Goal: Answer question/provide support: Share knowledge or assist other users

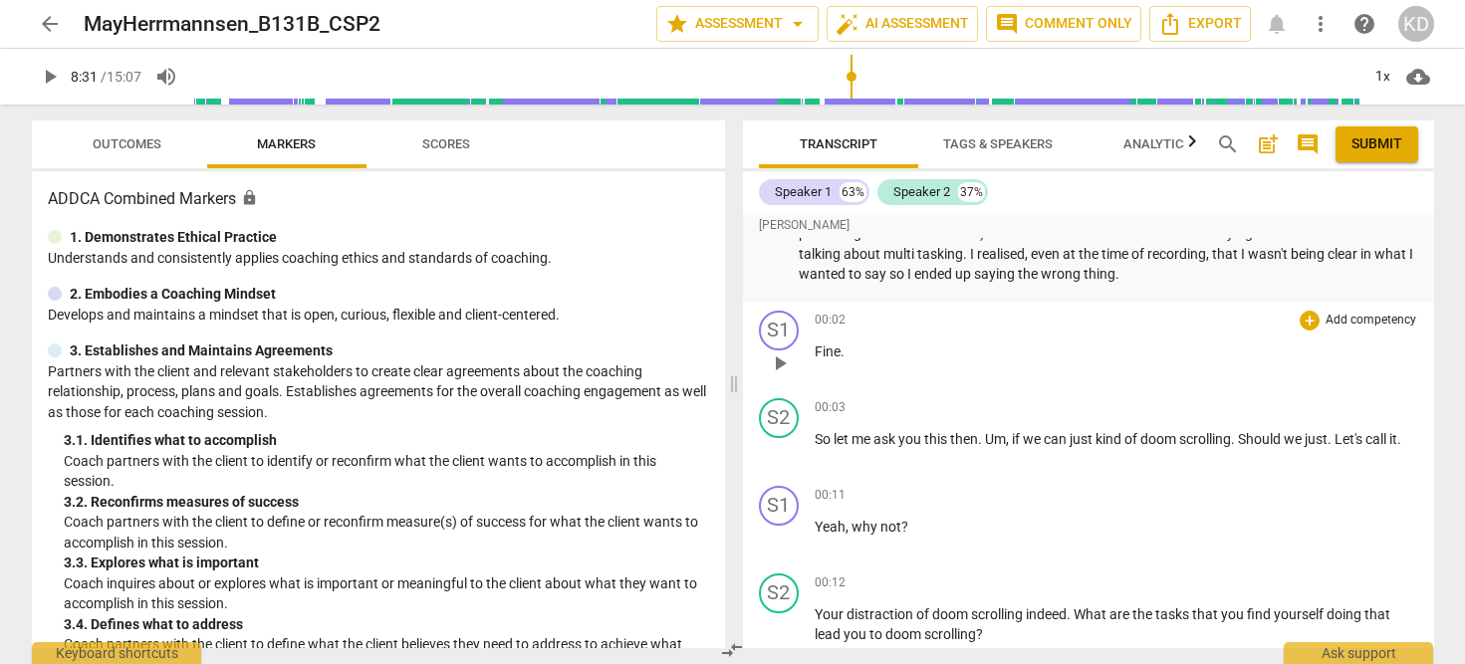
scroll to position [178, 0]
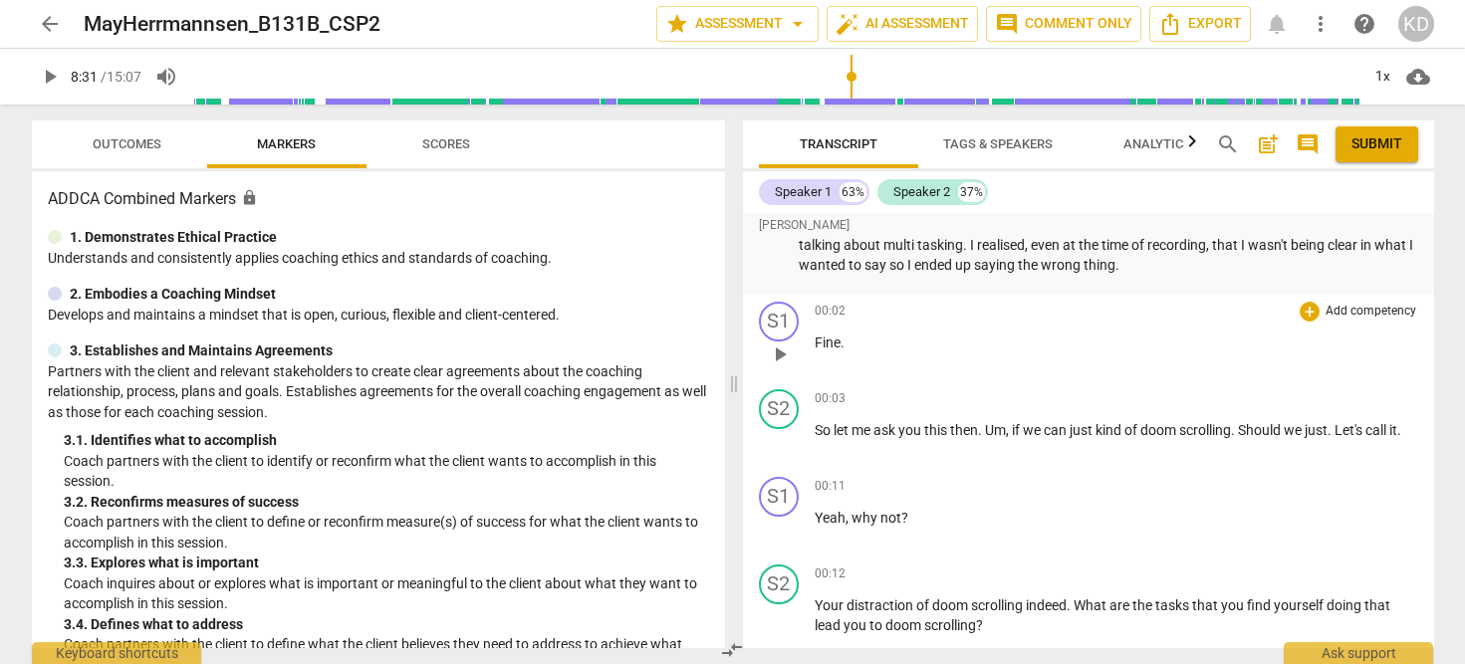
click at [777, 345] on span "play_arrow" at bounding box center [780, 354] width 24 height 24
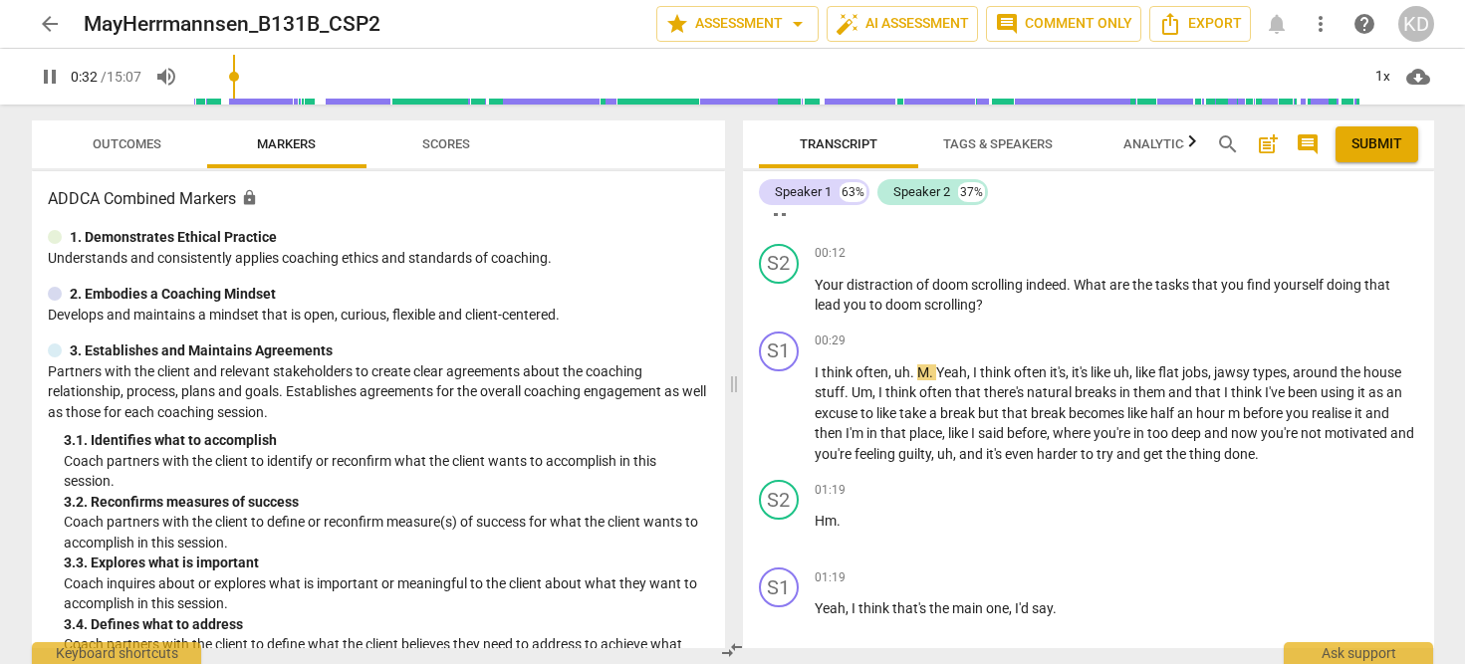
scroll to position [508, 0]
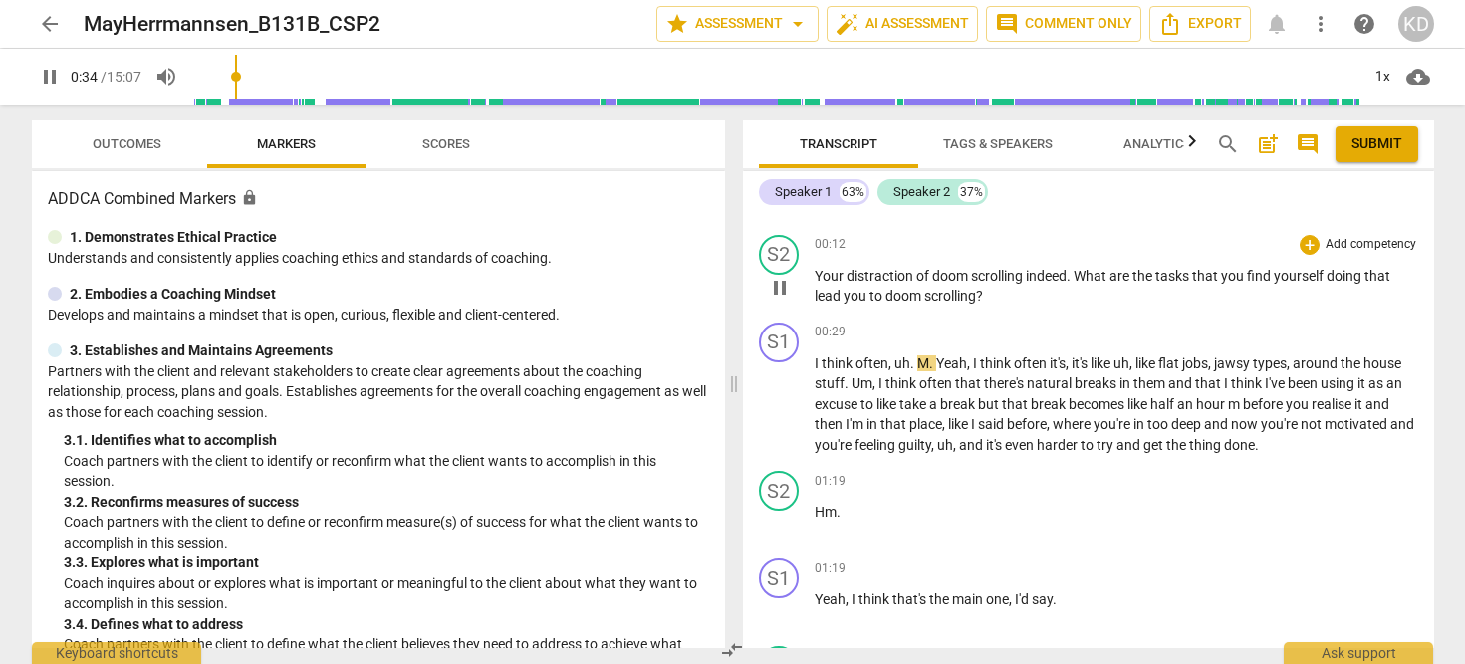
click at [776, 294] on span "pause" at bounding box center [780, 288] width 24 height 24
type input "35"
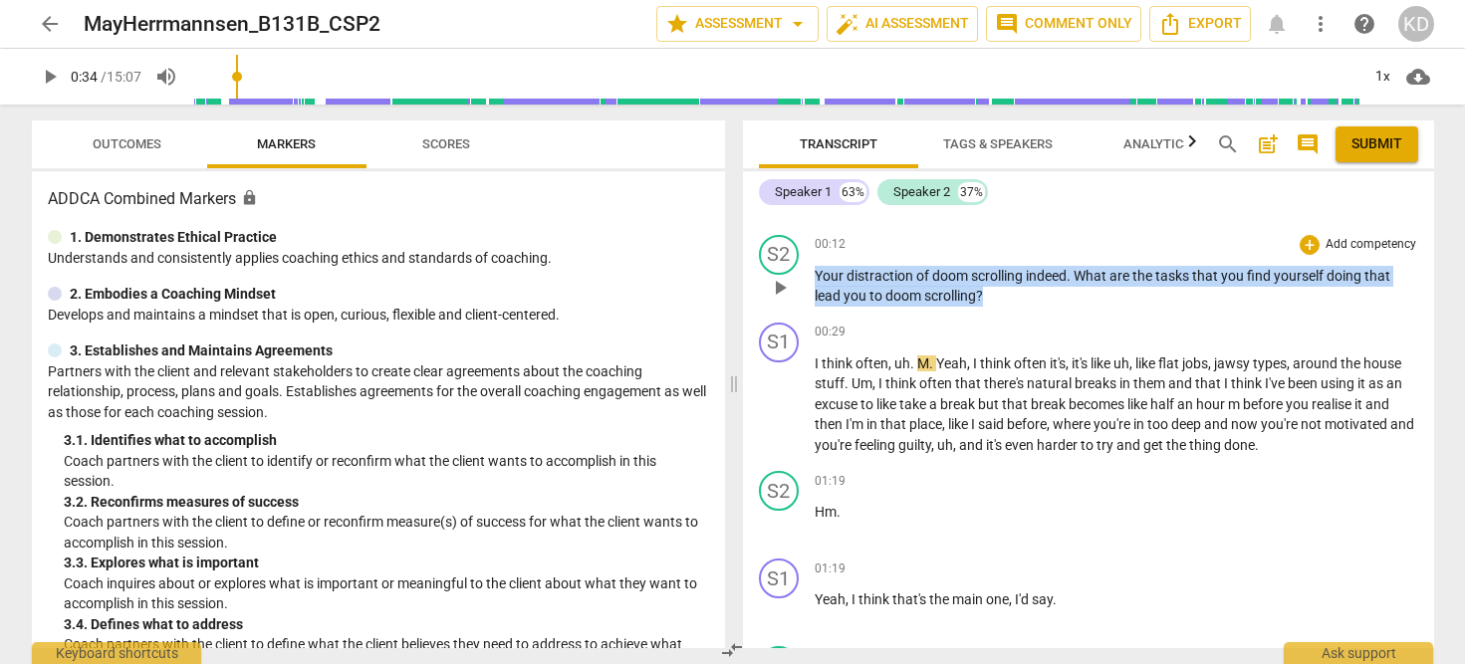
drag, startPoint x: 815, startPoint y: 275, endPoint x: 994, endPoint y: 295, distance: 179.3
click at [994, 295] on p "Your distraction of doom scrolling indeed . What are the tasks that you find yo…" at bounding box center [1115, 286] width 603 height 41
click at [1310, 242] on div "+" at bounding box center [1309, 245] width 20 height 20
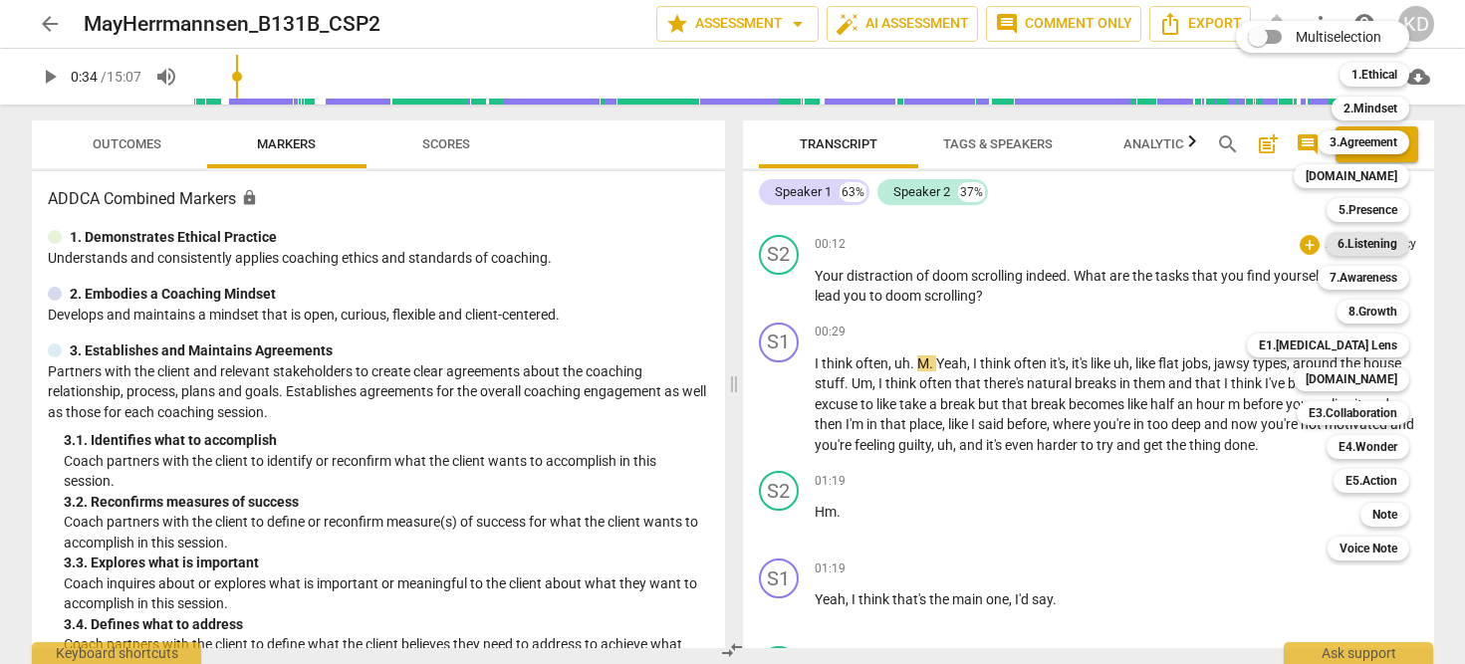
click at [1368, 244] on b "6.Listening" at bounding box center [1367, 244] width 60 height 24
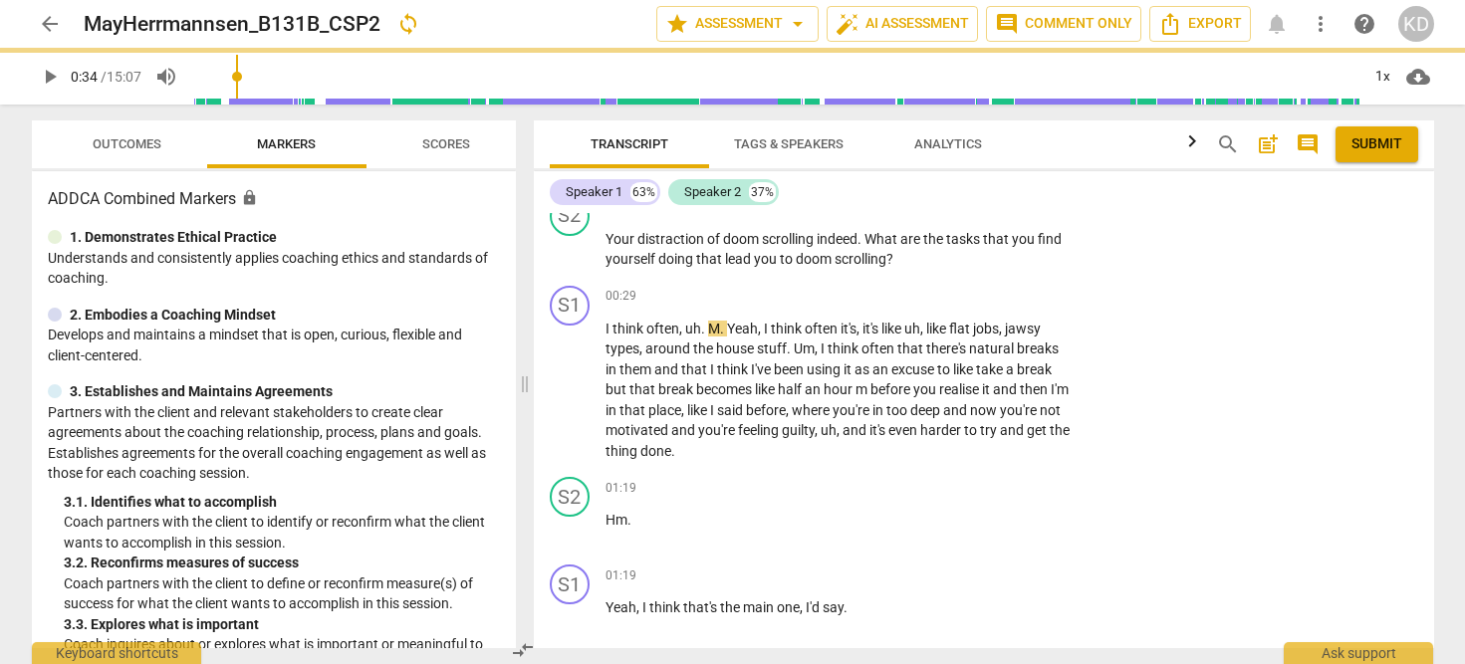
scroll to position [469, 0]
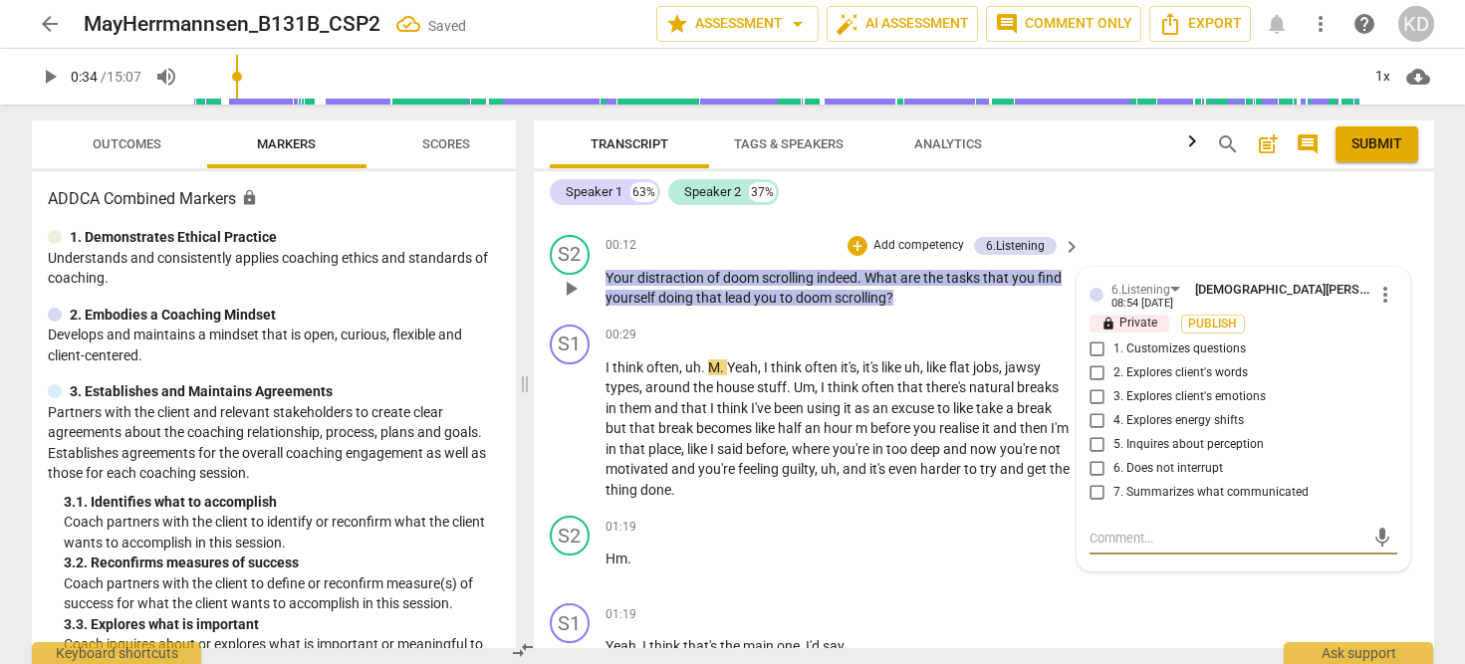
click at [1093, 492] on input "7. Summarizes what communicated" at bounding box center [1097, 493] width 32 height 24
checkbox input "true"
click at [1091, 346] on input "1. Customizes questions" at bounding box center [1097, 350] width 32 height 24
checkbox input "true"
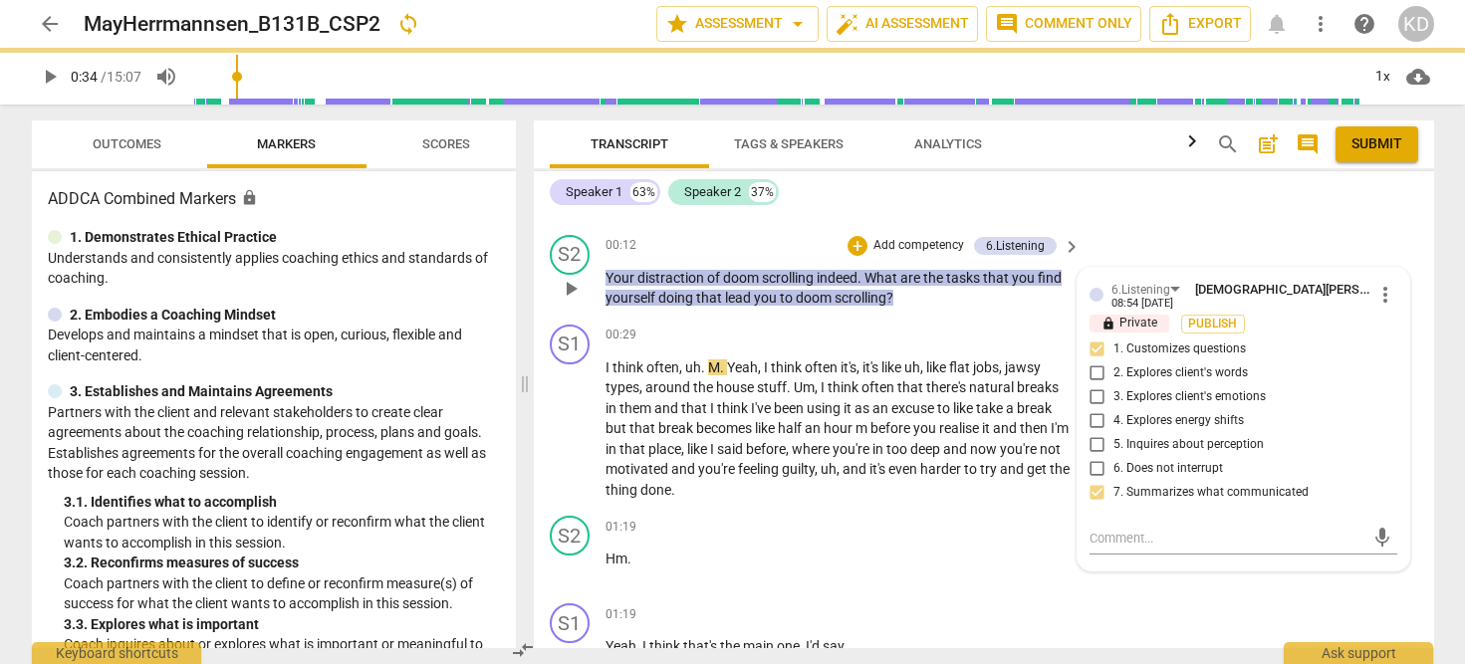
click at [1092, 371] on input "2. Explores client's words" at bounding box center [1097, 373] width 32 height 24
checkbox input "true"
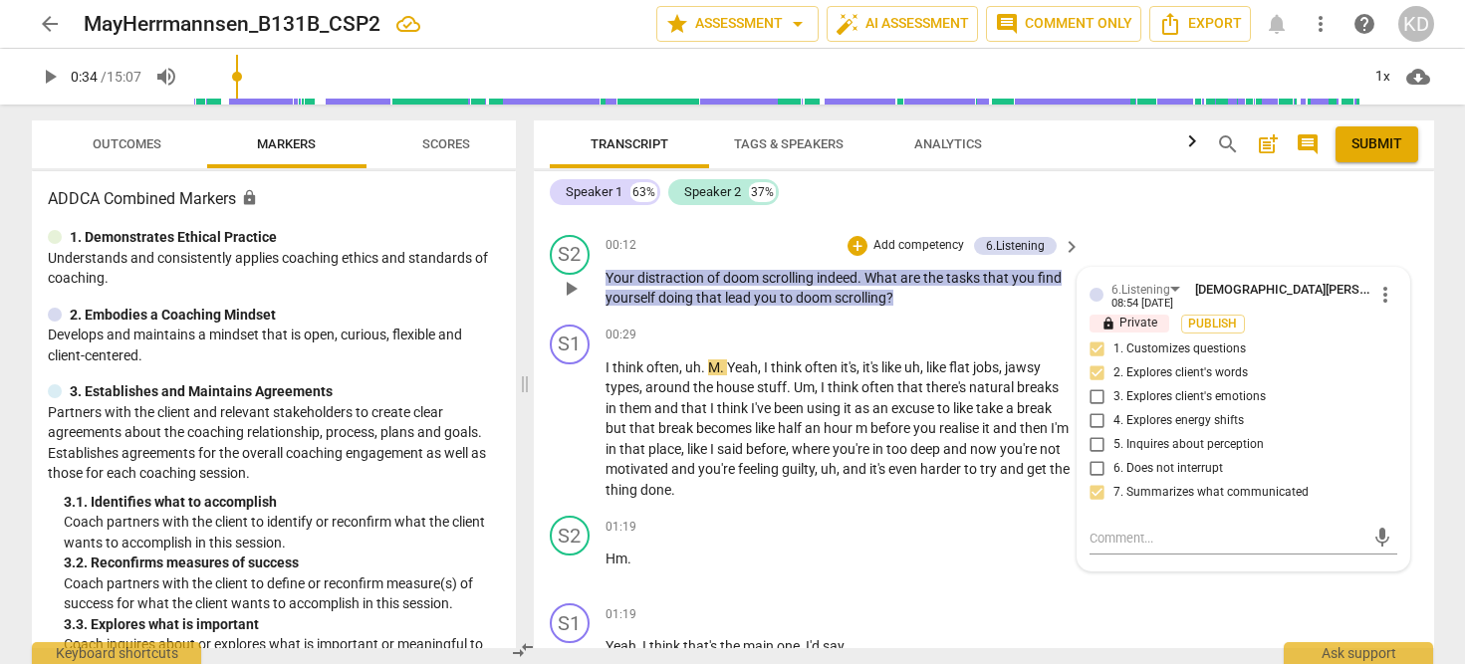
click at [1095, 446] on input "5. Inquires about perception" at bounding box center [1097, 445] width 32 height 24
checkbox input "true"
click at [538, 333] on div "S1 play_arrow pause 00:29 + Add competency keyboard_arrow_right I think often ,…" at bounding box center [984, 413] width 900 height 192
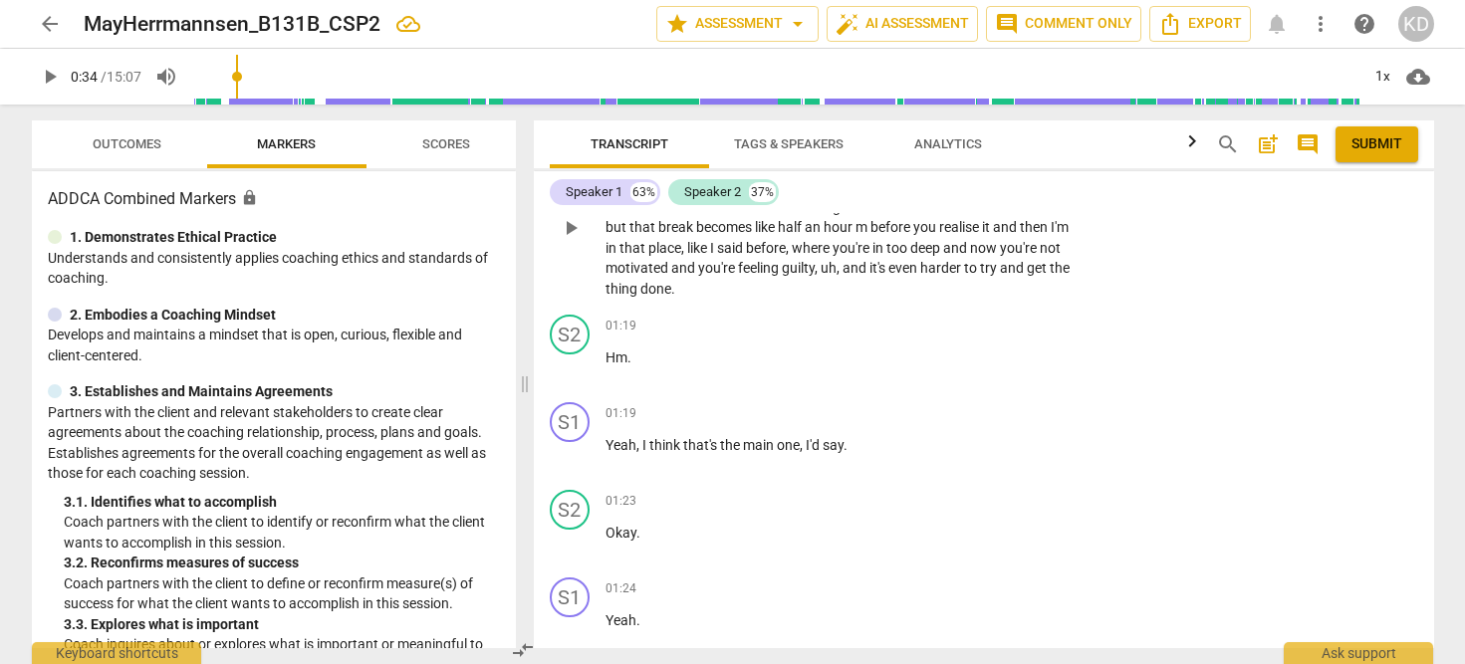
scroll to position [669, 0]
drag, startPoint x: 640, startPoint y: 443, endPoint x: 873, endPoint y: 449, distance: 233.1
click at [873, 449] on p "Yeah , I think that's the main one , I'd say ." at bounding box center [838, 446] width 466 height 21
click at [1006, 414] on p "Add competency" at bounding box center [1009, 415] width 95 height 18
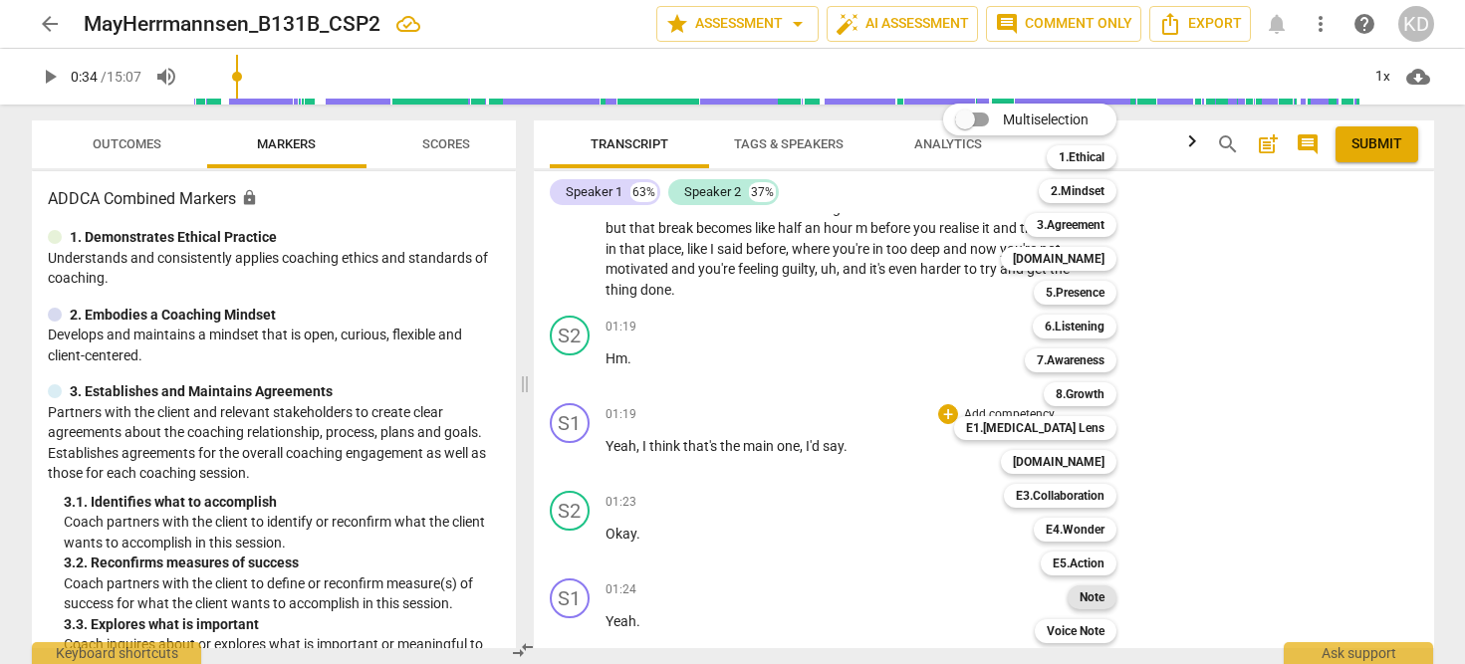
click at [1095, 592] on b "Note" at bounding box center [1091, 597] width 25 height 24
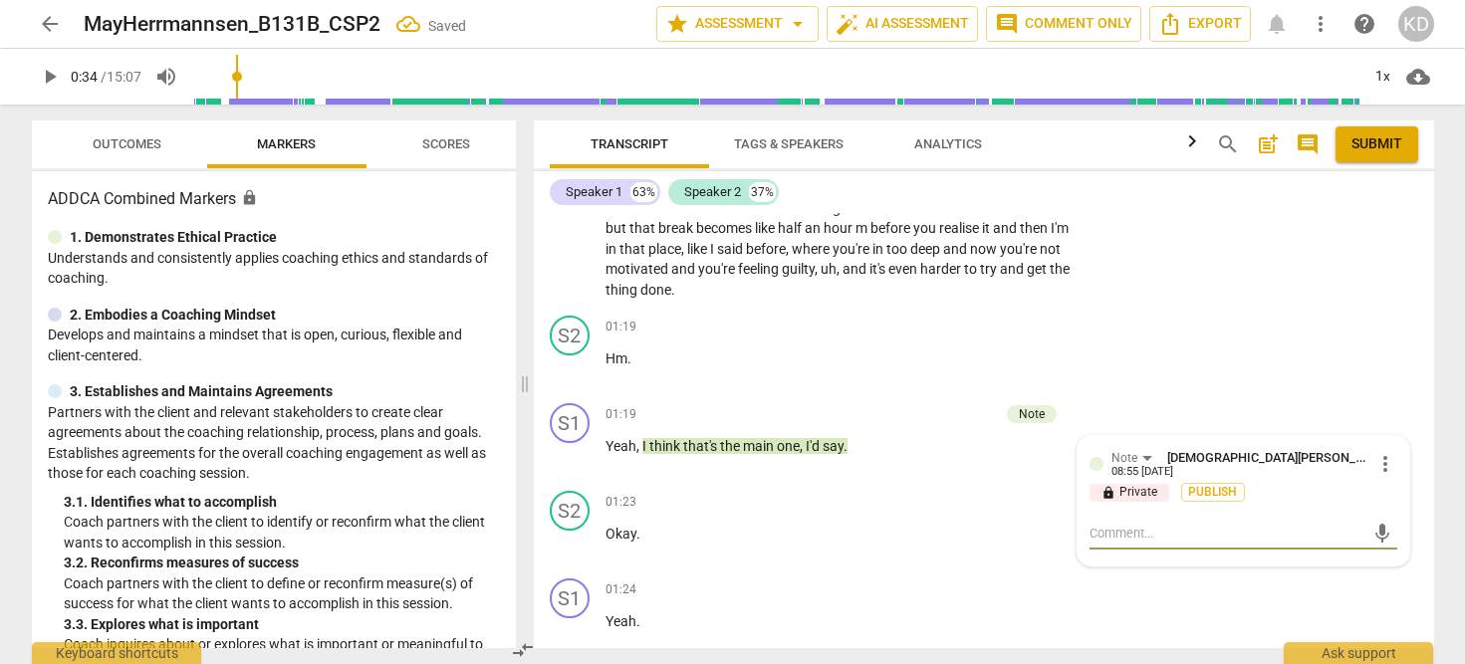
type textarea "T"
type textarea "Th"
type textarea "Thi"
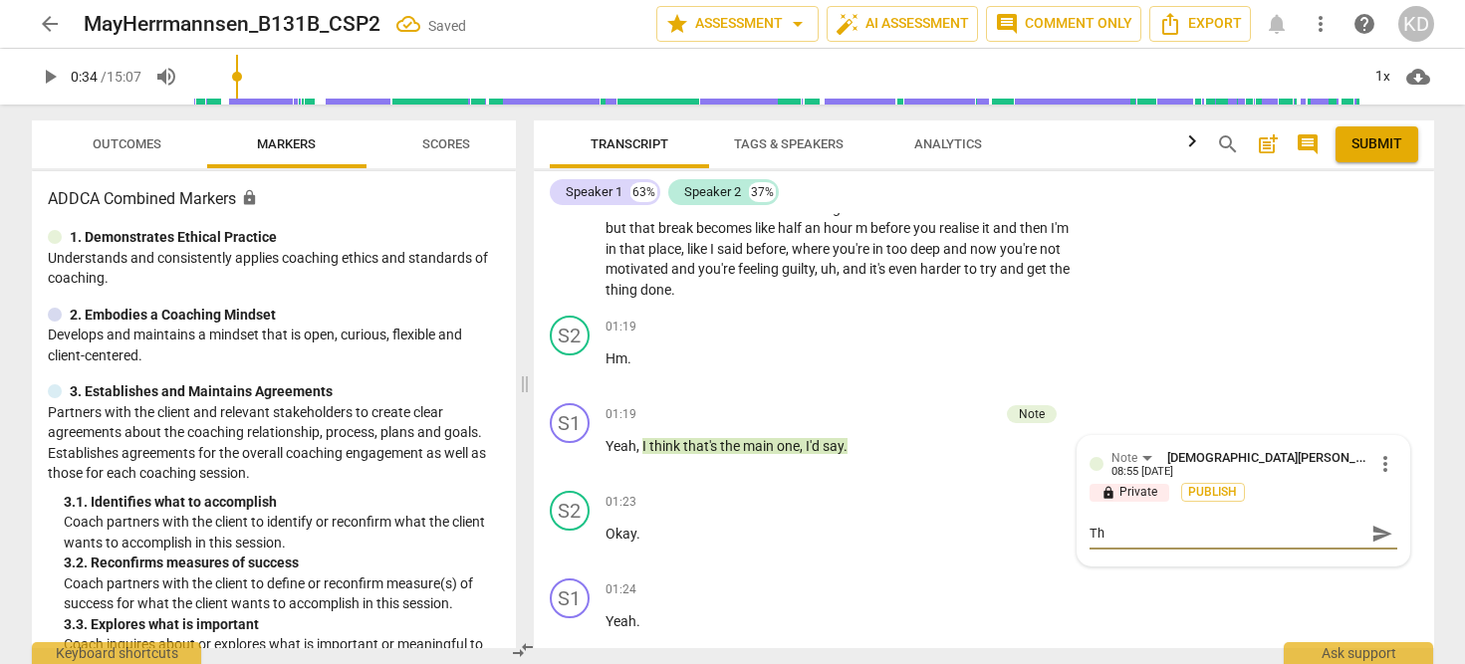
type textarea "Thi"
type textarea "This"
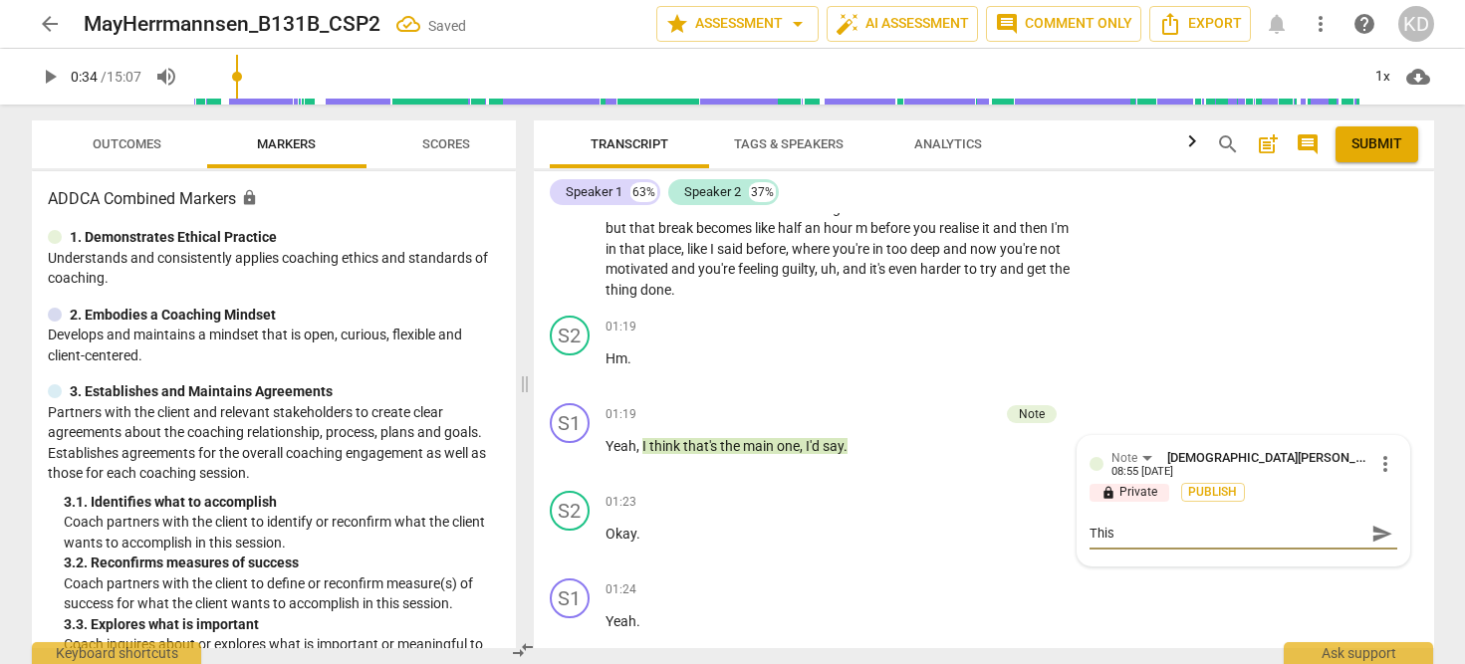
type textarea "This i"
type textarea "This is"
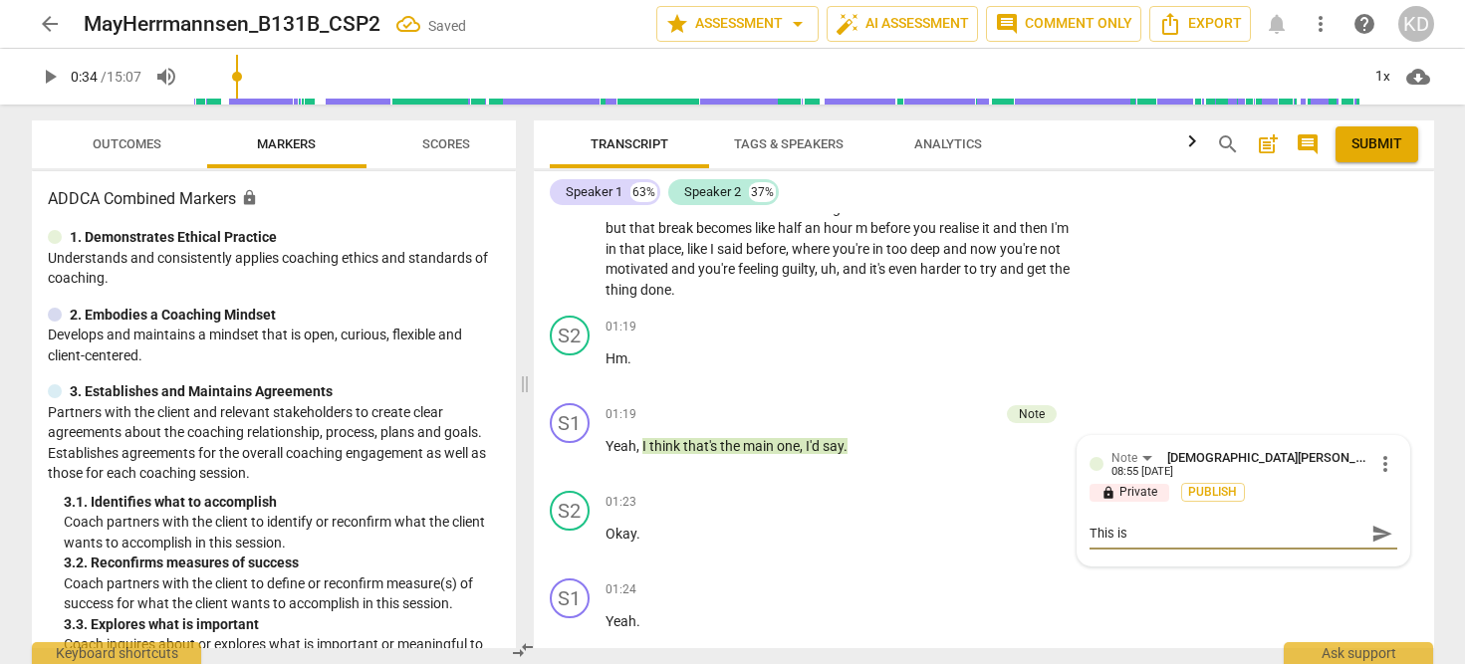
type textarea "This is"
type textarea "This is a"
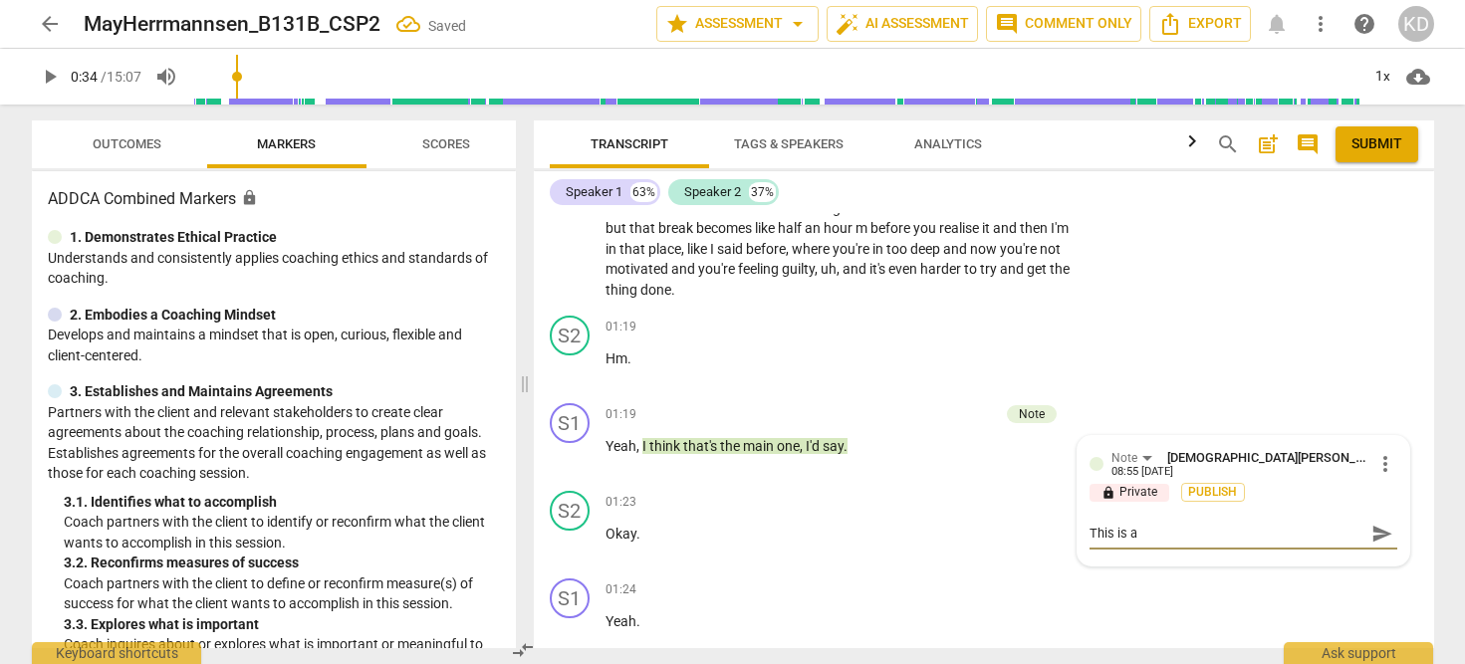
type textarea "This is a g"
type textarea "This is a go"
type textarea "This is a goo"
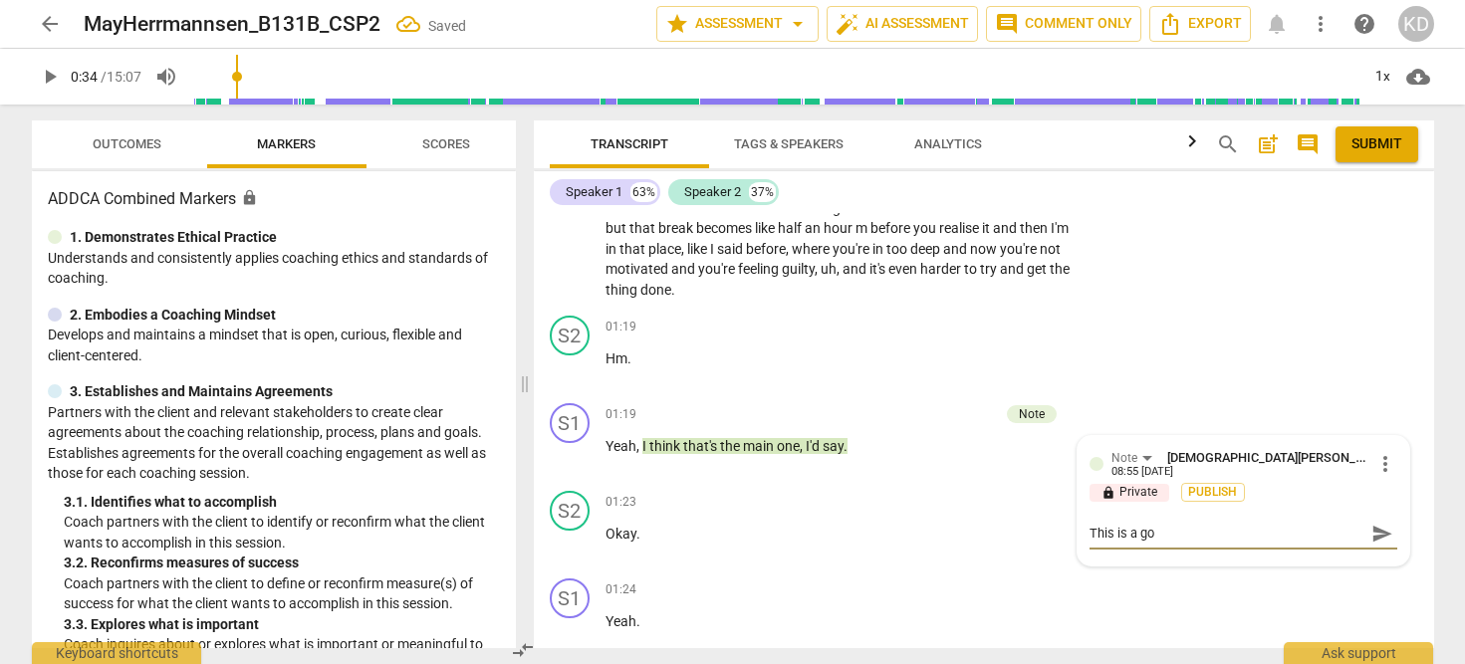
type textarea "This is a goo"
type textarea "This is a good"
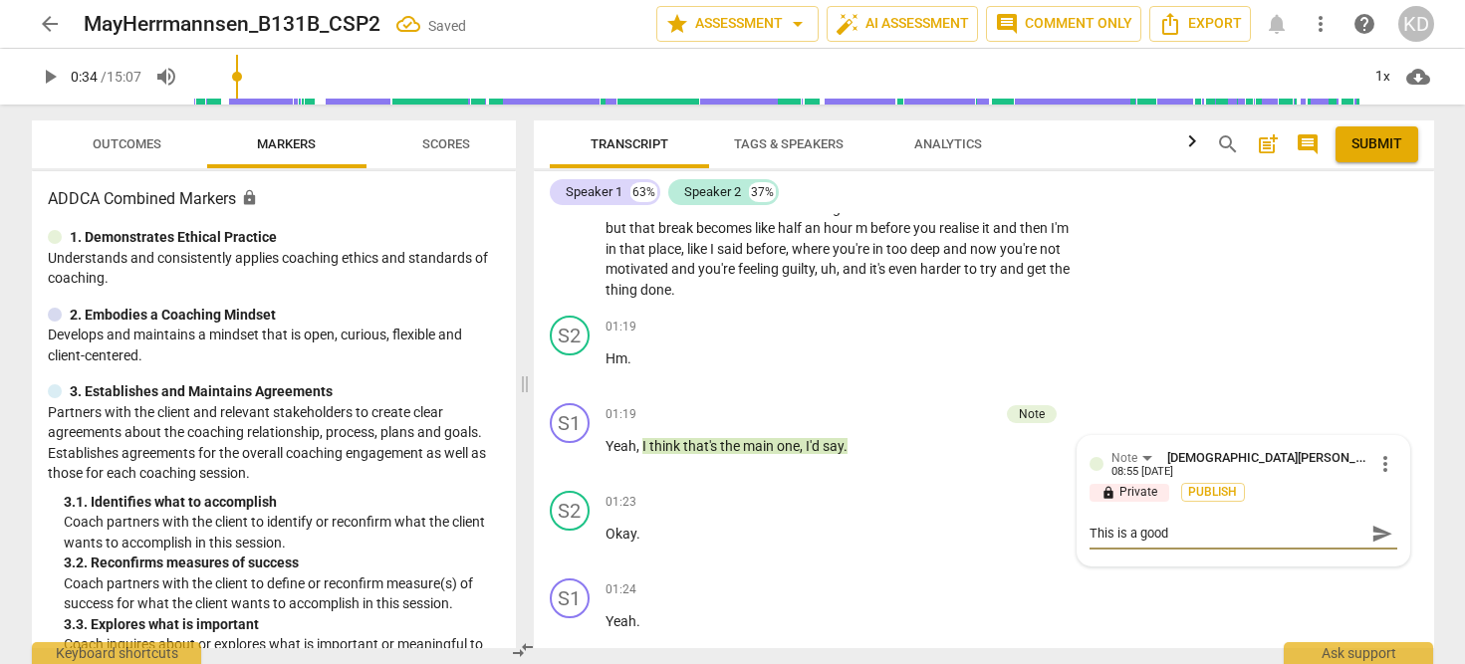
type textarea "This is a good p"
type textarea "This is a good pl"
type textarea "This is a good pla"
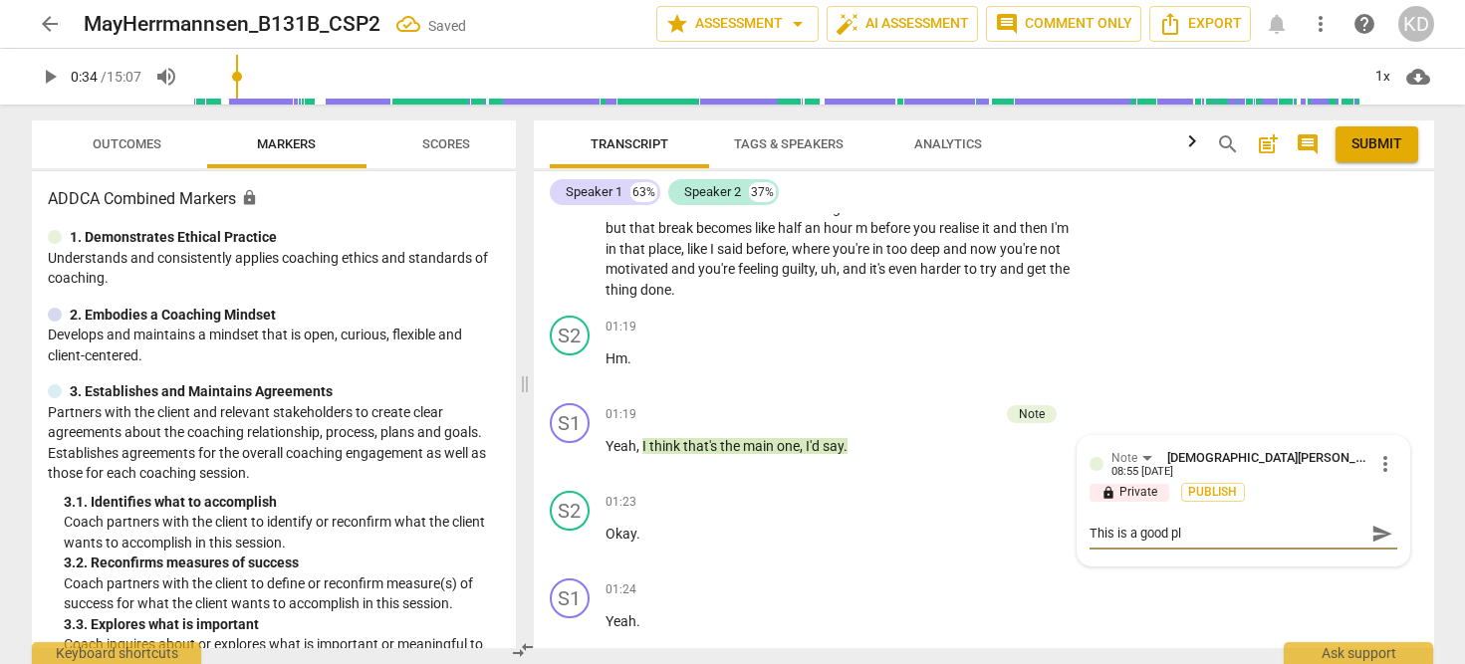
type textarea "This is a good pla"
type textarea "This is a good plac"
type textarea "This is a good place"
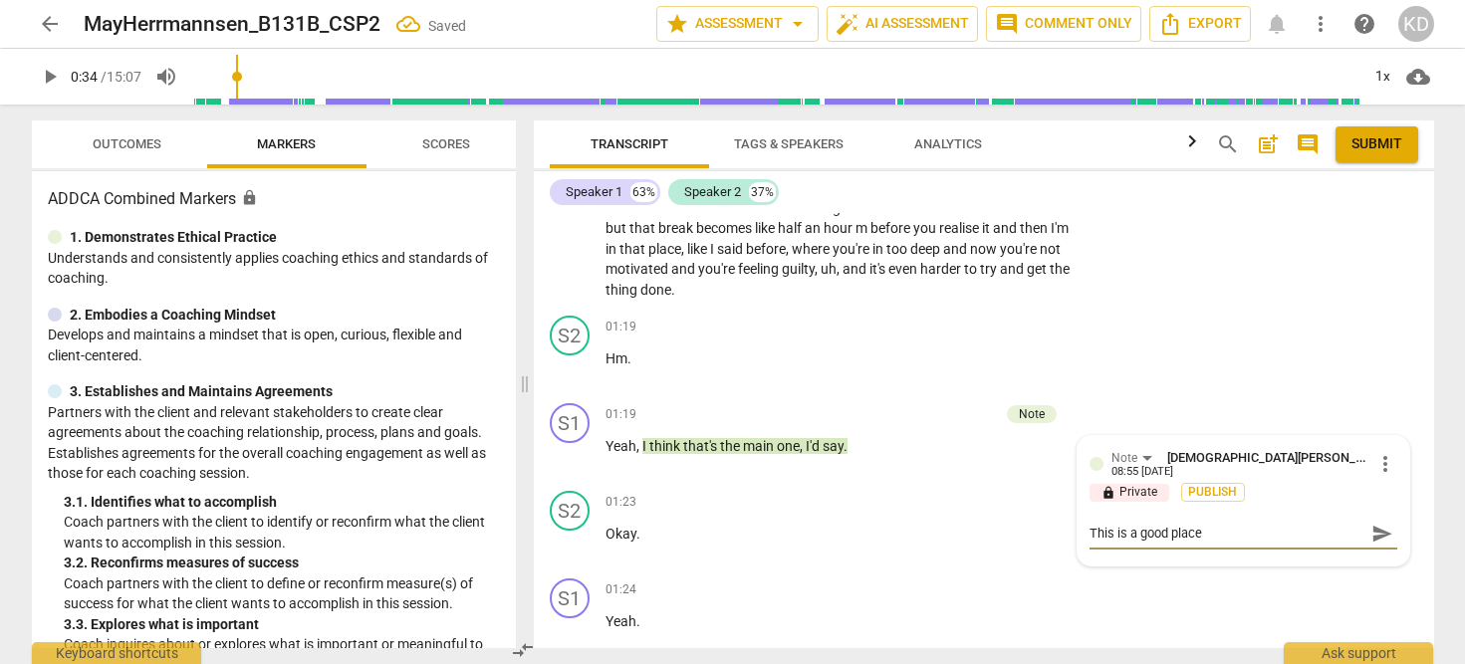
type textarea "This is a good place"
type textarea "This is a good place t"
type textarea "This is a good place to"
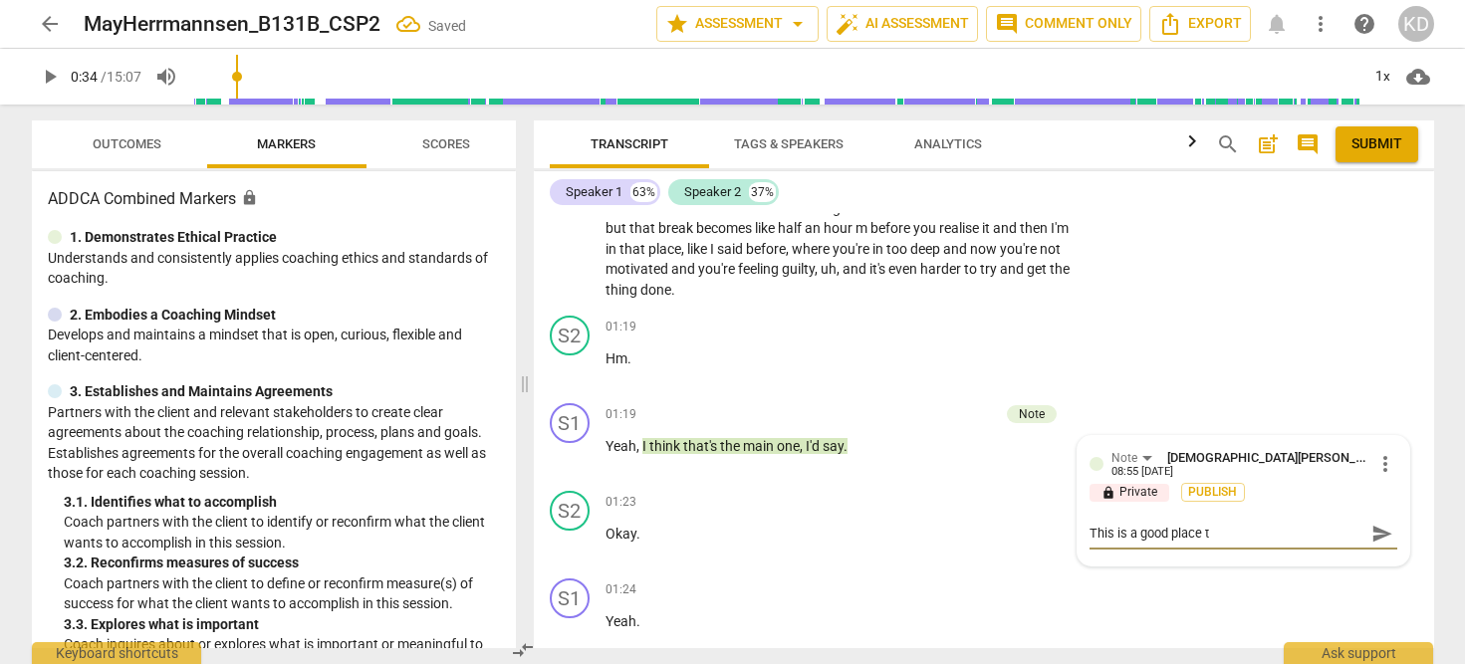
type textarea "This is a good place to"
type textarea "This is a good place to a"
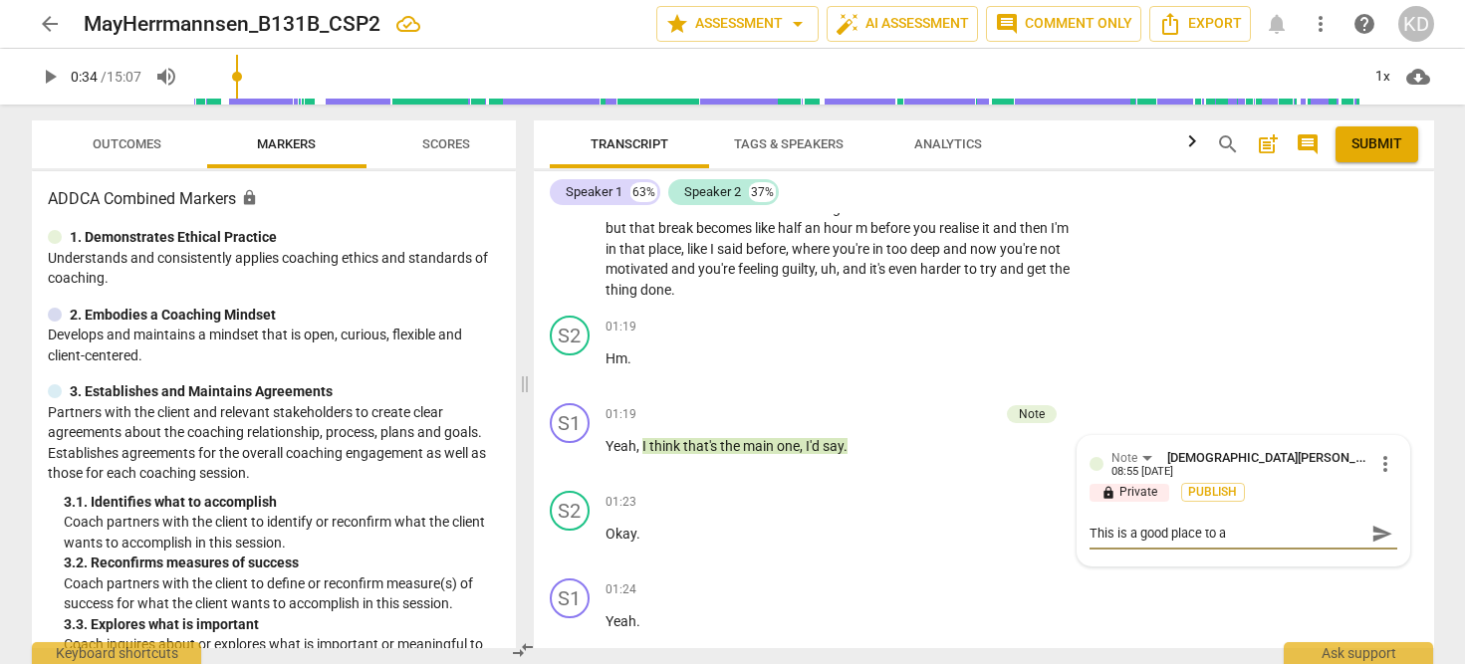
type textarea "This is a good place to as"
type textarea "This is a good place to ask"
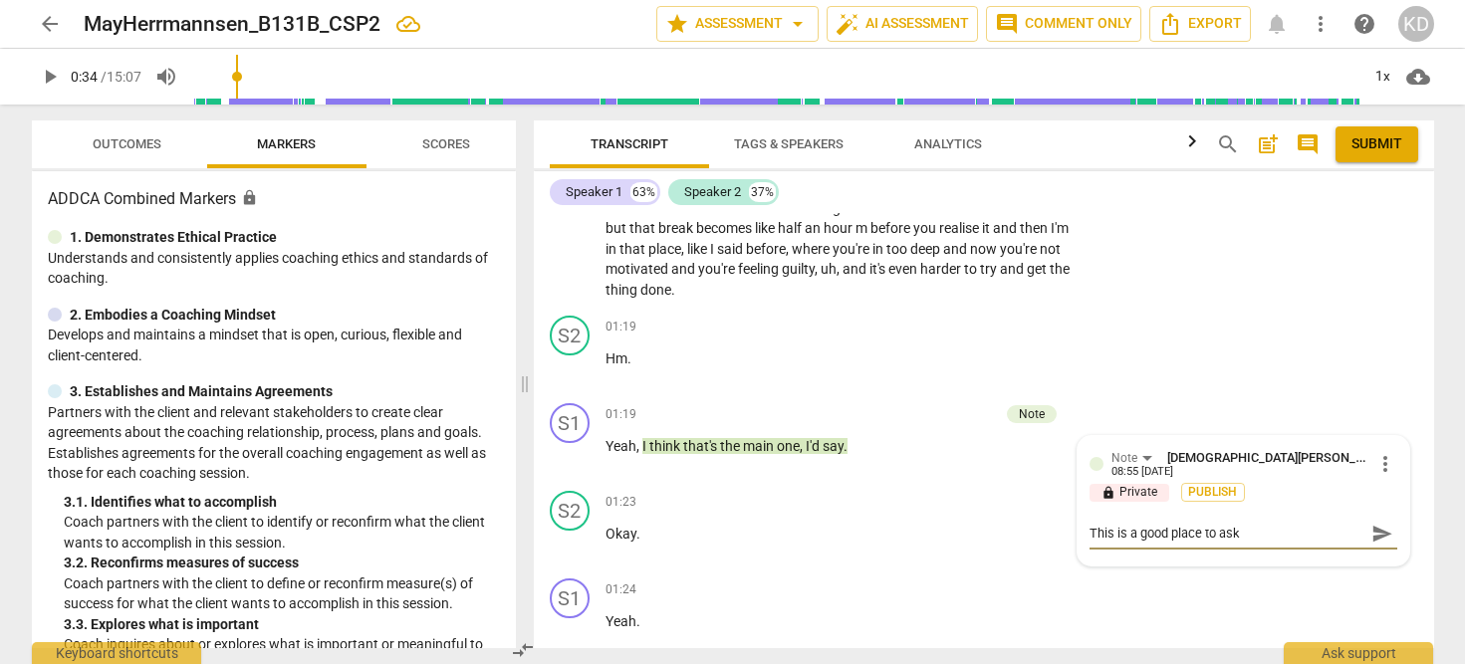
type textarea "This is a good place to ask"
type textarea "This is a good place to ask h"
type textarea "This is a good place to ask hi"
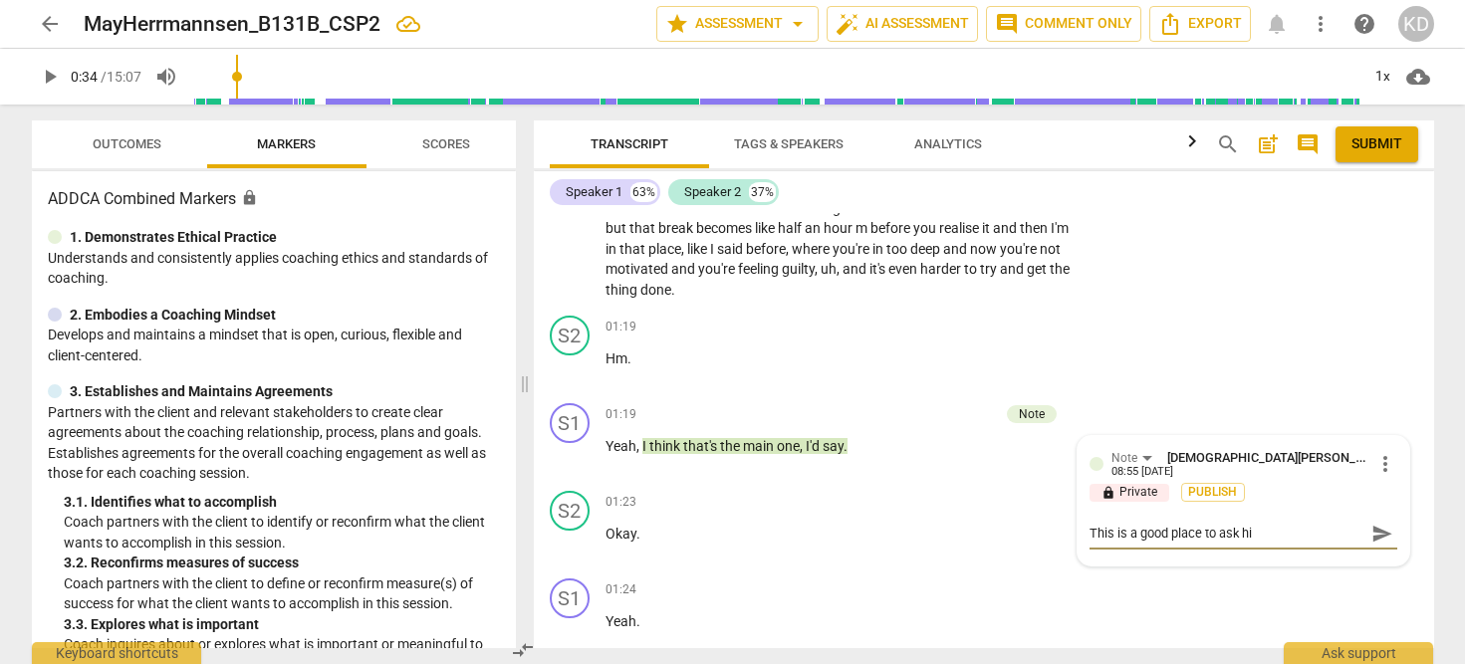
type textarea "This is a good place to ask him"
type textarea "This is a good place to ask him a"
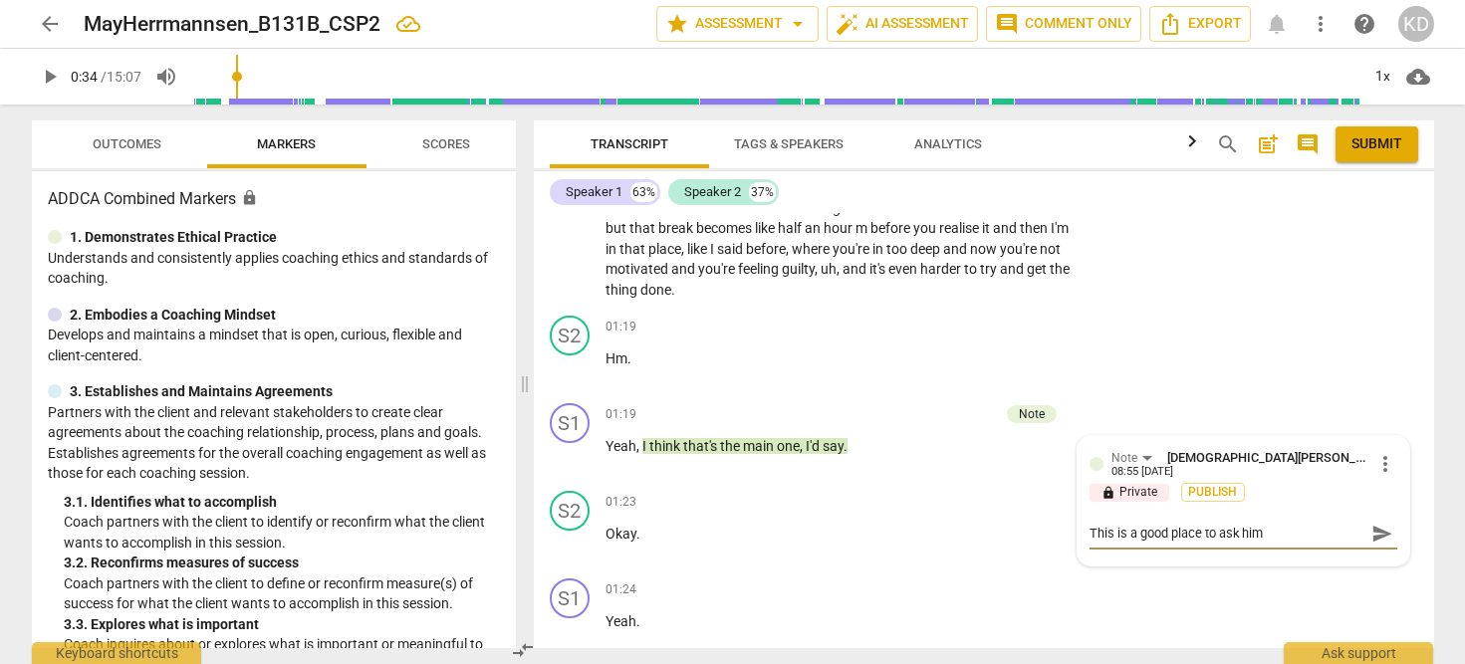
type textarea "This is a good place to ask him a"
type textarea "This is a good place to ask him a q"
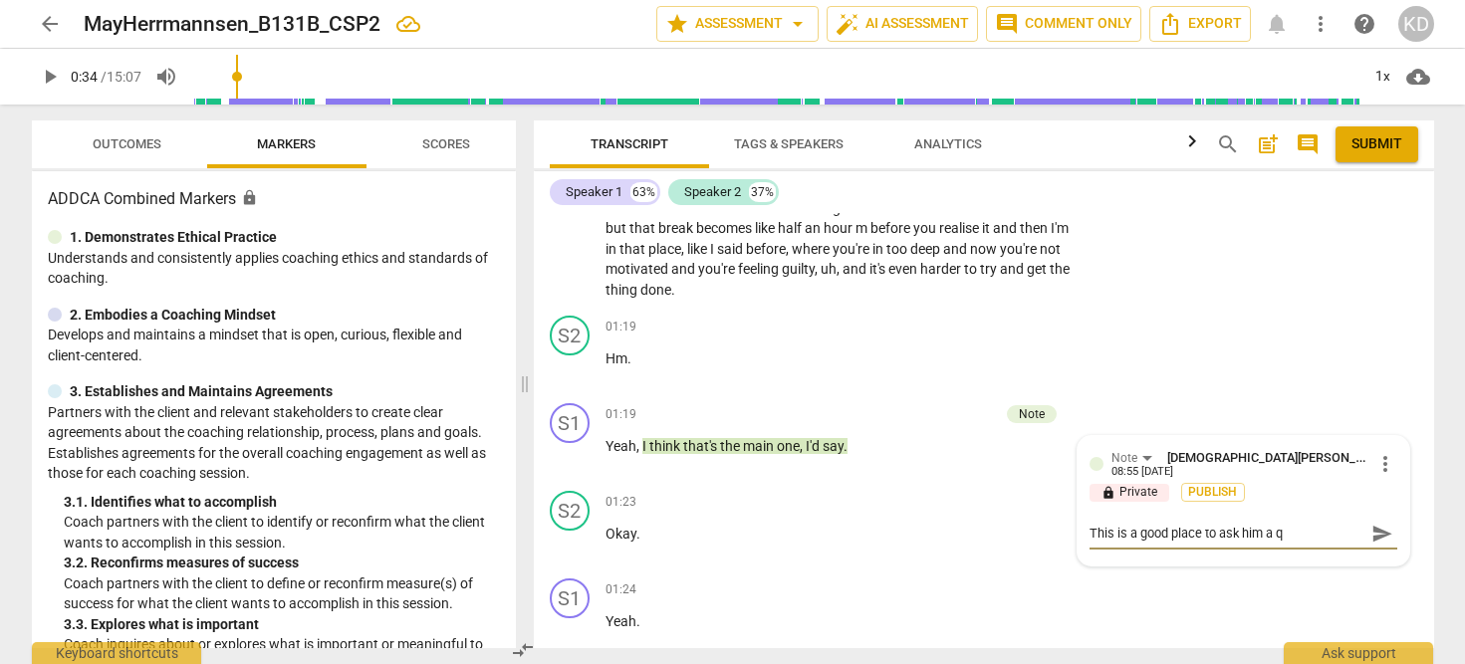
type textarea "This is a good place to ask him a qu"
type textarea "This is a good place to ask him a que"
type textarea "This is a good place to ask him a ques"
type textarea "This is a good place to ask him a quest"
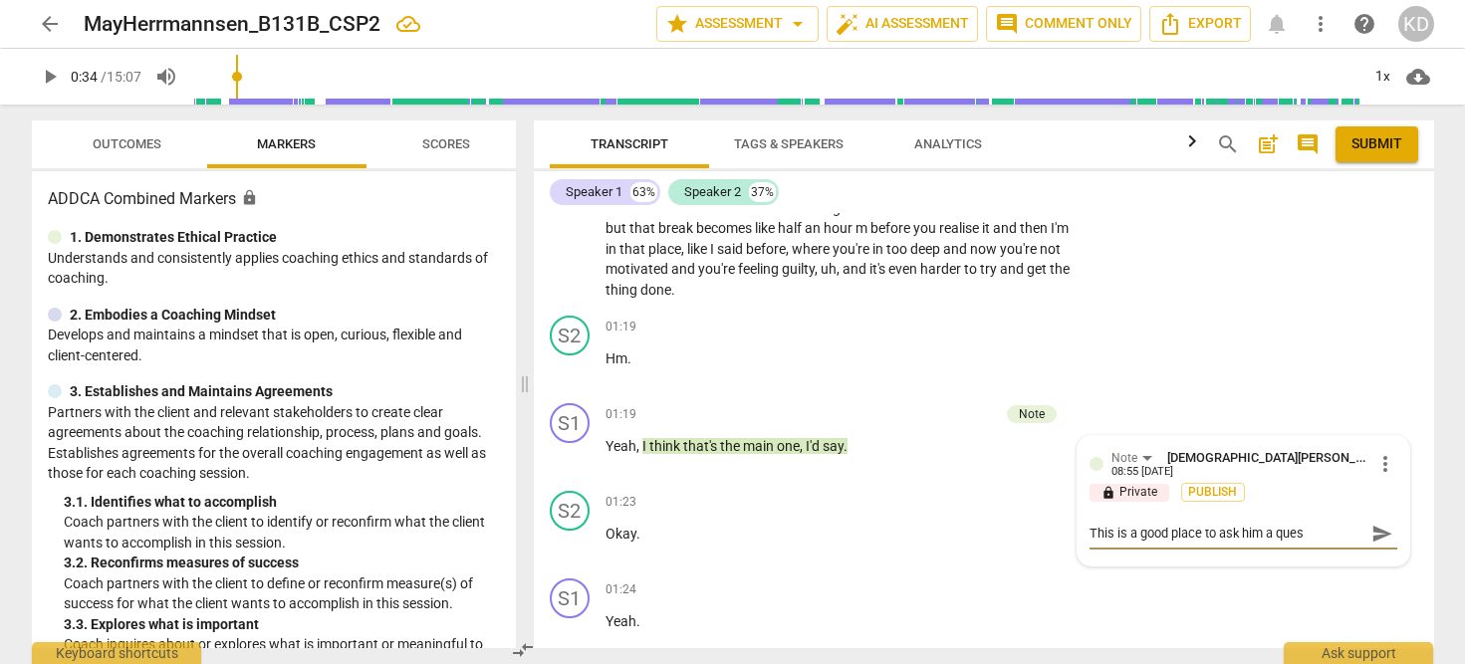
type textarea "This is a good place to ask him a quest"
type textarea "This is a good place to ask him a questi"
type textarea "This is a good place to ask him a questio"
type textarea "This is a good place to ask him a question"
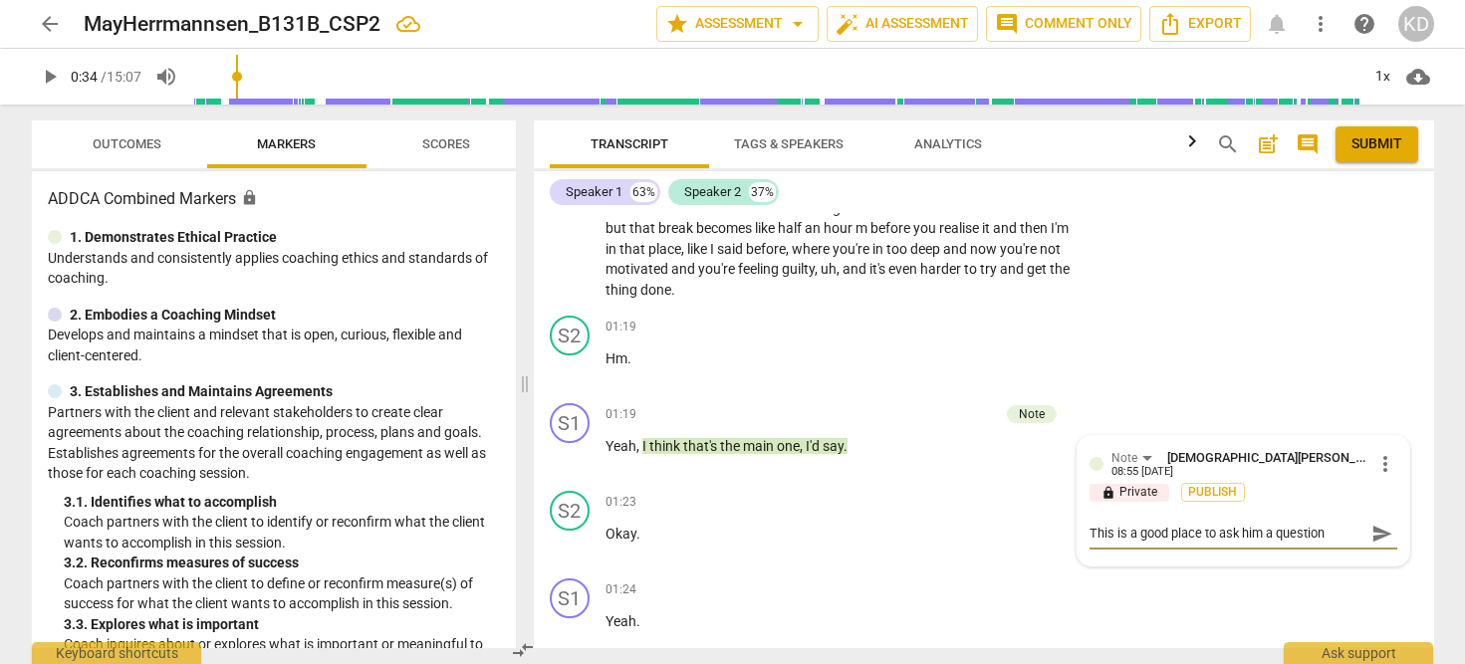
type textarea "This is a good place to ask him a question."
type textarea "This is a good place to ask him a question. W"
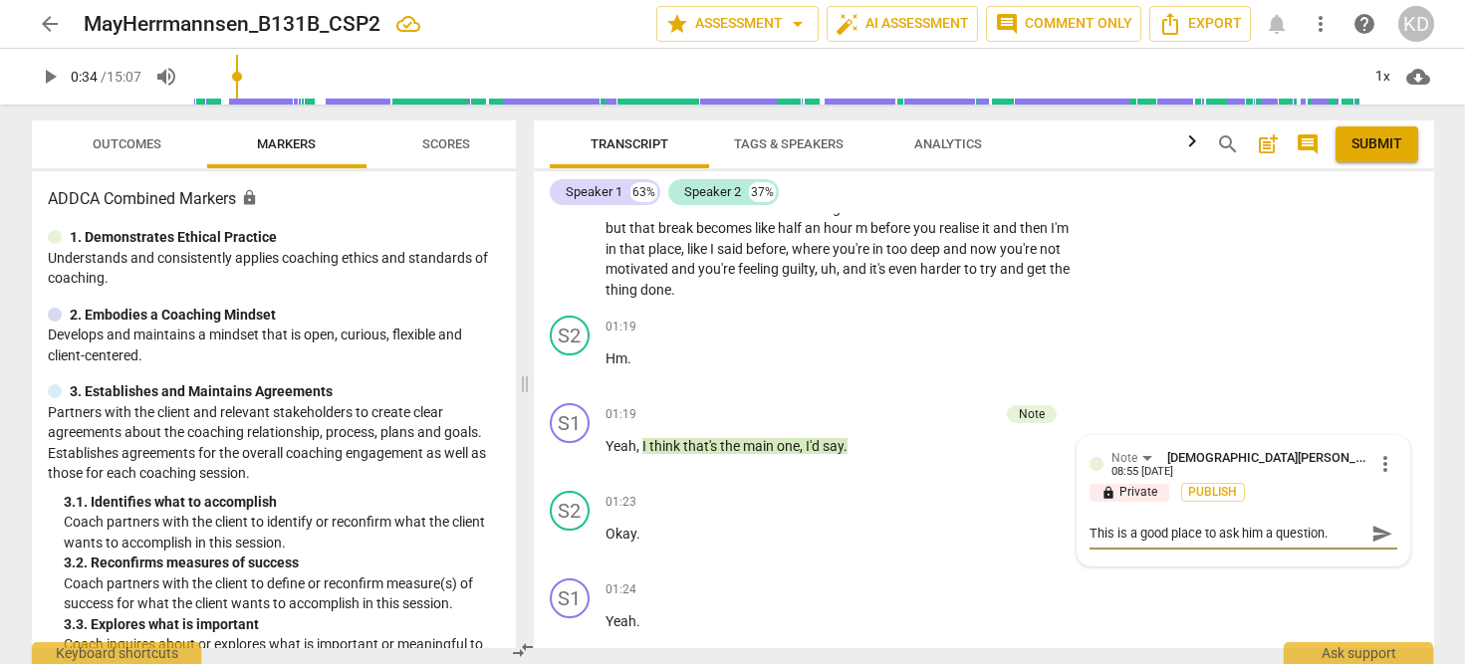
type textarea "This is a good place to ask him a question. W"
type textarea "This is a good place to ask him a question. We"
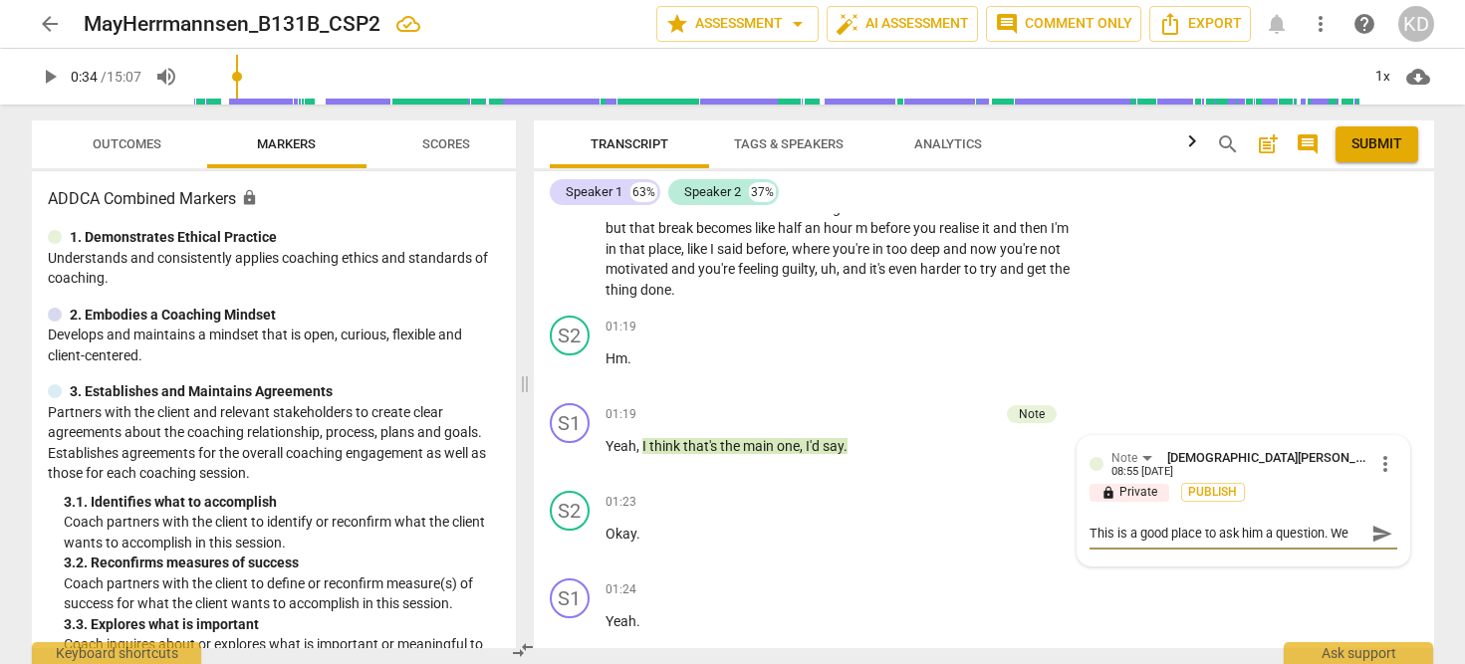
type textarea "This is a good place to ask him a question. We w"
type textarea "This is a good place to ask him a question. We wa"
type textarea "This is a good place to ask him a question. We wan"
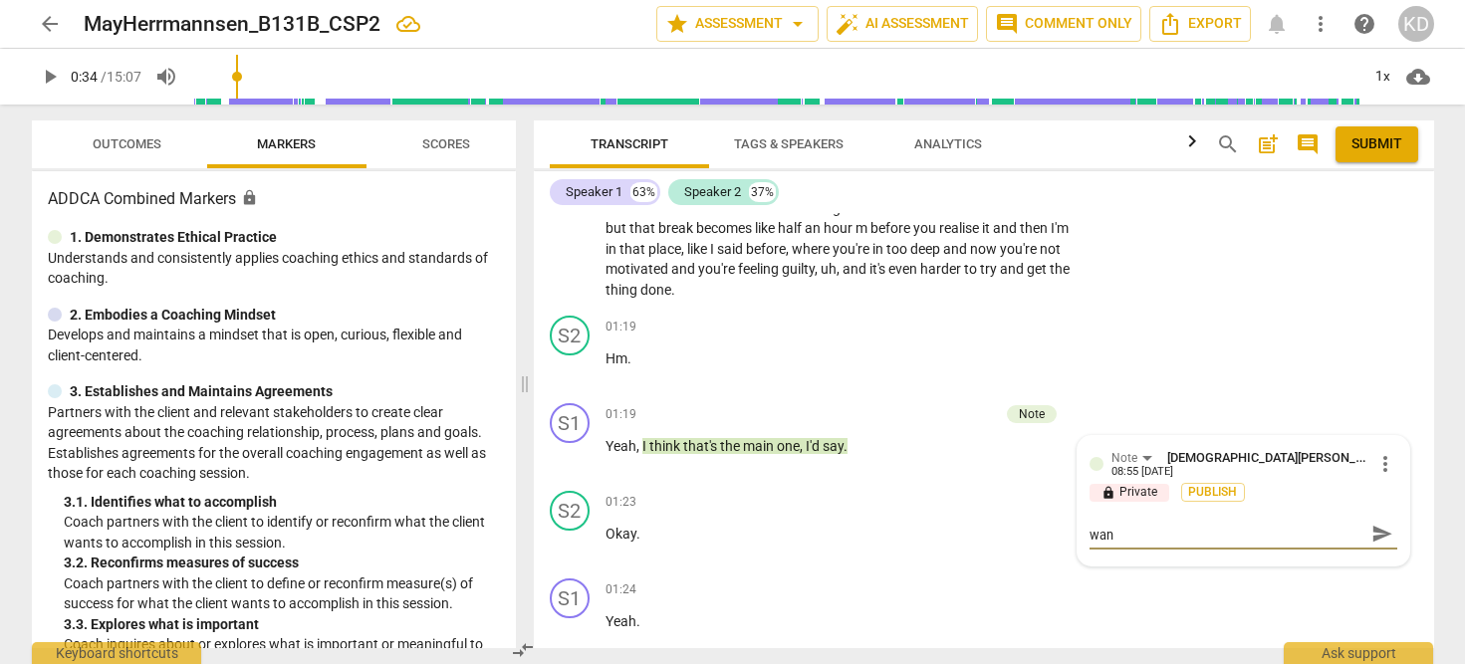
type textarea "This is a good place to ask him a question. We want"
type textarea "This is a good place to ask him a question. We want t"
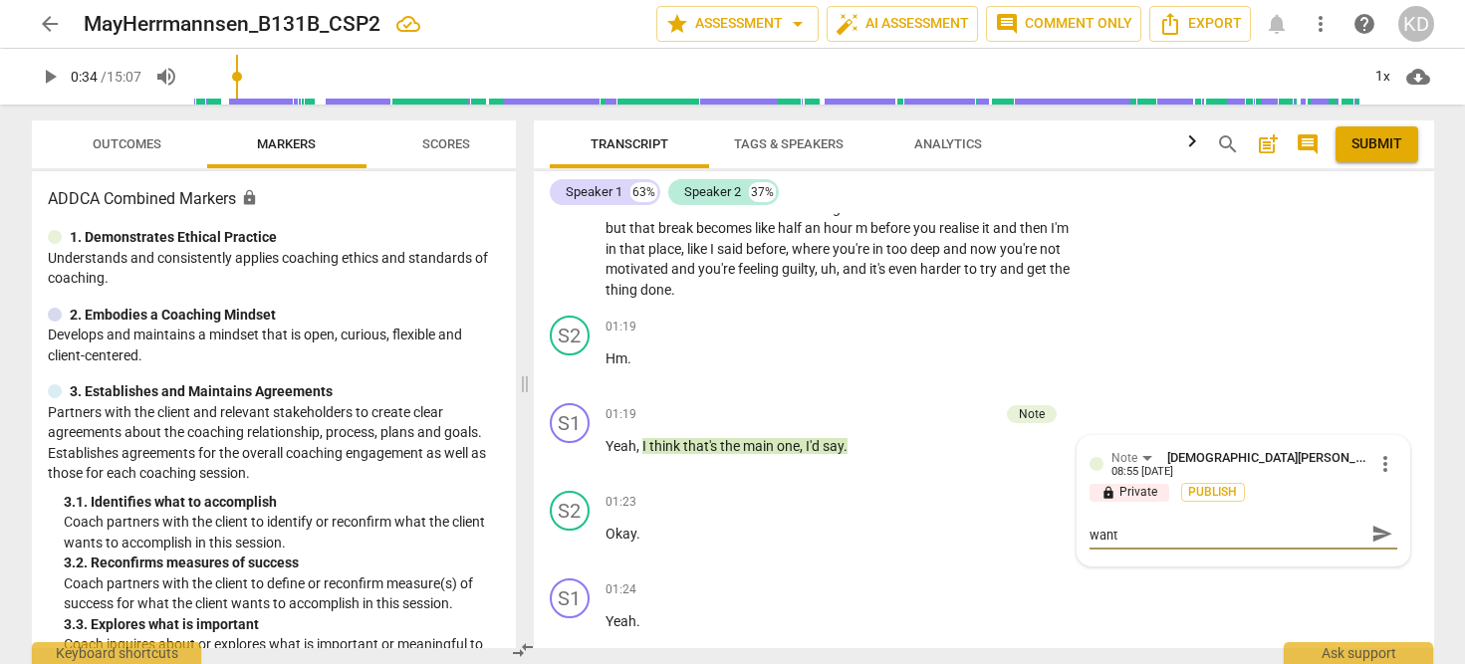
type textarea "This is a good place to ask him a question. We want t"
type textarea "This is a good place to ask him a question. We want to"
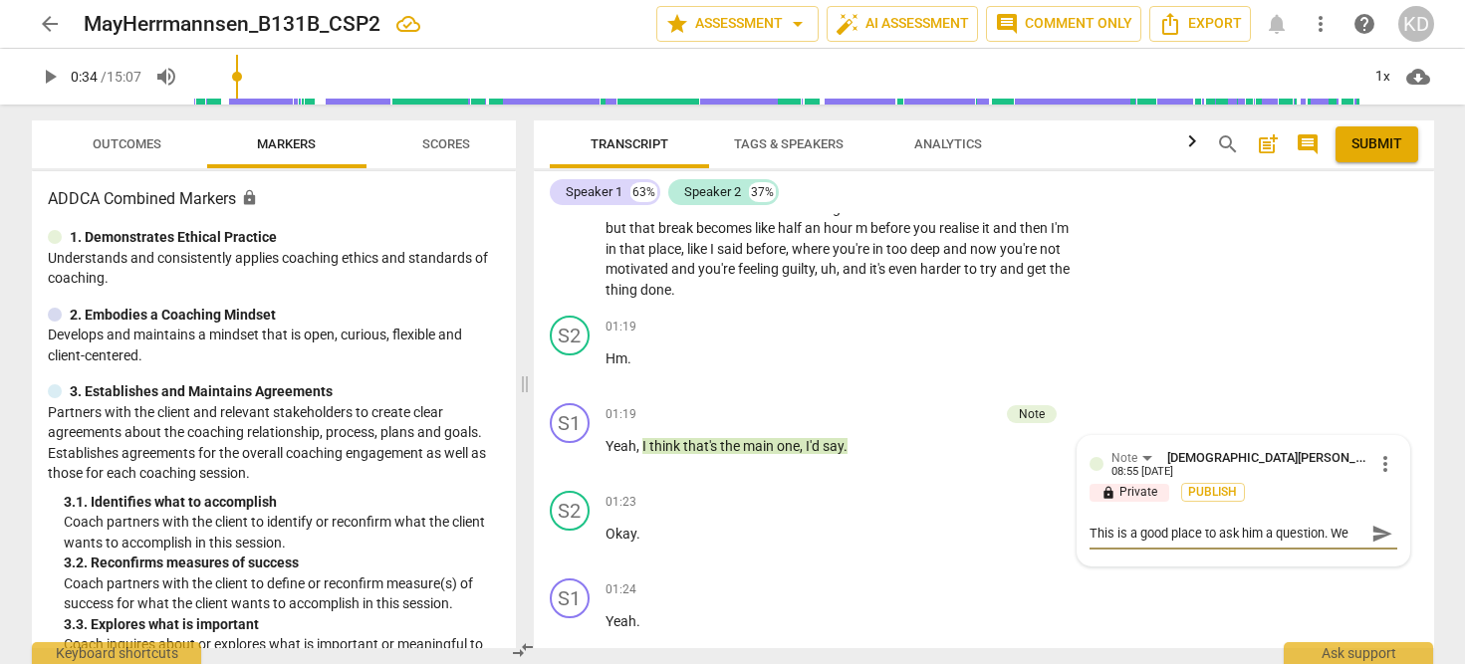
type textarea "This is a good place to ask him a question. We want to"
type textarea "This is a good place to ask him a question. We want to l"
type textarea "This is a good place to ask him a question. We want to le"
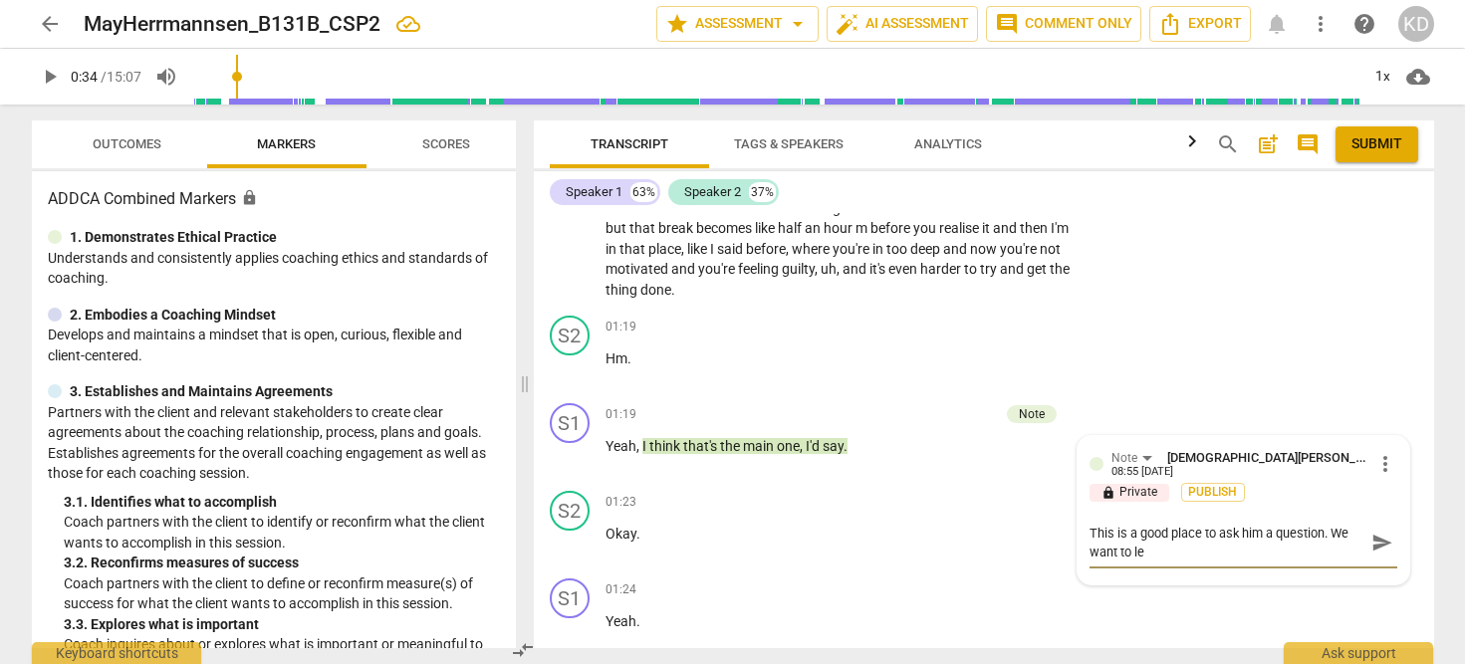
type textarea "This is a good place to ask him a question. We want to lea"
type textarea "This is a good place to ask him a question. We want to leav"
type textarea "This is a good place to ask him a question. We want to leave"
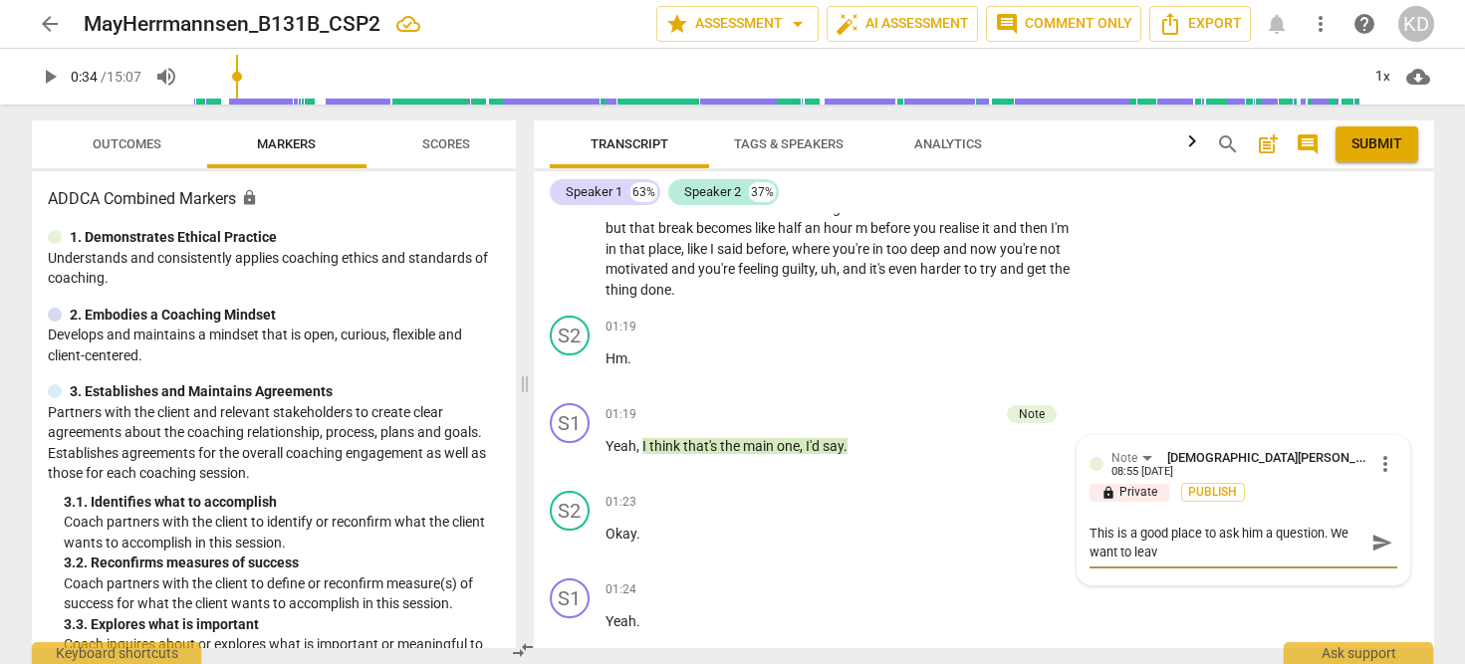
type textarea "This is a good place to ask him a question. We want to leave"
type textarea "This is a good place to ask him a question. We want to leave o"
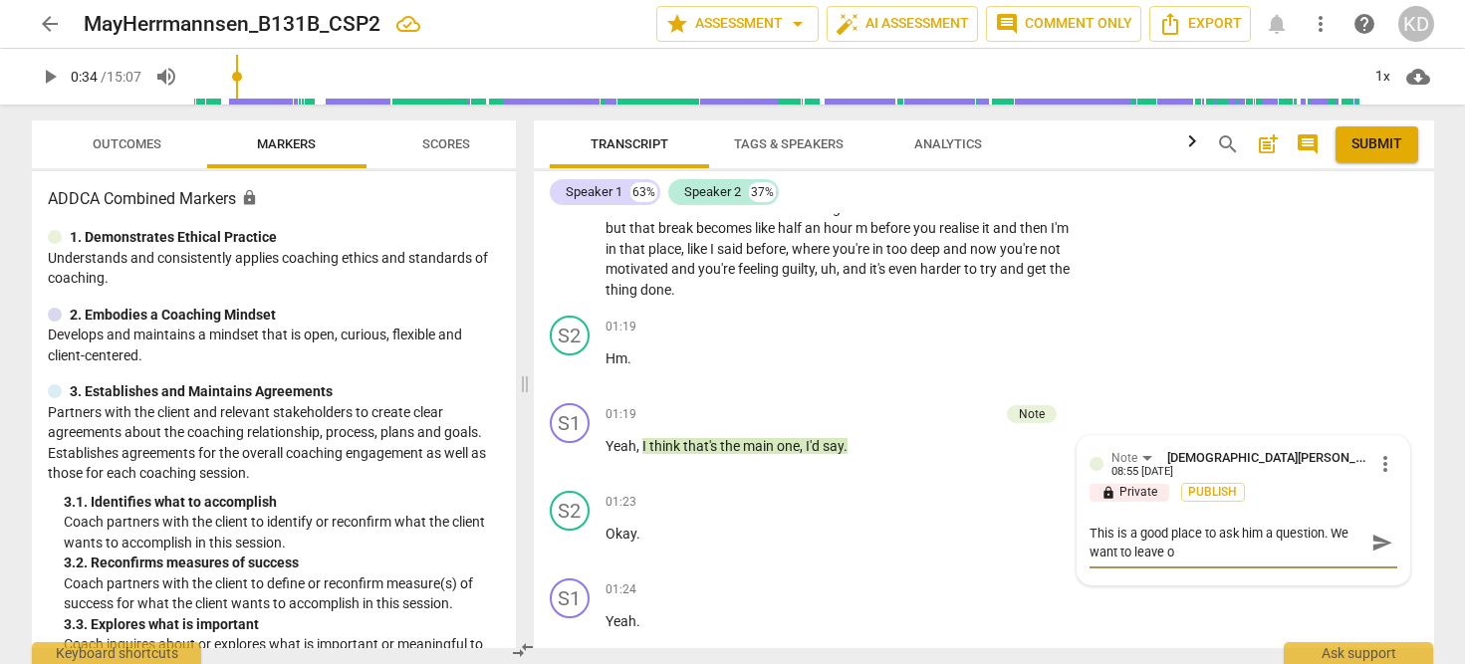
type textarea "This is a good place to ask him a question. We want to leave ou"
type textarea "This is a good place to ask him a question. We want to leave our"
type textarea "This is a good place to ask him a question. We want to leave ours"
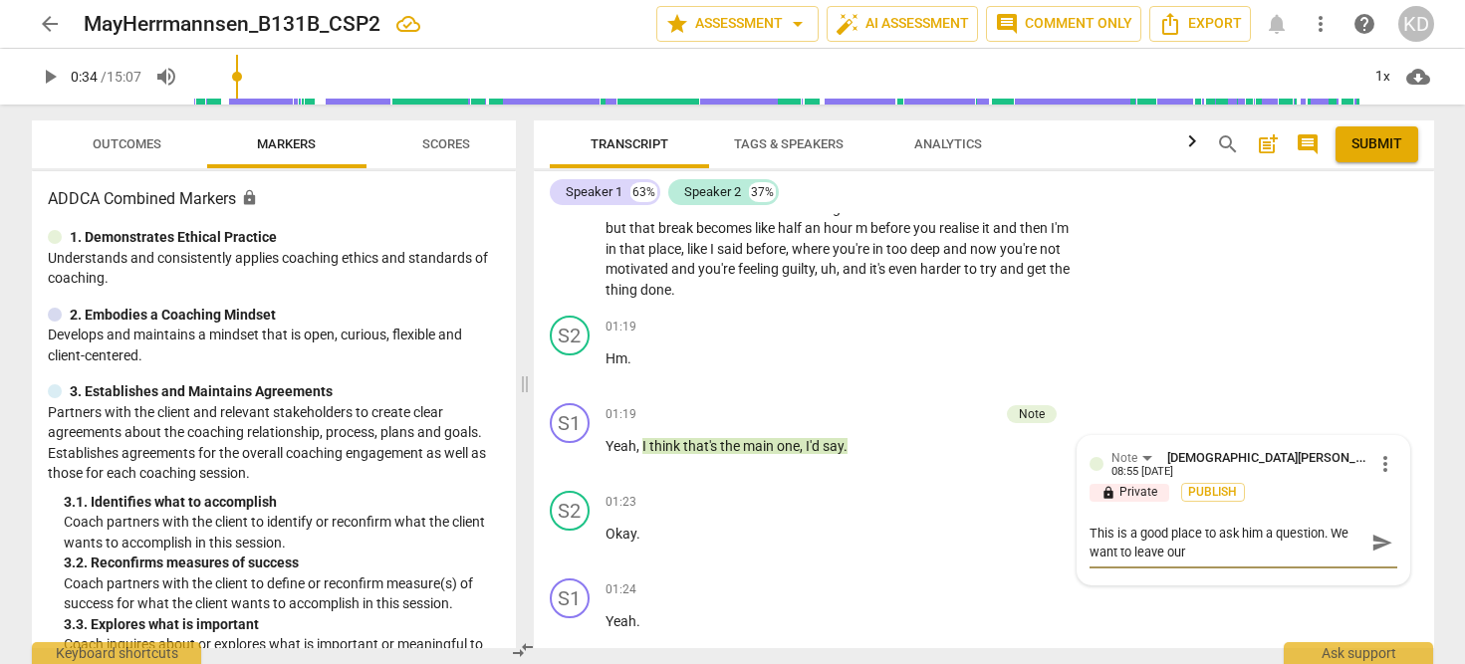
type textarea "This is a good place to ask him a question. We want to leave ours"
type textarea "This is a good place to ask him a question. We want to leave ourse"
type textarea "This is a good place to ask him a question. We want to leave oursel"
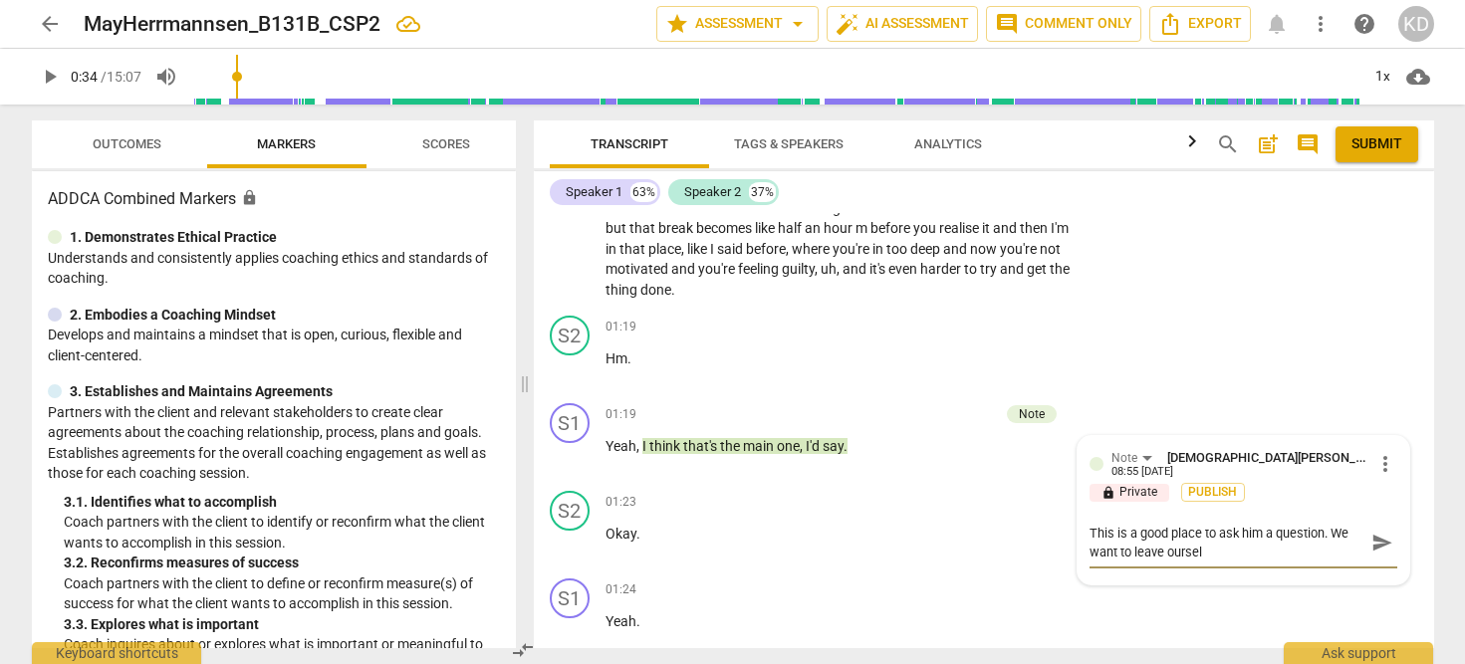
type textarea "This is a good place to ask him a question. We want to leave ourselv"
type textarea "This is a good place to ask him a question. We want to leave ourselve"
type textarea "This is a good place to ask him a question. We want to leave ourselves"
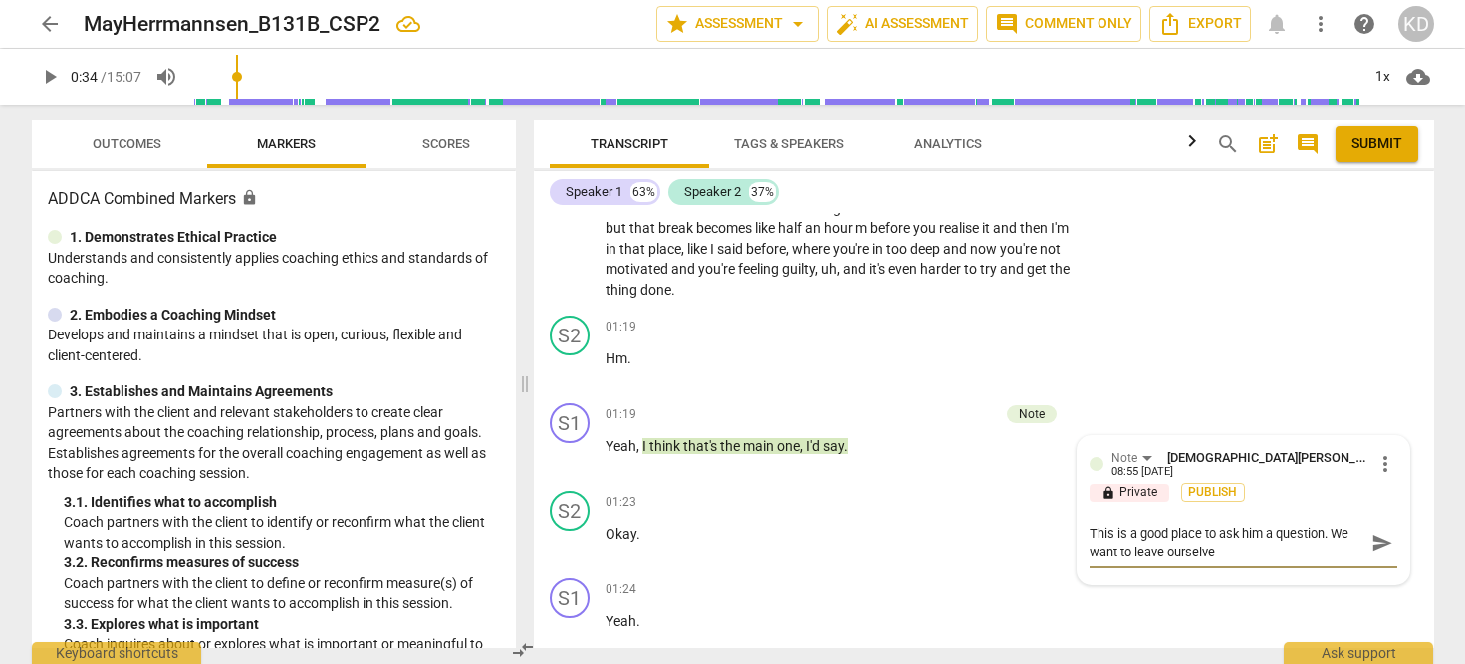
type textarea "This is a good place to ask him a question. We want to leave ourselves"
type textarea "This is a good place to ask him a question. We want to leave ourselves o"
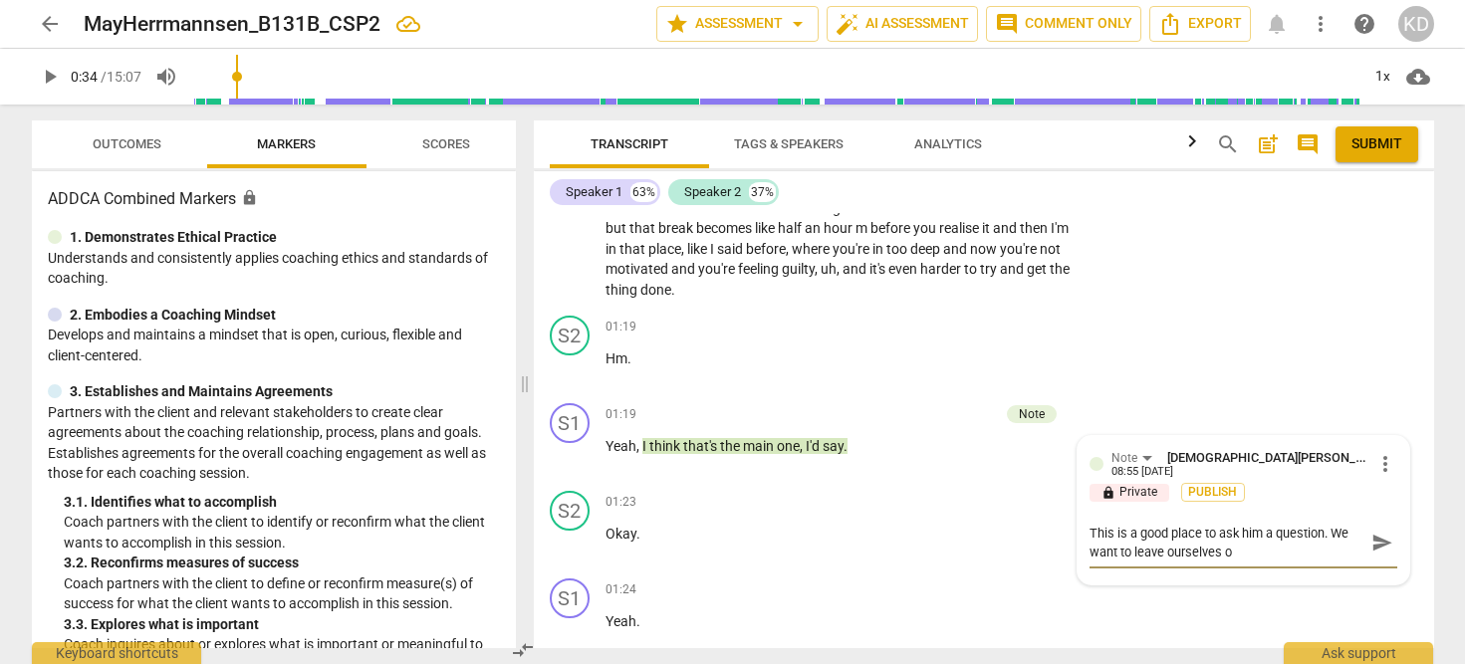
type textarea "This is a good place to ask him a question. We want to leave ourselves ou"
type textarea "This is a good place to ask him a question. We want to leave ourselves out"
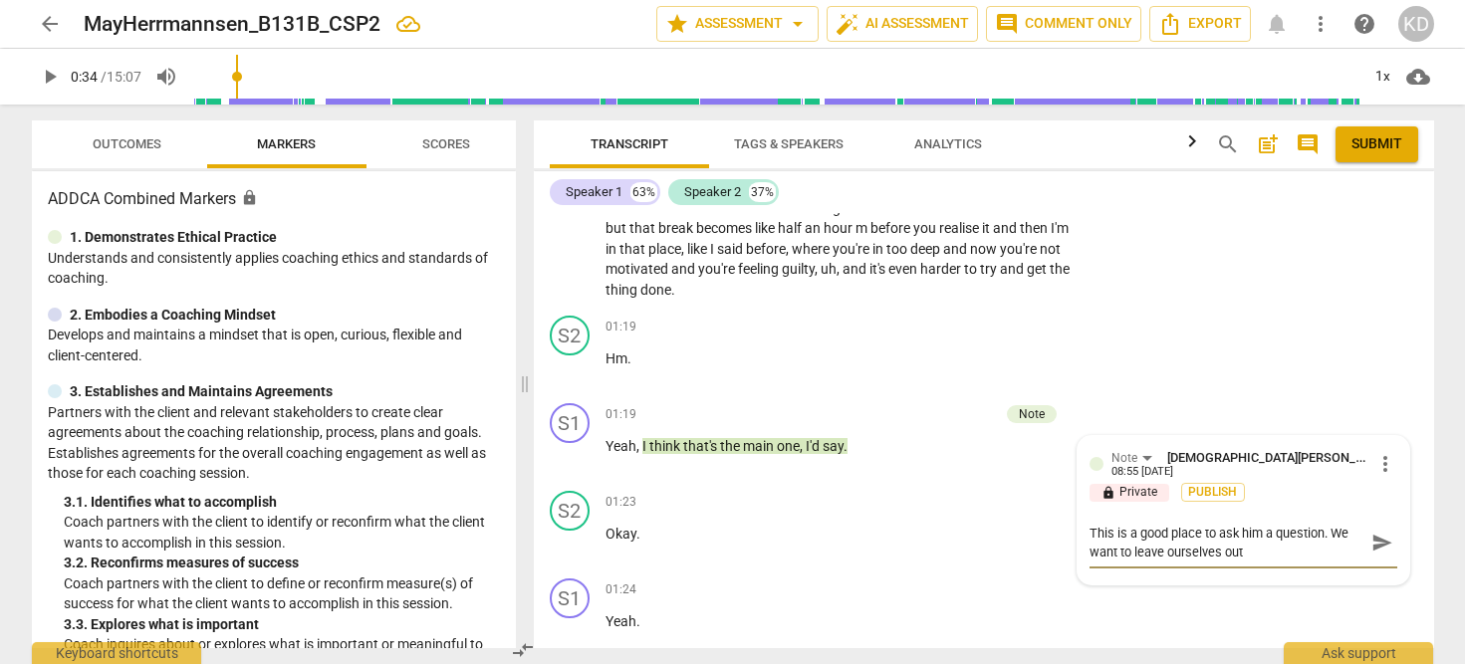
type textarea "This is a good place to ask him a question. We want to leave ourselves out"
type textarea "This is a good place to ask him a question. We want to leave ourselves out o"
type textarea "This is a good place to ask him a question. We want to leave ourselves out of"
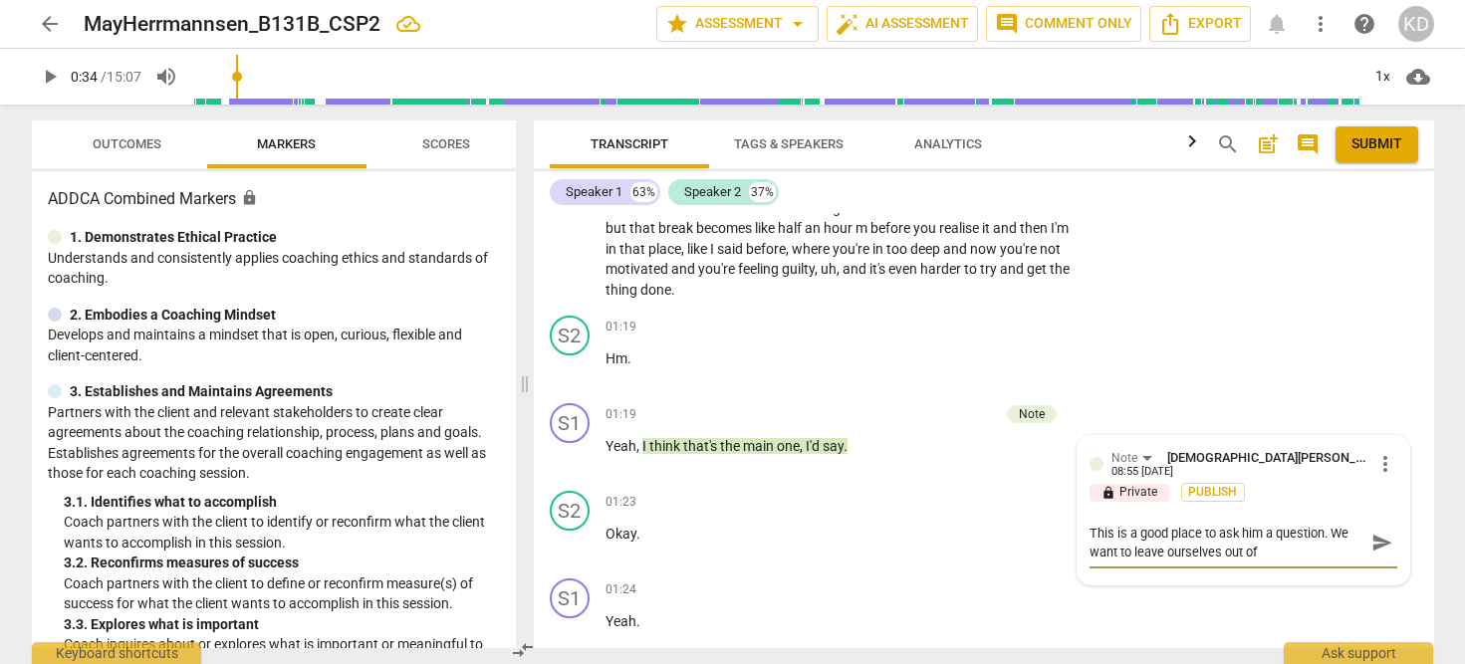
type textarea "This is a good place to ask him a question. We want to leave ourselves out of"
type textarea "This is a good place to ask him a question. We want to leave ourselves out of t"
type textarea "This is a good place to ask him a question. We want to leave ourselves out of th"
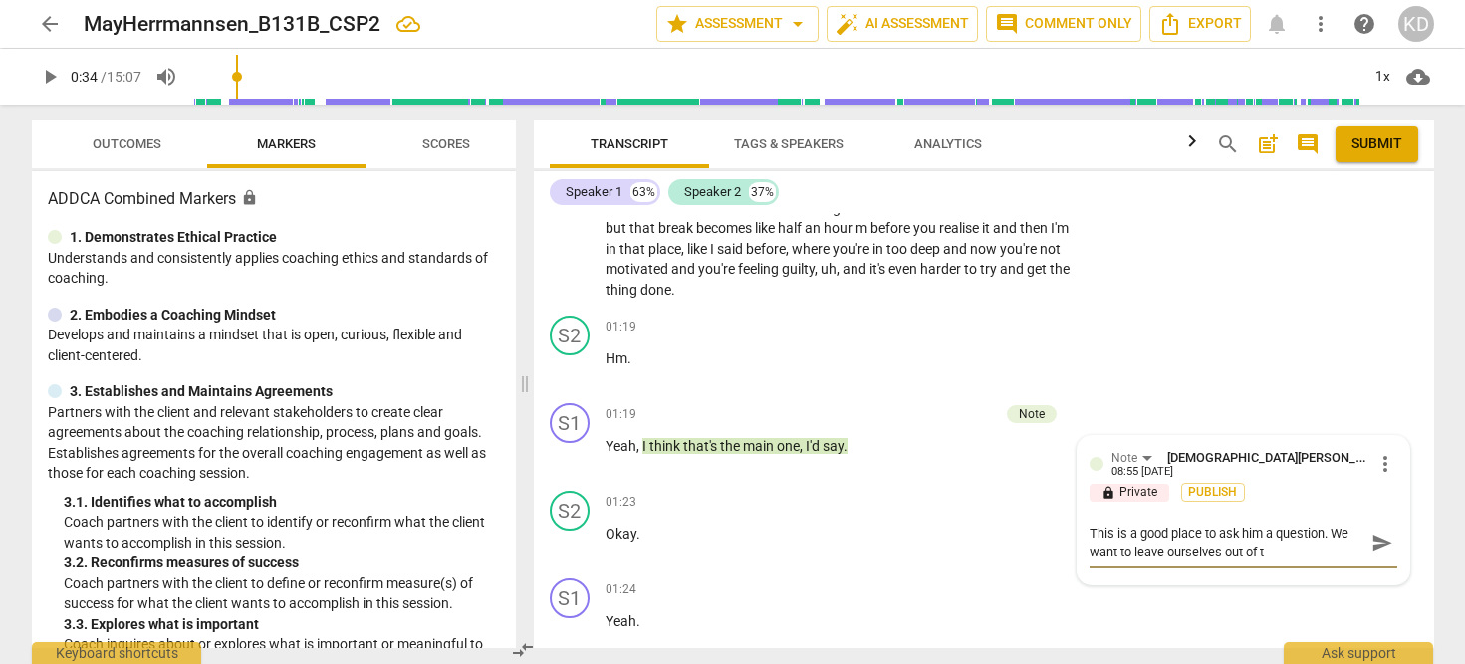
type textarea "This is a good place to ask him a question. We want to leave ourselves out of th"
type textarea "This is a good place to ask him a question. We want to leave ourselves out of t…"
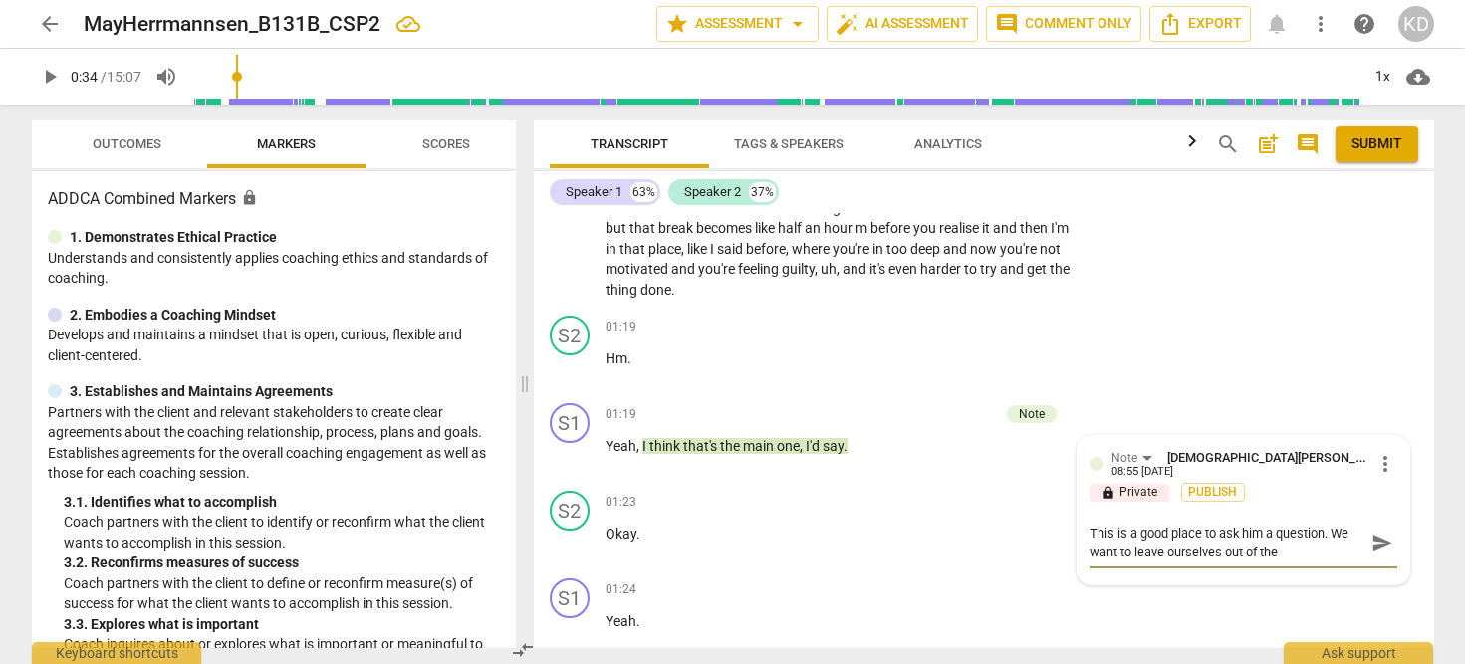
type textarea "This is a good place to ask him a question. We want to leave ourselves out of t…"
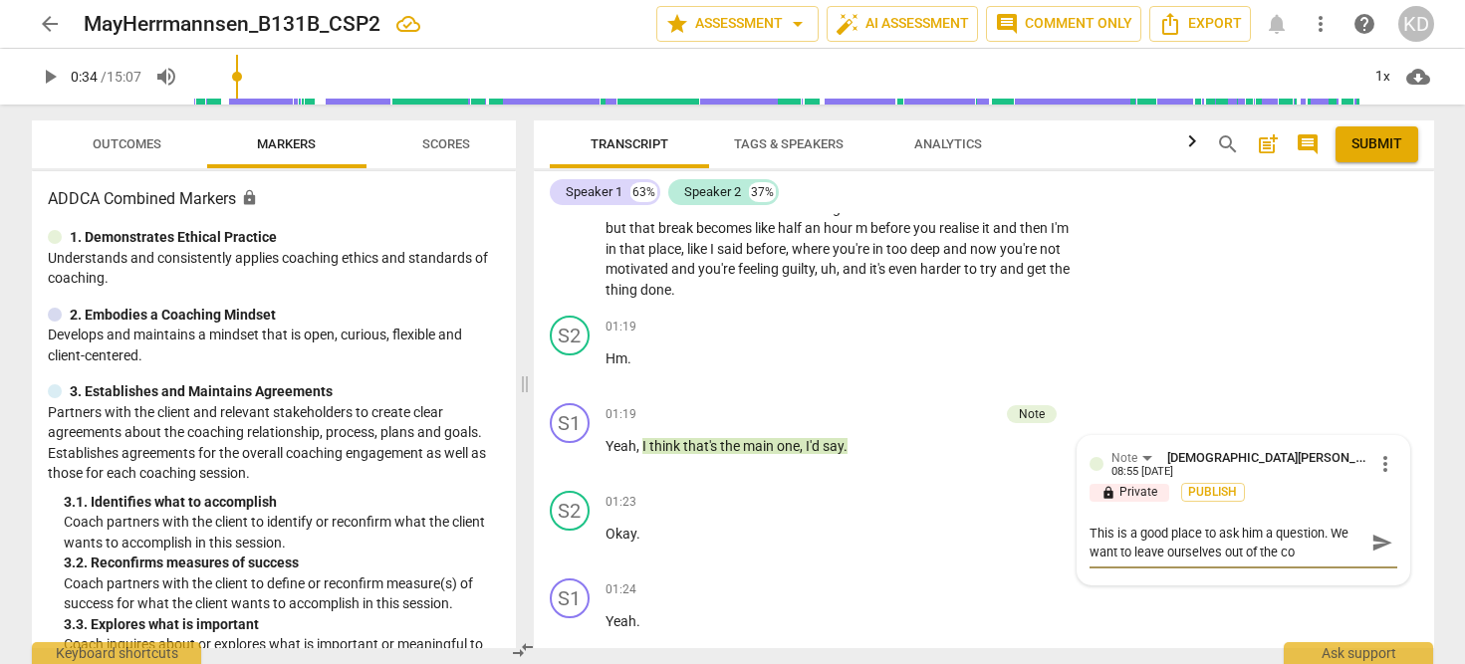
type textarea "This is a good place to ask him a question. We want to leave ourselves out of t…"
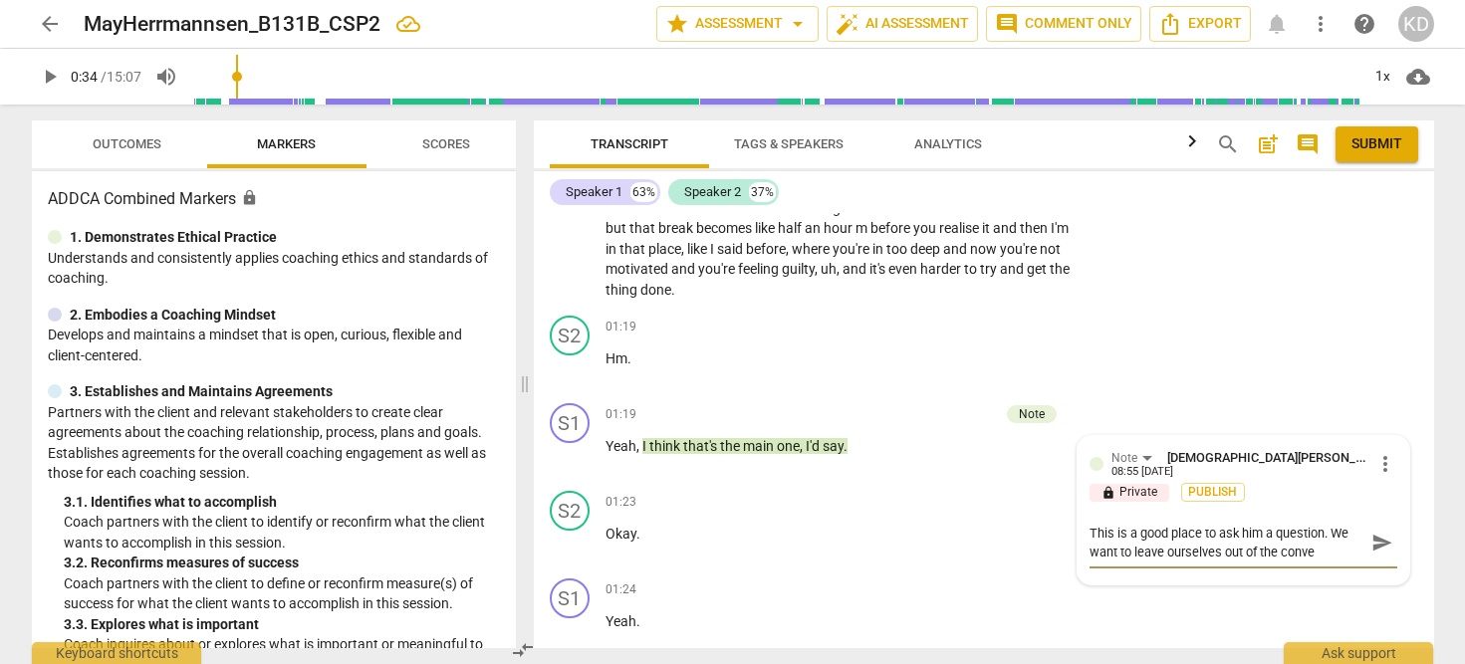
type textarea "This is a good place to ask him a question. We want to leave ourselves out of t…"
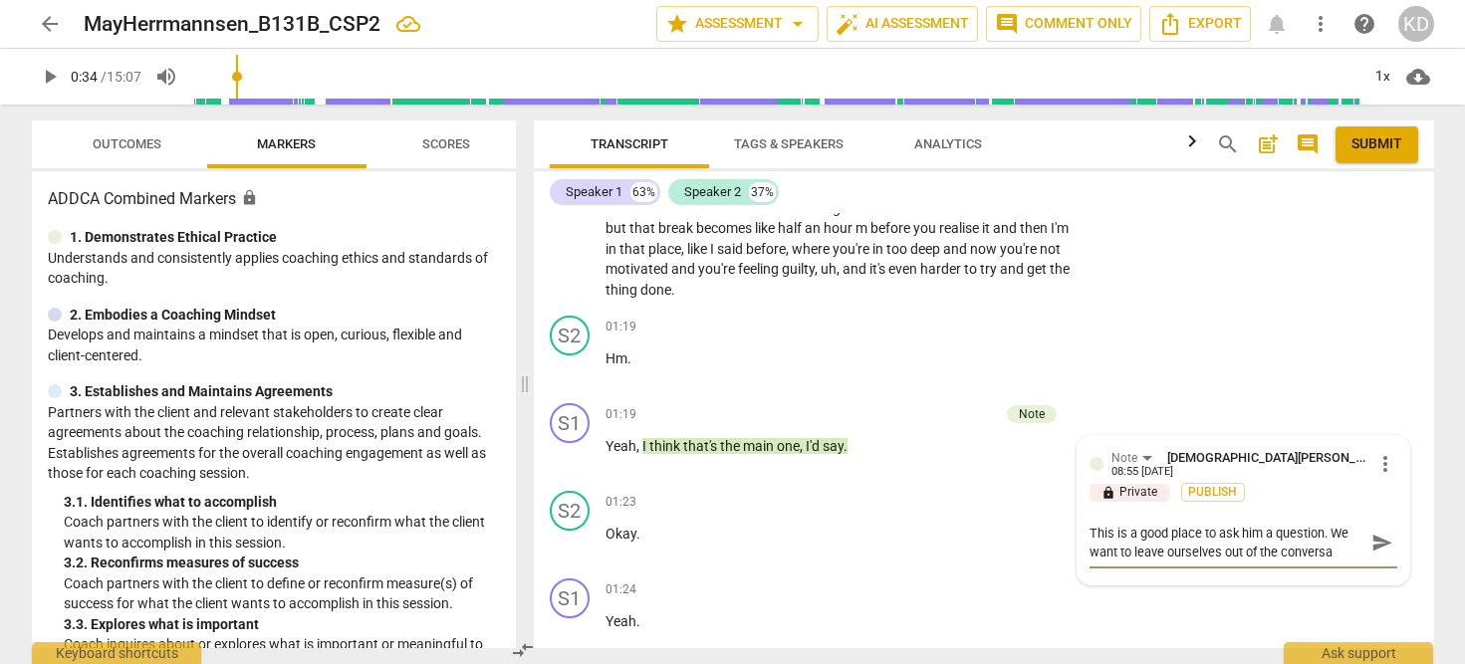
type textarea "This is a good place to ask him a question. We want to leave ourselves out of t…"
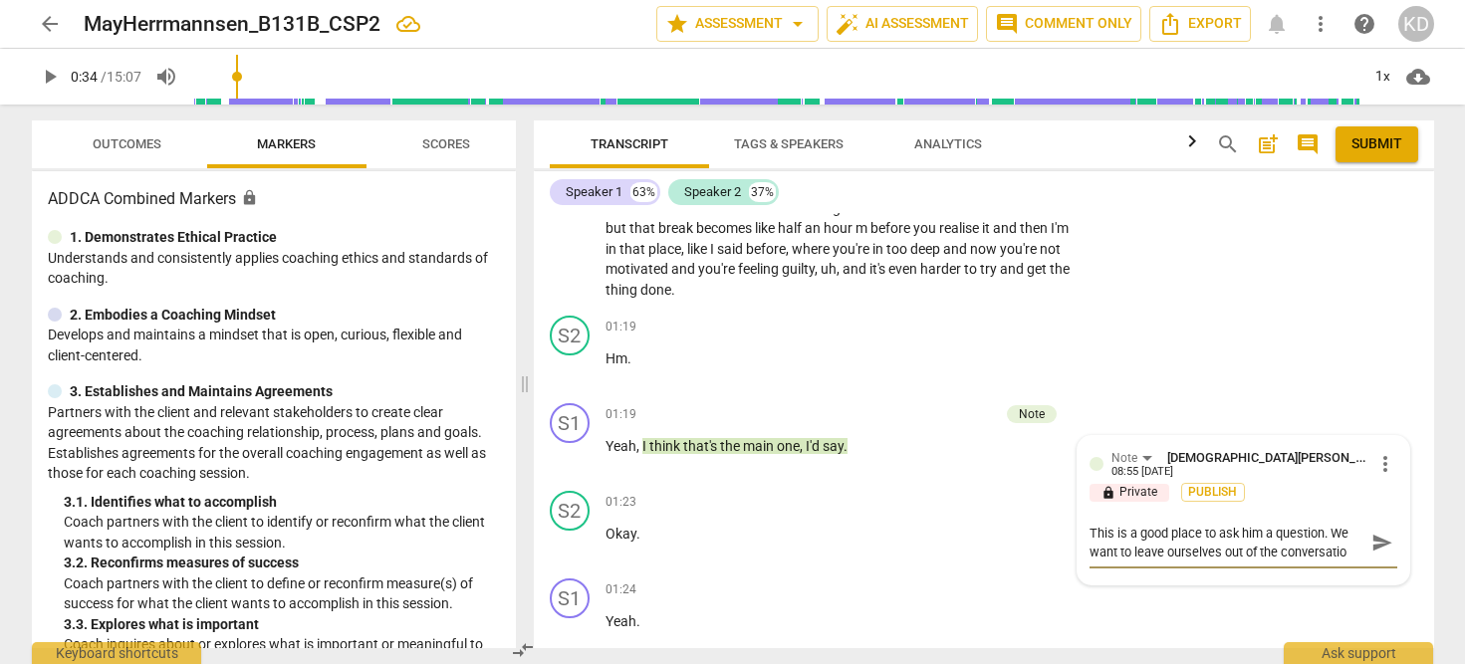
type textarea "This is a good place to ask him a question. We want to leave ourselves out of t…"
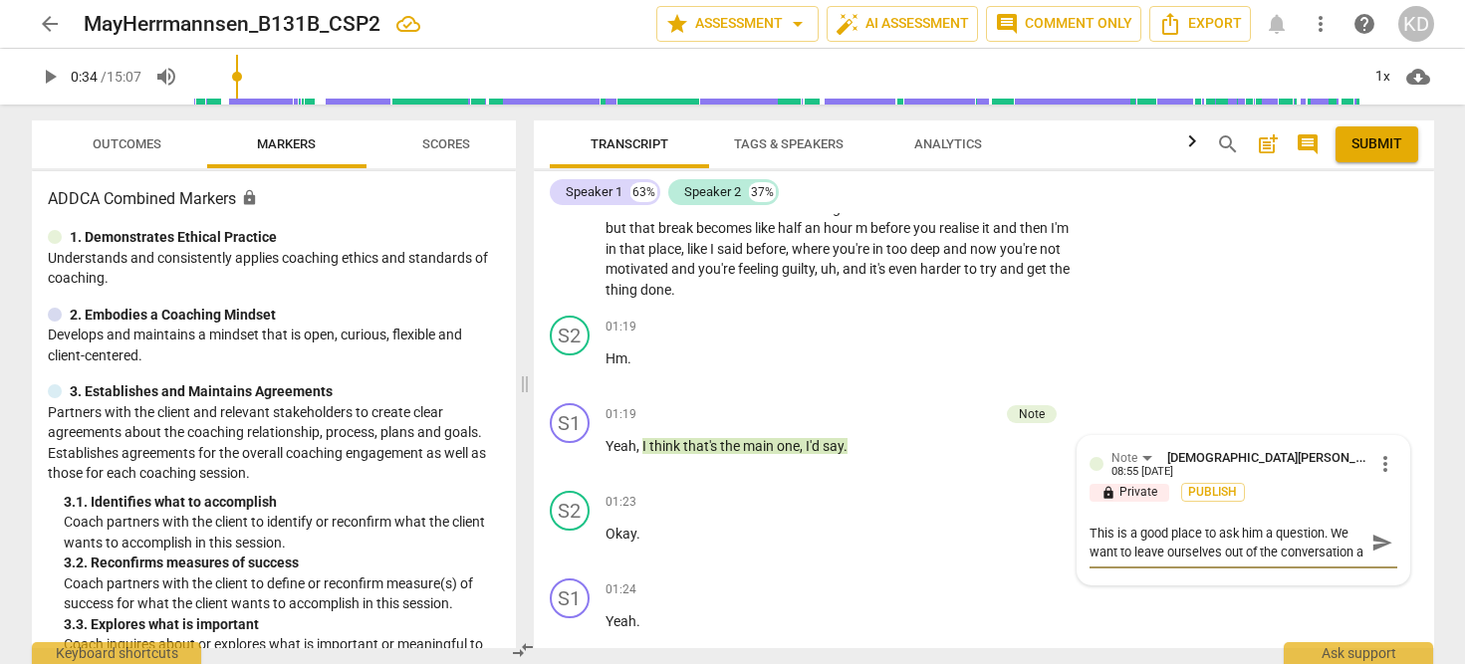
type textarea "This is a good place to ask him a question. We want to leave ourselves out of t…"
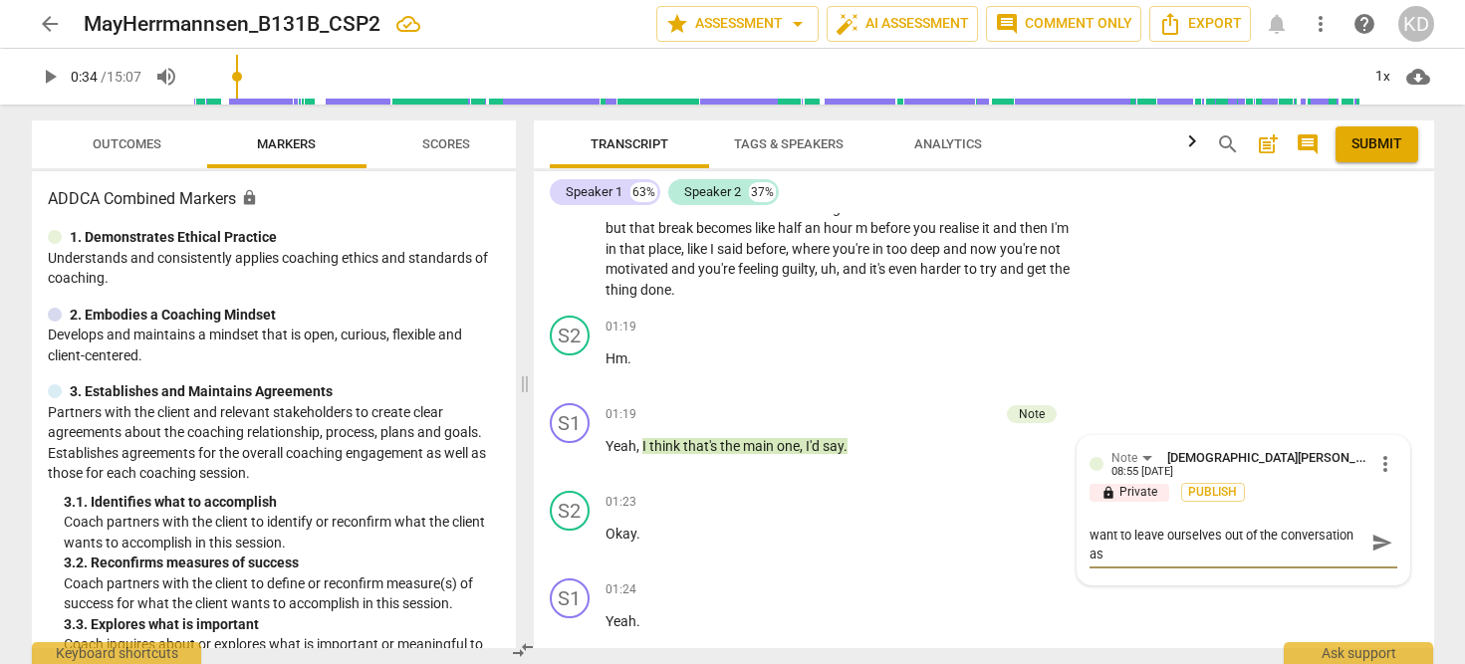
type textarea "This is a good place to ask him a question. We want to leave ourselves out of t…"
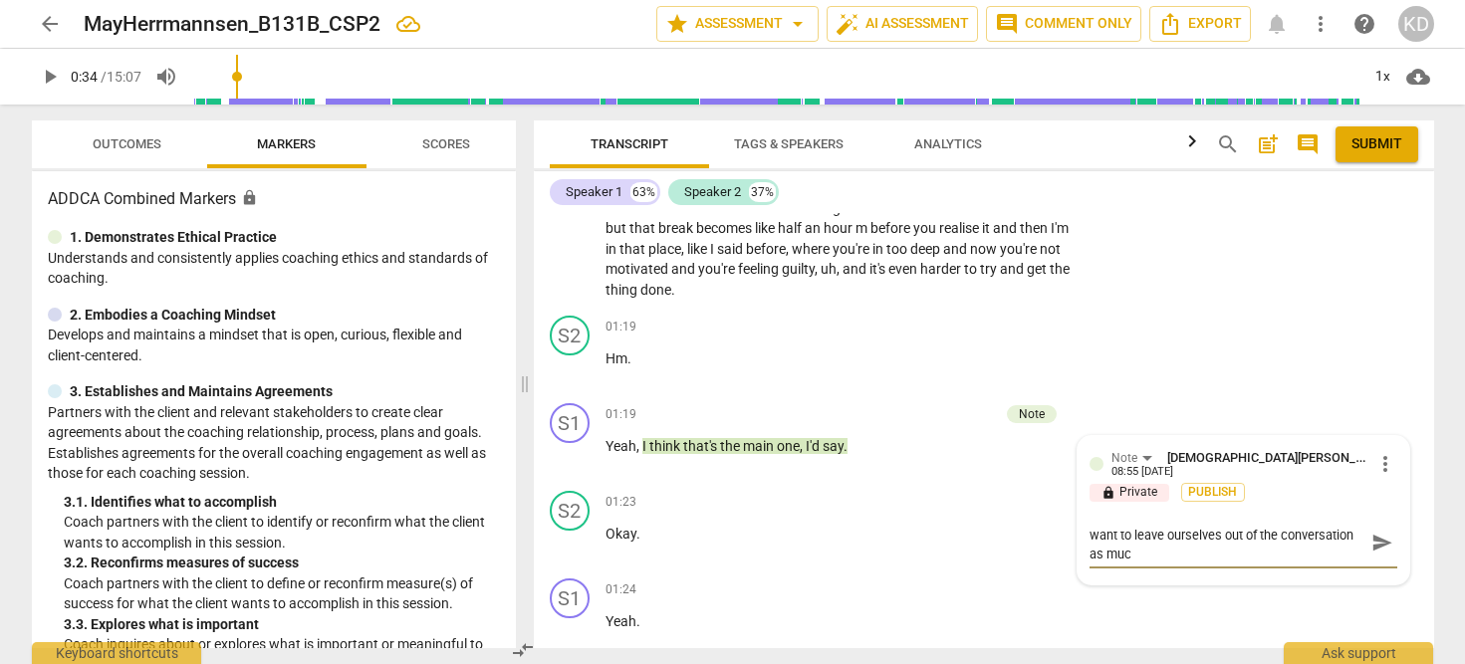
type textarea "This is a good place to ask him a question. We want to leave ourselves out of t…"
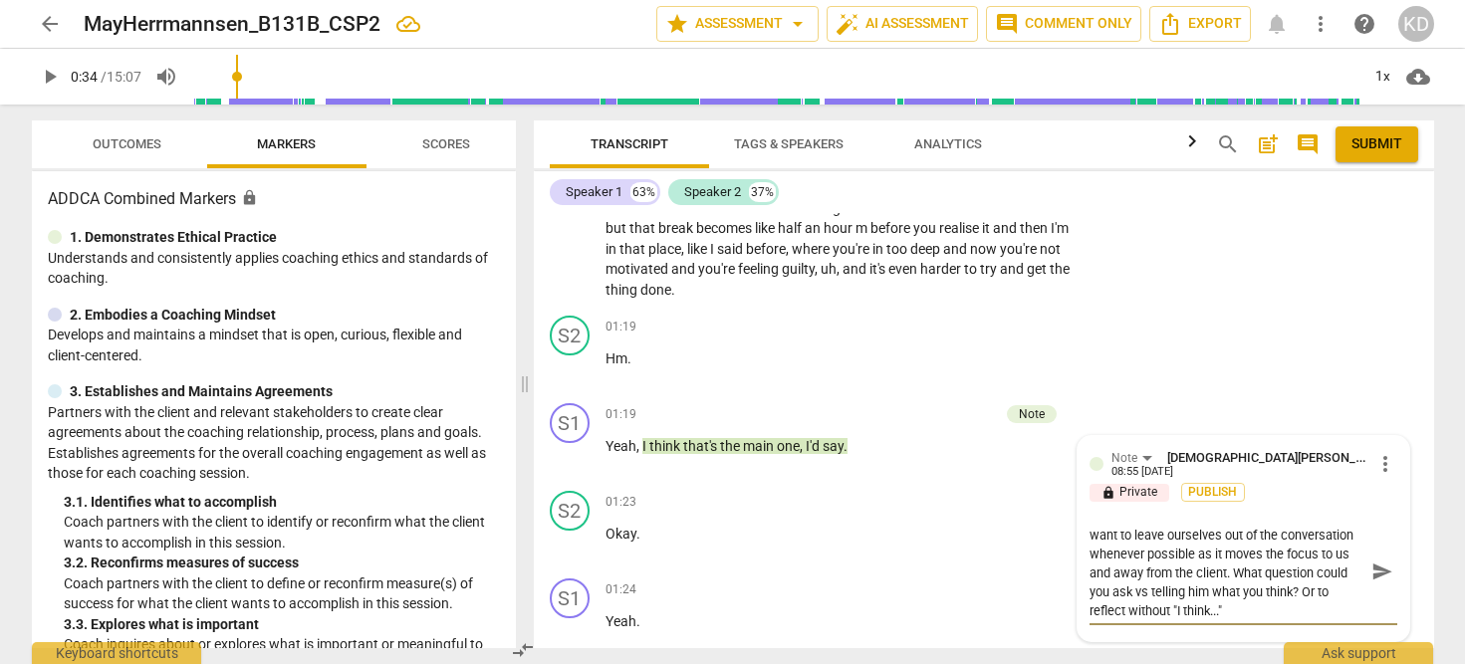
scroll to position [19, 0]
click at [818, 568] on div "S2 play_arrow pause 01:23 + Add competency keyboard_arrow_right Okay ." at bounding box center [984, 527] width 900 height 88
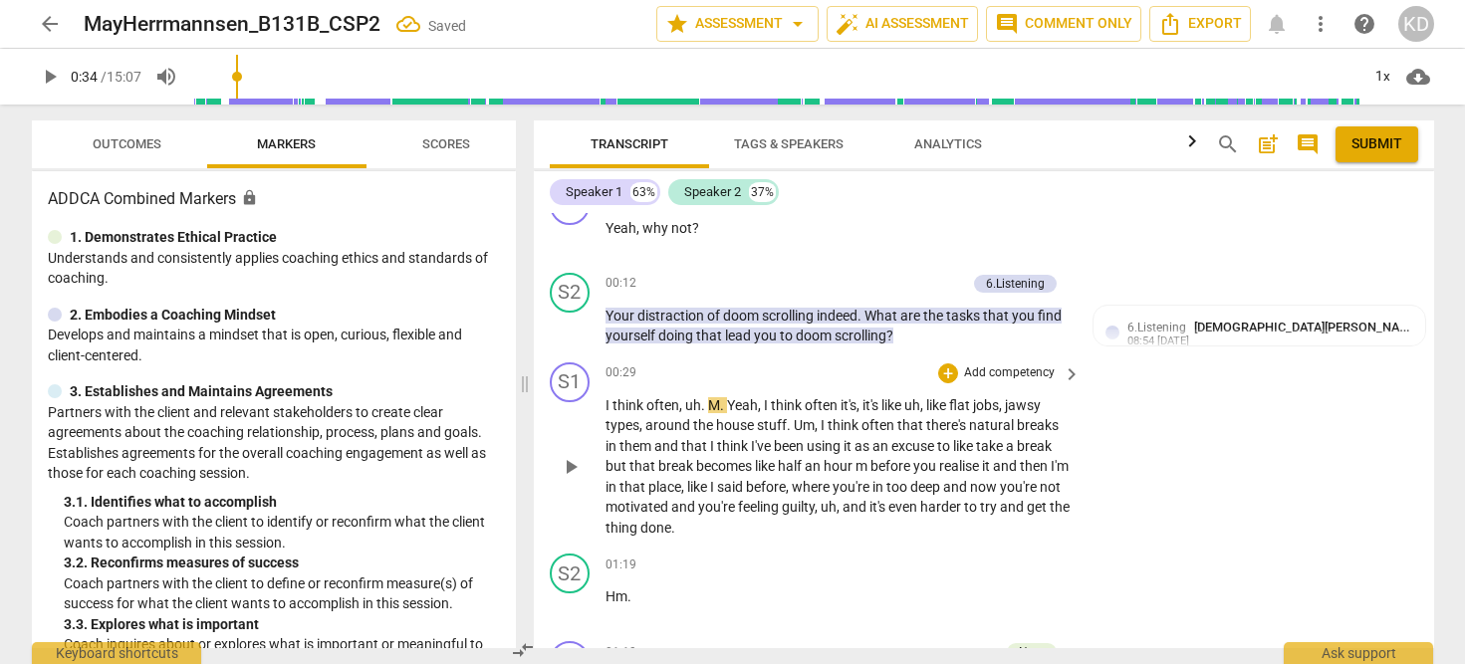
scroll to position [415, 0]
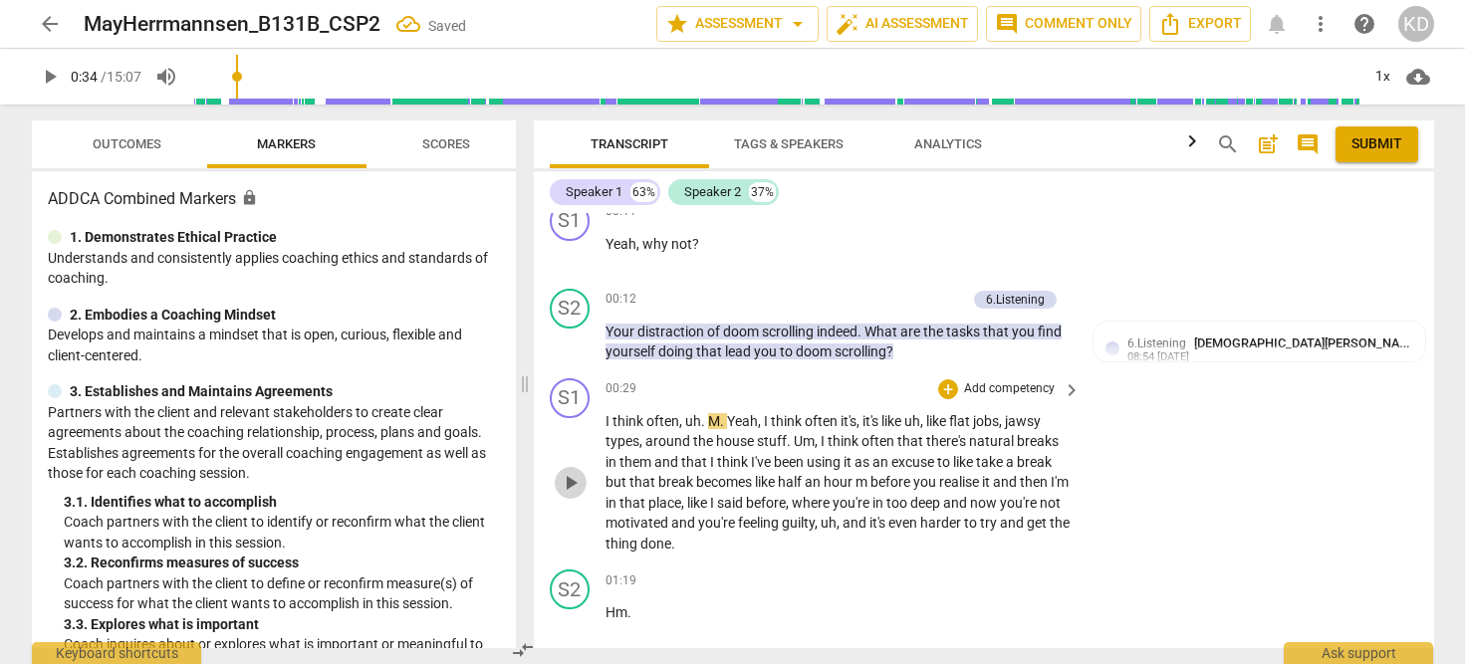
click at [576, 479] on span "play_arrow" at bounding box center [571, 483] width 24 height 24
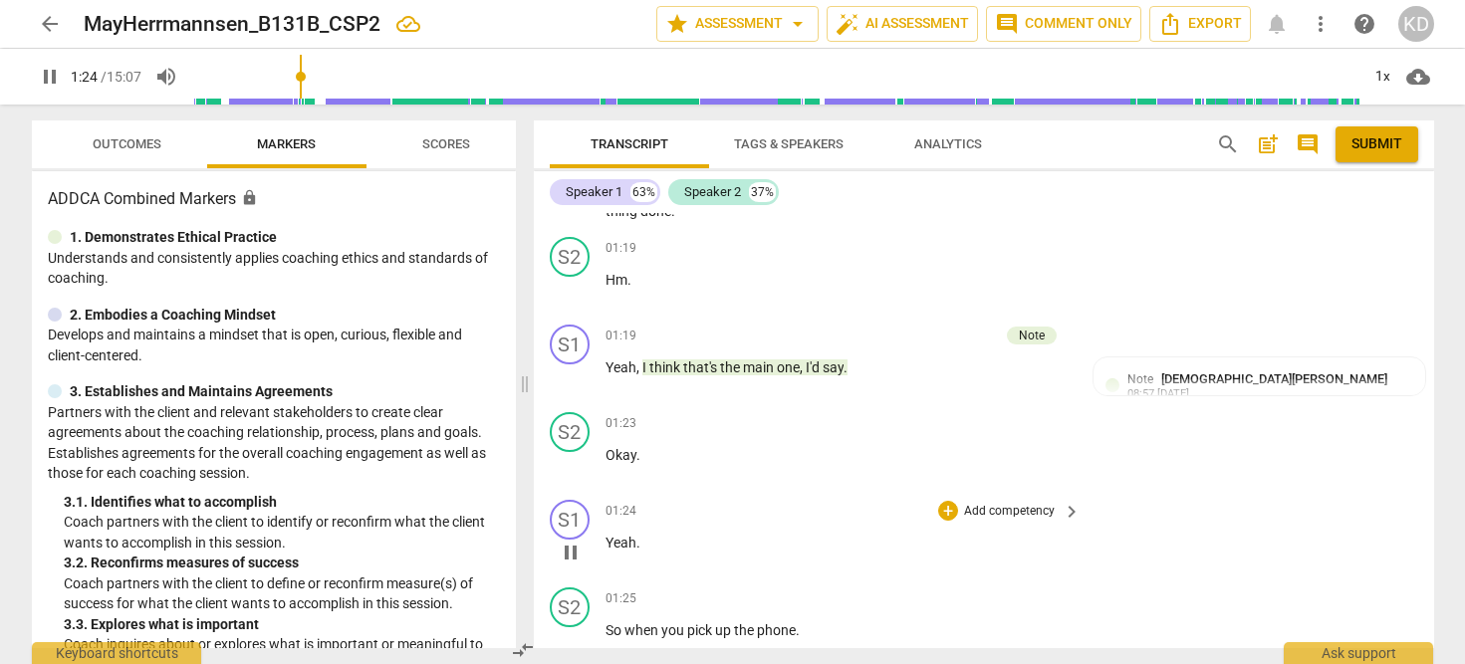
scroll to position [735, 0]
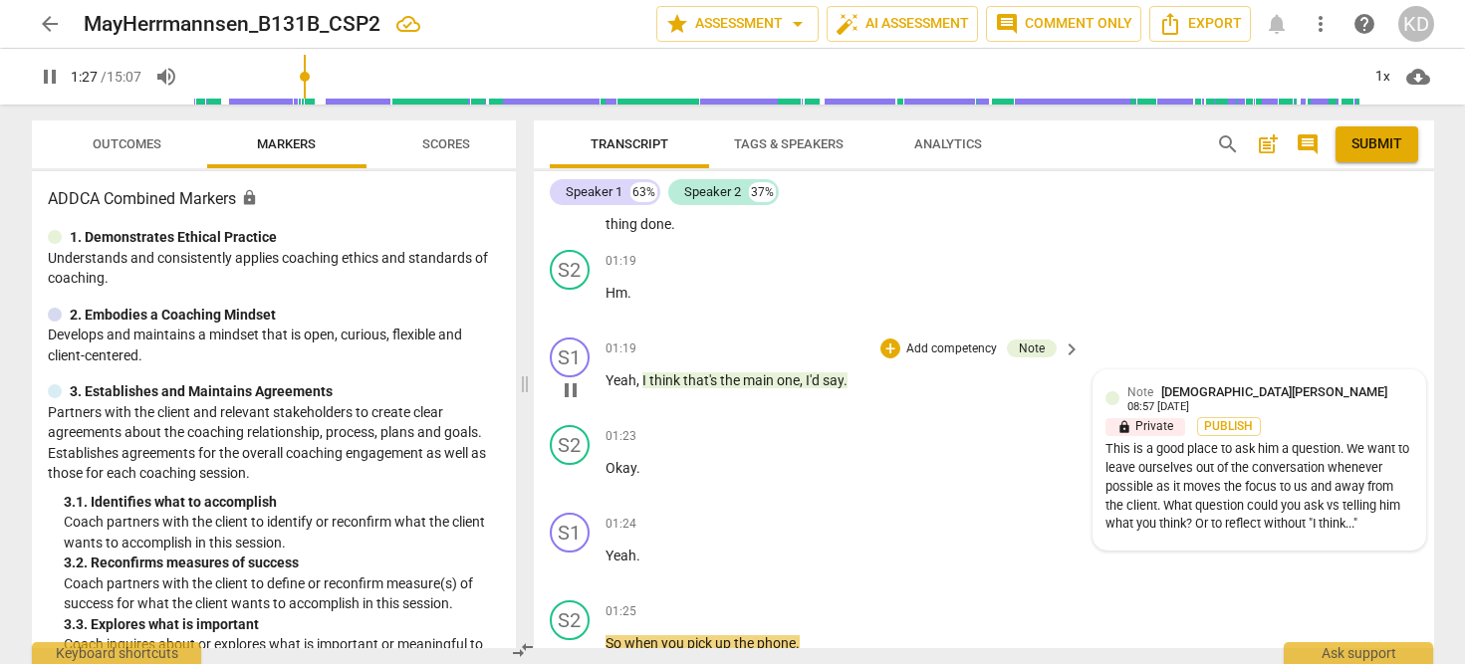
click at [1222, 388] on span "[DEMOGRAPHIC_DATA][PERSON_NAME]" at bounding box center [1274, 391] width 226 height 15
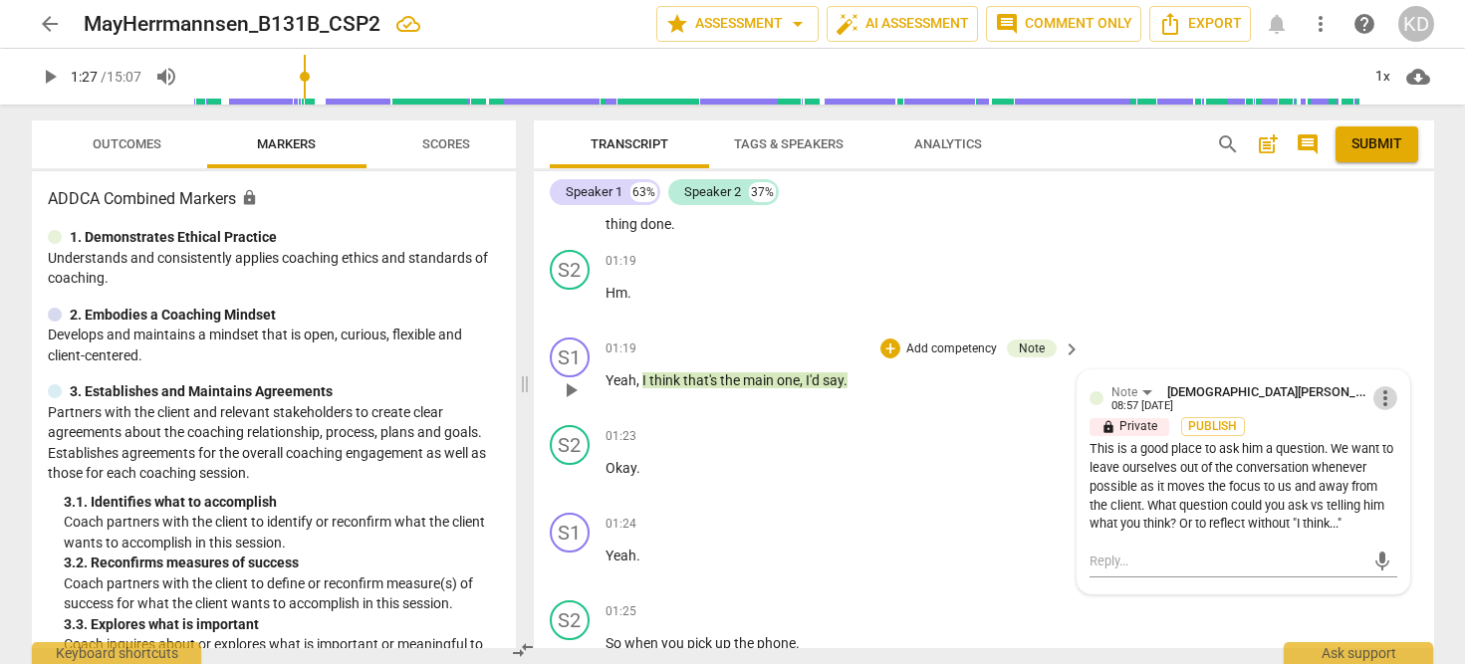
click at [1380, 397] on span "more_vert" at bounding box center [1385, 398] width 24 height 24
click at [1413, 438] on li "Delete" at bounding box center [1400, 432] width 69 height 38
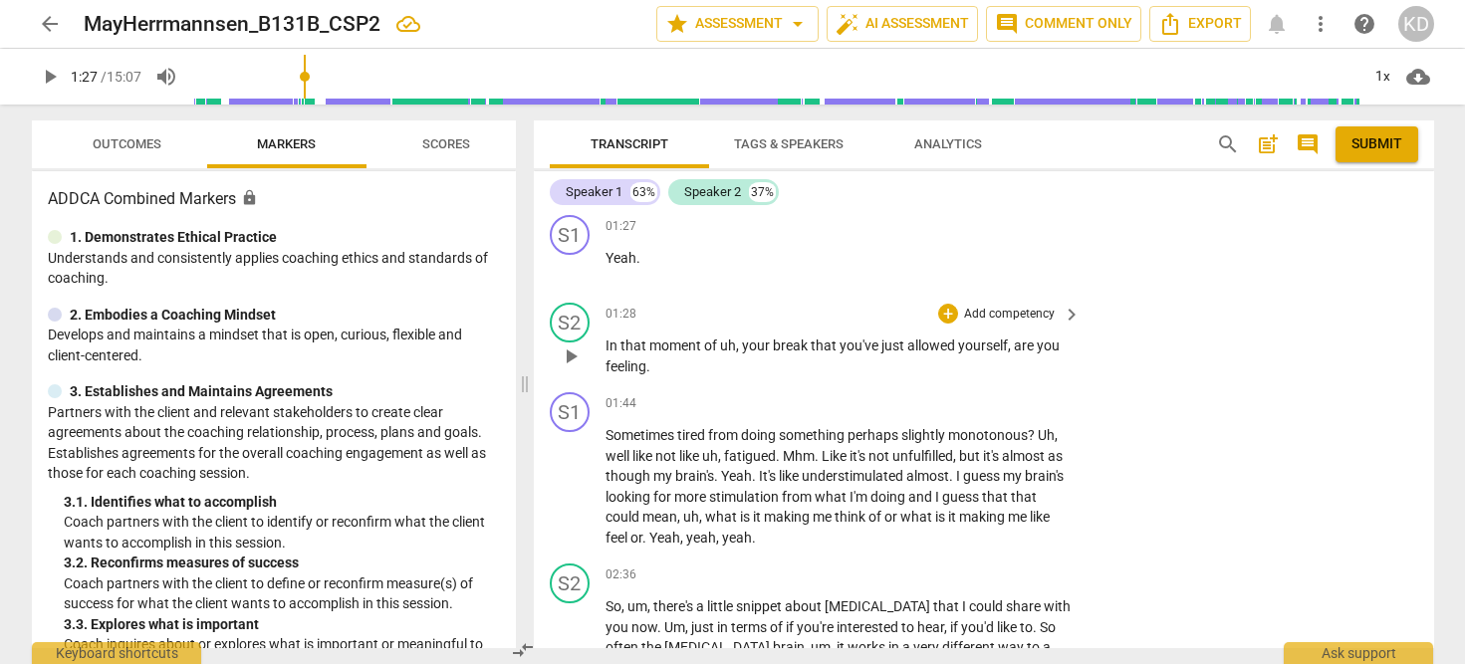
scroll to position [1224, 0]
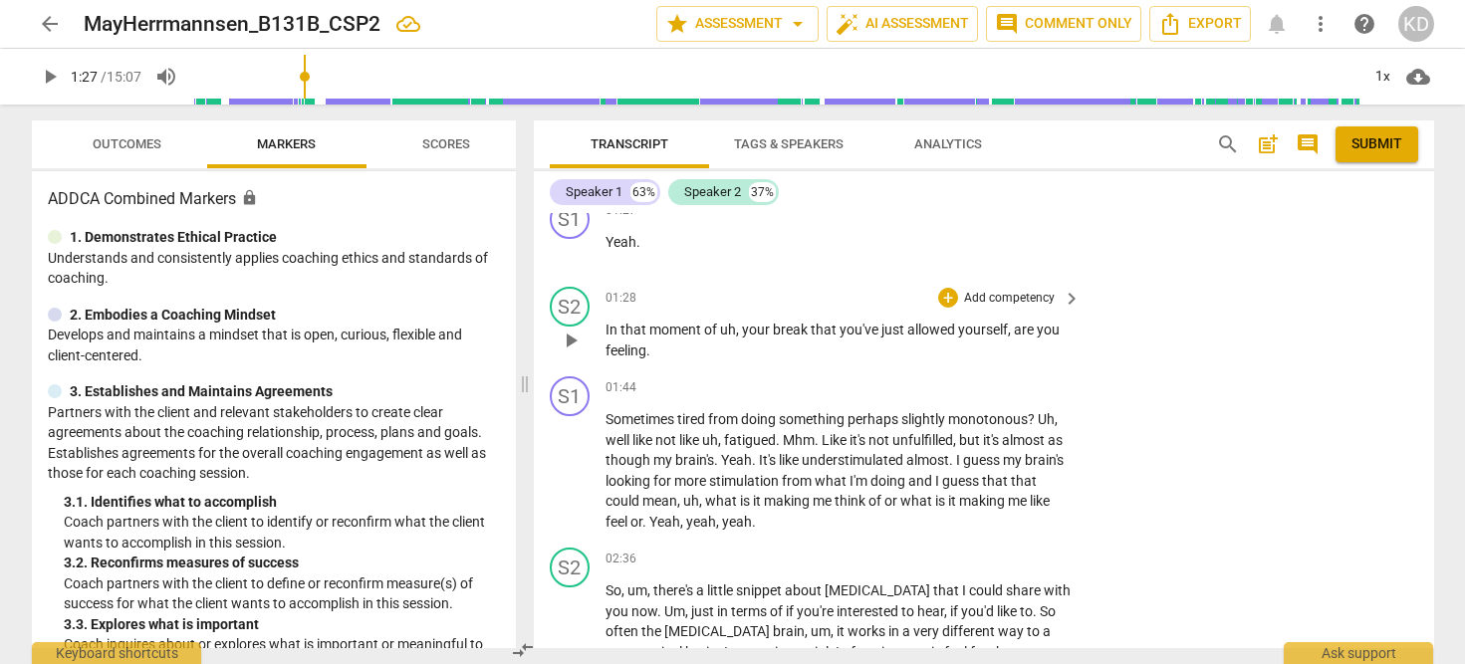
click at [568, 341] on span "play_arrow" at bounding box center [571, 341] width 24 height 24
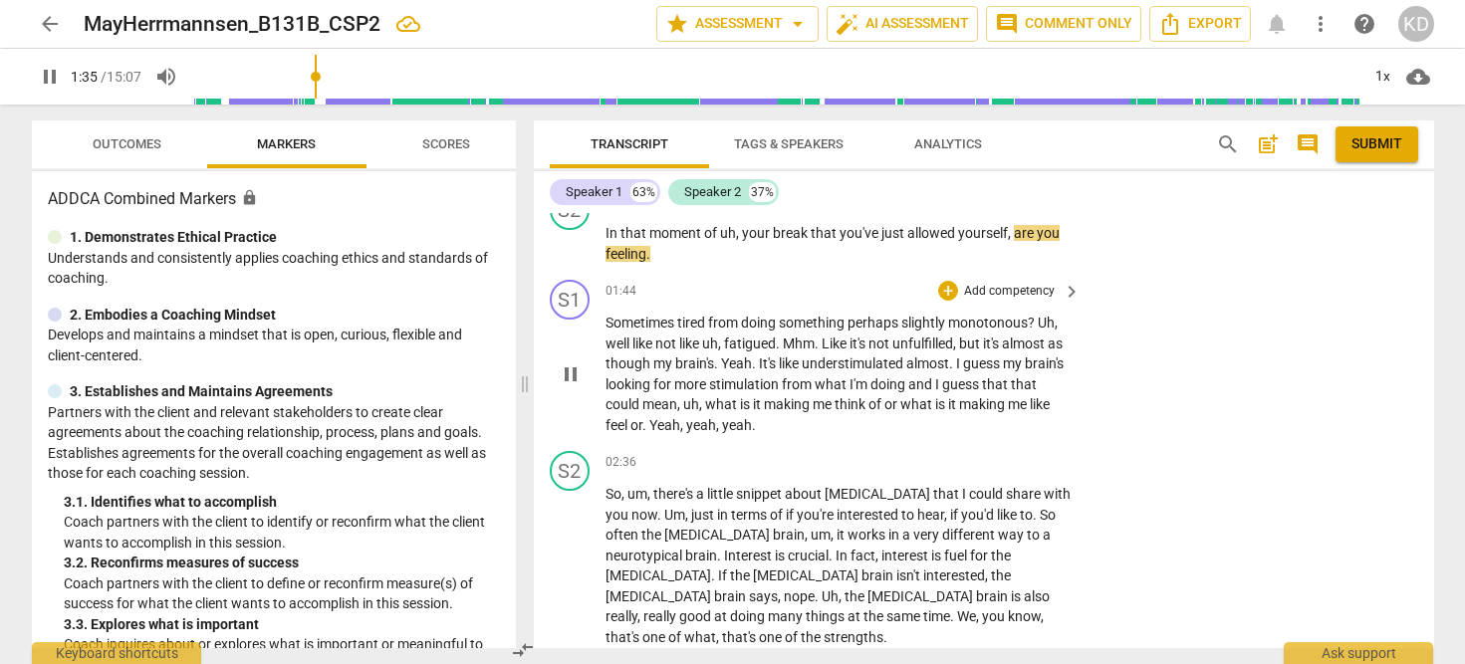
scroll to position [1324, 0]
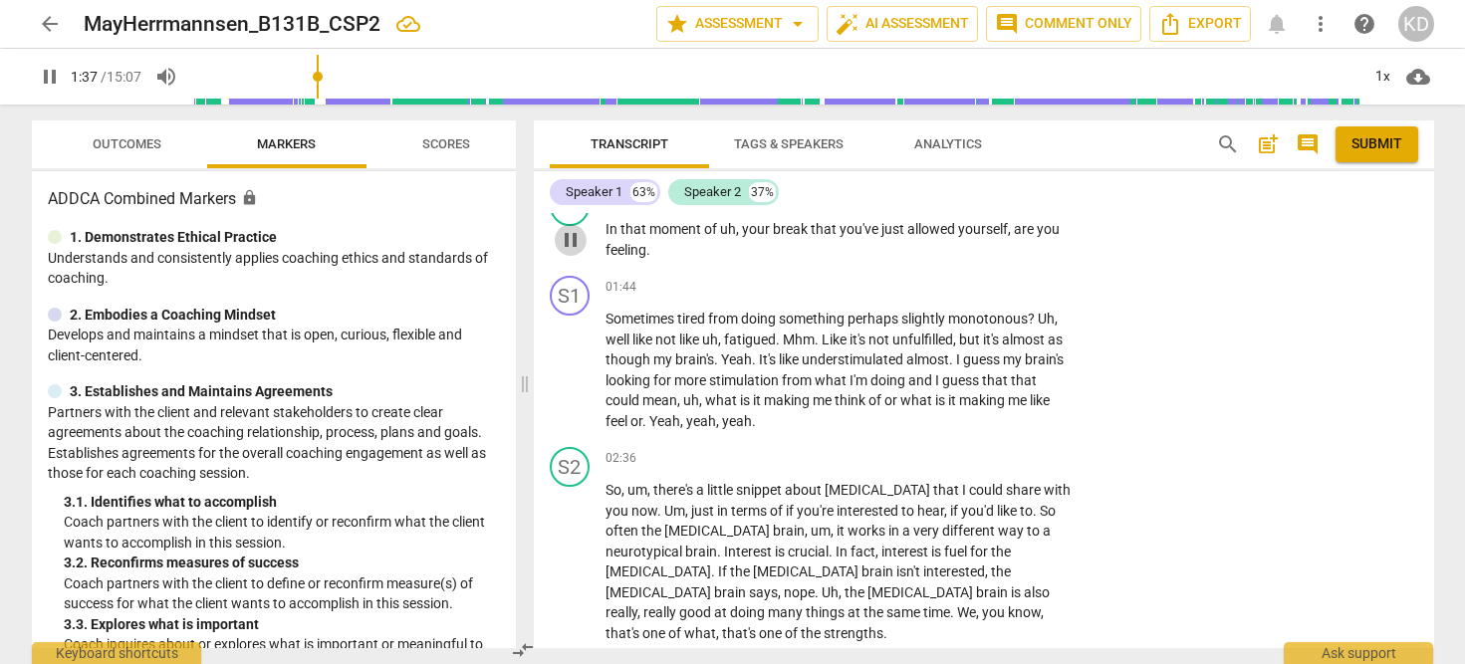
click at [568, 242] on span "pause" at bounding box center [571, 240] width 24 height 24
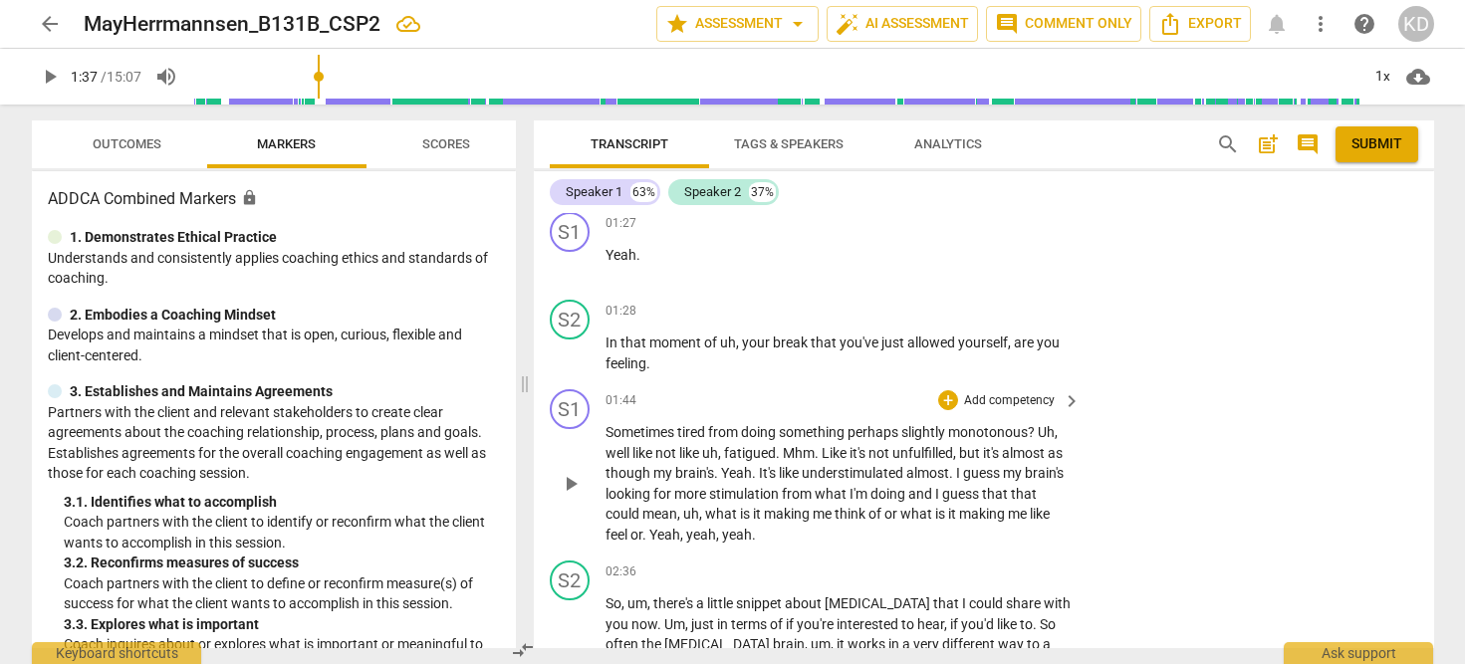
scroll to position [1220, 0]
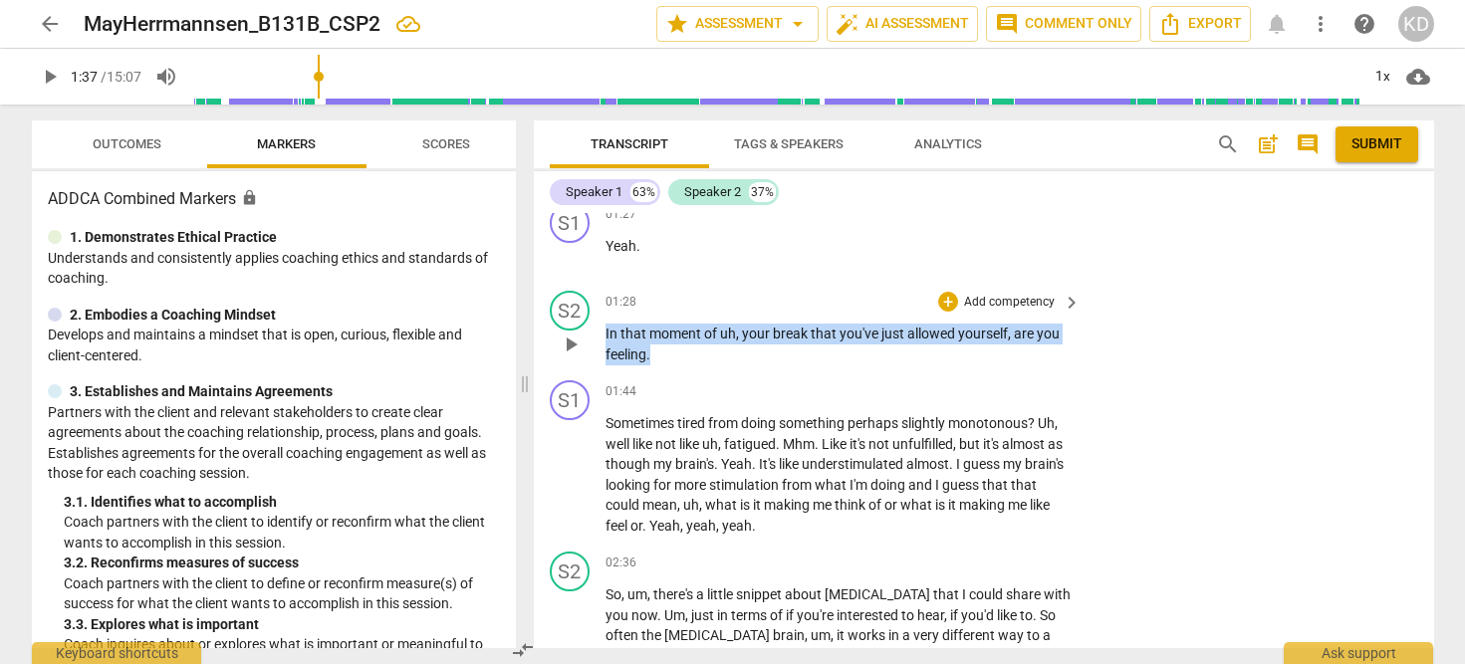
drag, startPoint x: 604, startPoint y: 337, endPoint x: 665, endPoint y: 354, distance: 63.3
click at [665, 354] on p "In that moment of uh , your break that you've just allowed yourself , are you f…" at bounding box center [838, 344] width 466 height 41
click at [1024, 301] on p "Add competency" at bounding box center [1009, 303] width 95 height 18
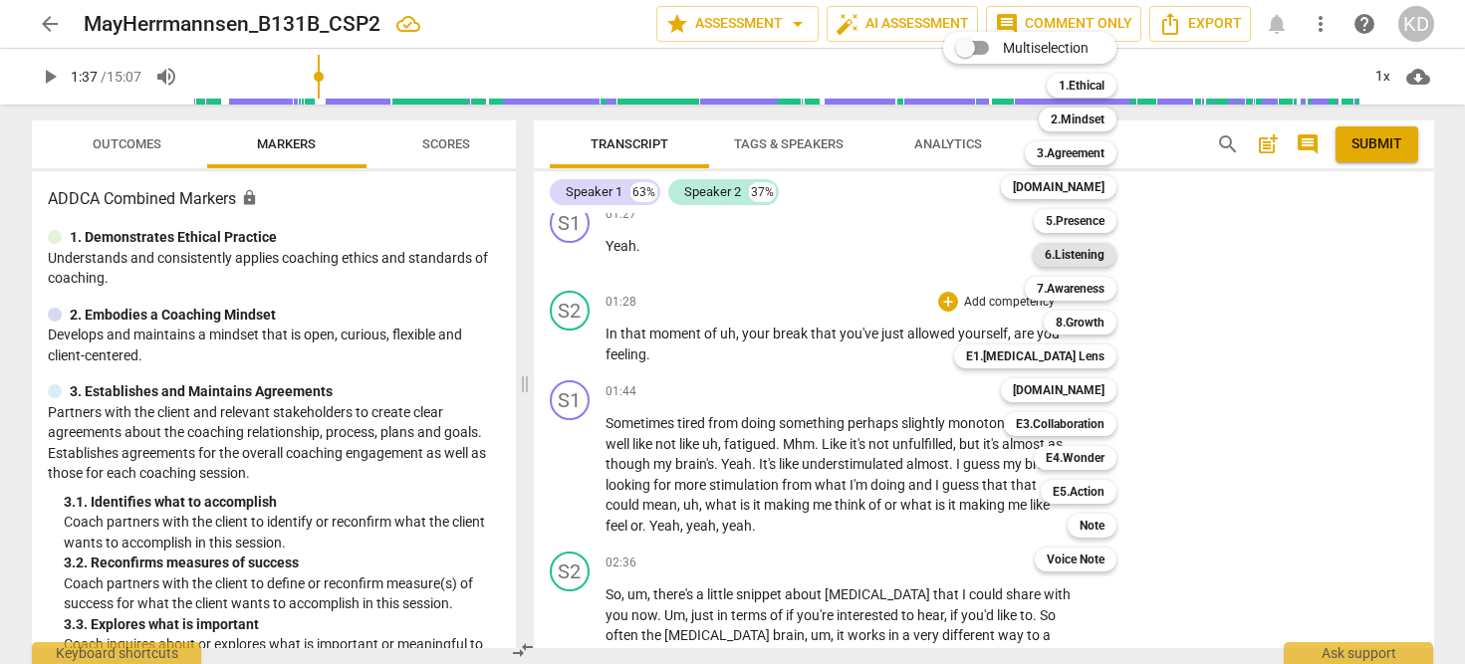
click at [1082, 248] on b "6.Listening" at bounding box center [1074, 255] width 60 height 24
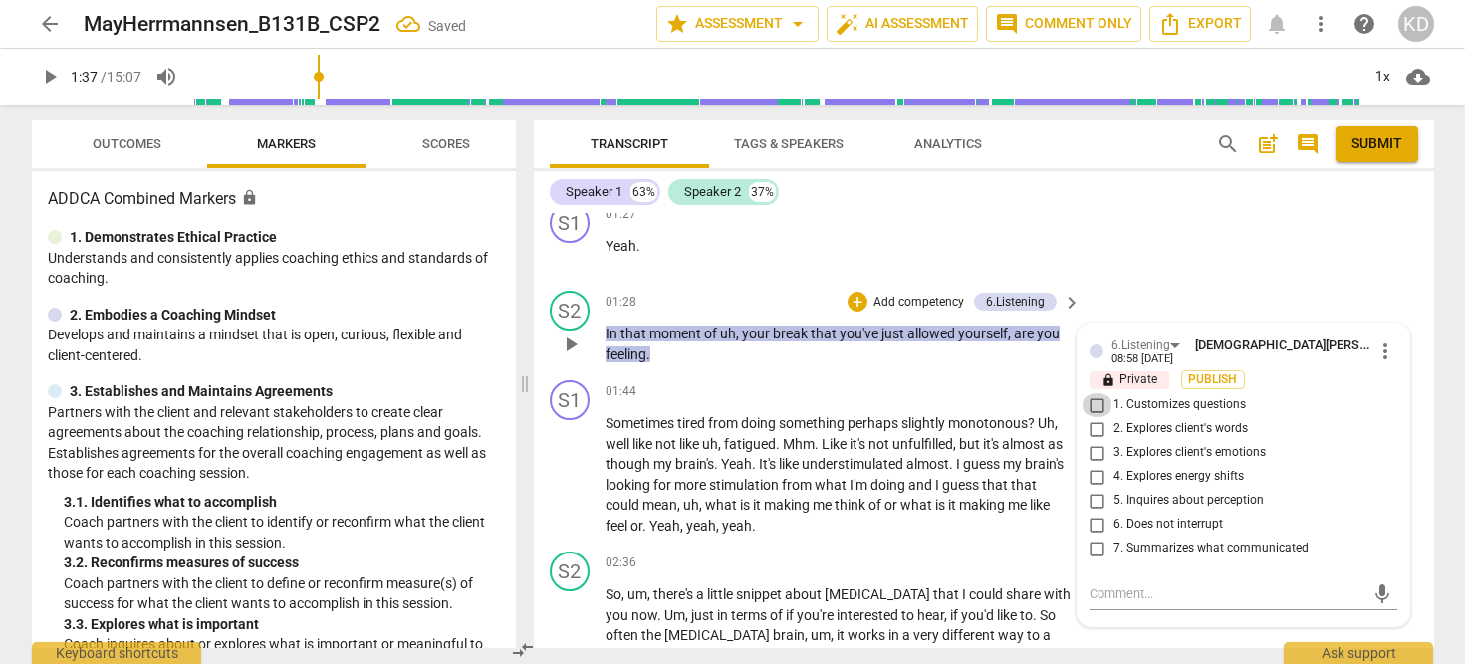
click at [1091, 405] on input "1. Customizes questions" at bounding box center [1097, 405] width 32 height 24
click at [1093, 432] on input "2. Explores client's words" at bounding box center [1097, 429] width 32 height 24
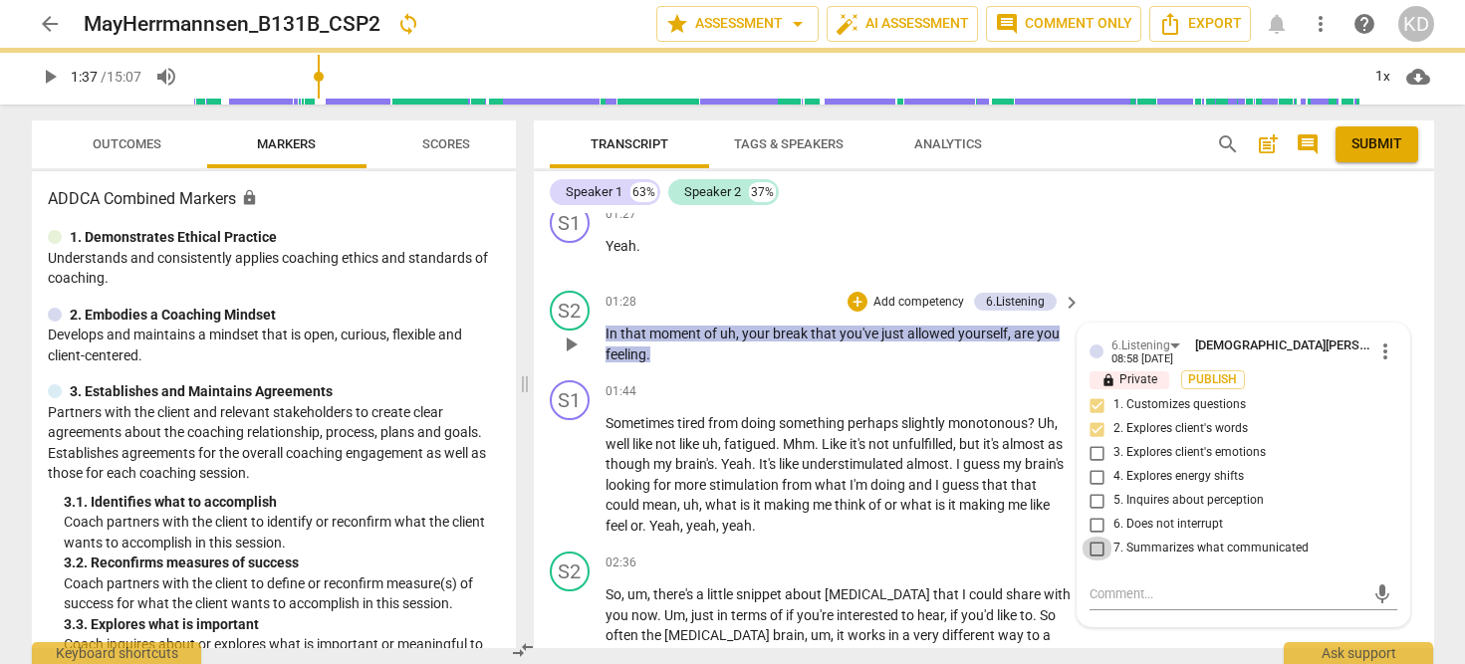
click at [1094, 552] on input "7. Summarizes what communicated" at bounding box center [1097, 549] width 32 height 24
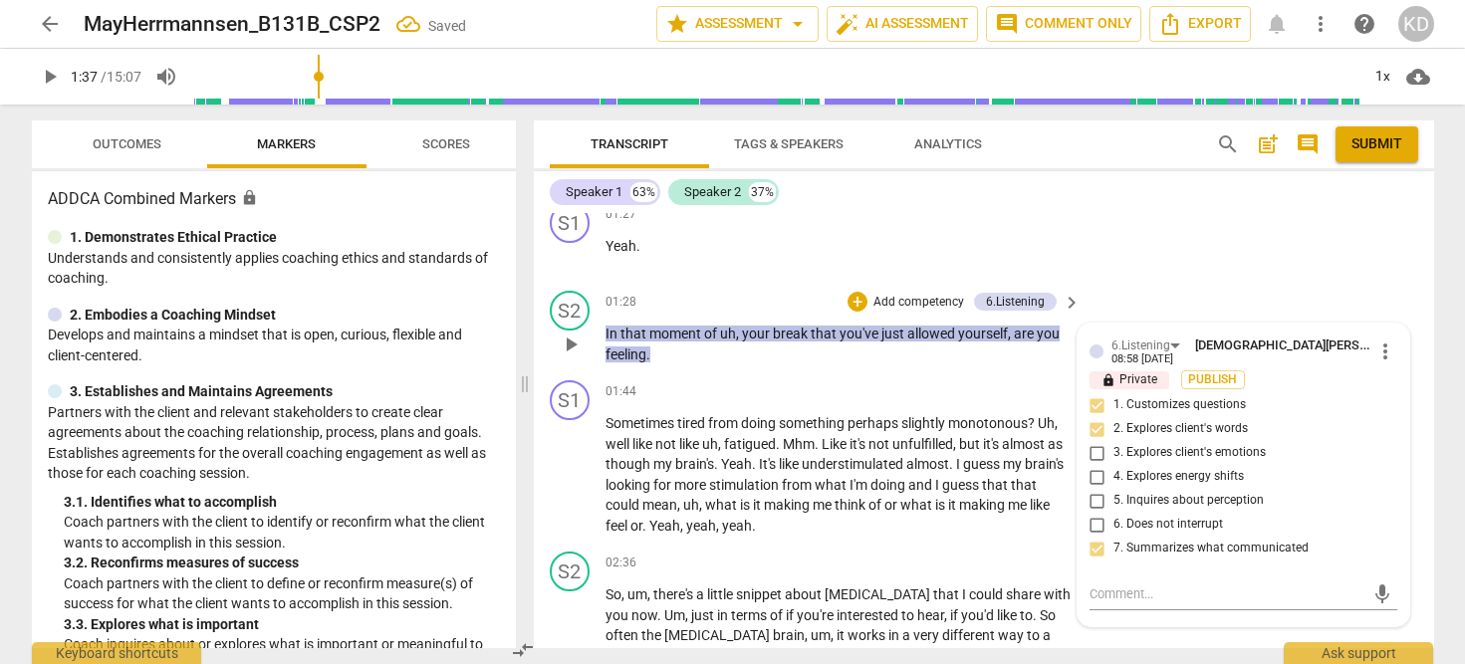
click at [1095, 497] on input "5. Inquires about perception" at bounding box center [1097, 501] width 32 height 24
click at [1091, 448] on input "3. Explores client's emotions" at bounding box center [1097, 453] width 32 height 24
click at [1141, 593] on textarea at bounding box center [1227, 593] width 276 height 19
click at [1143, 616] on textarea "Nice to look at his emotions and what is happening in the moment!" at bounding box center [1227, 603] width 276 height 38
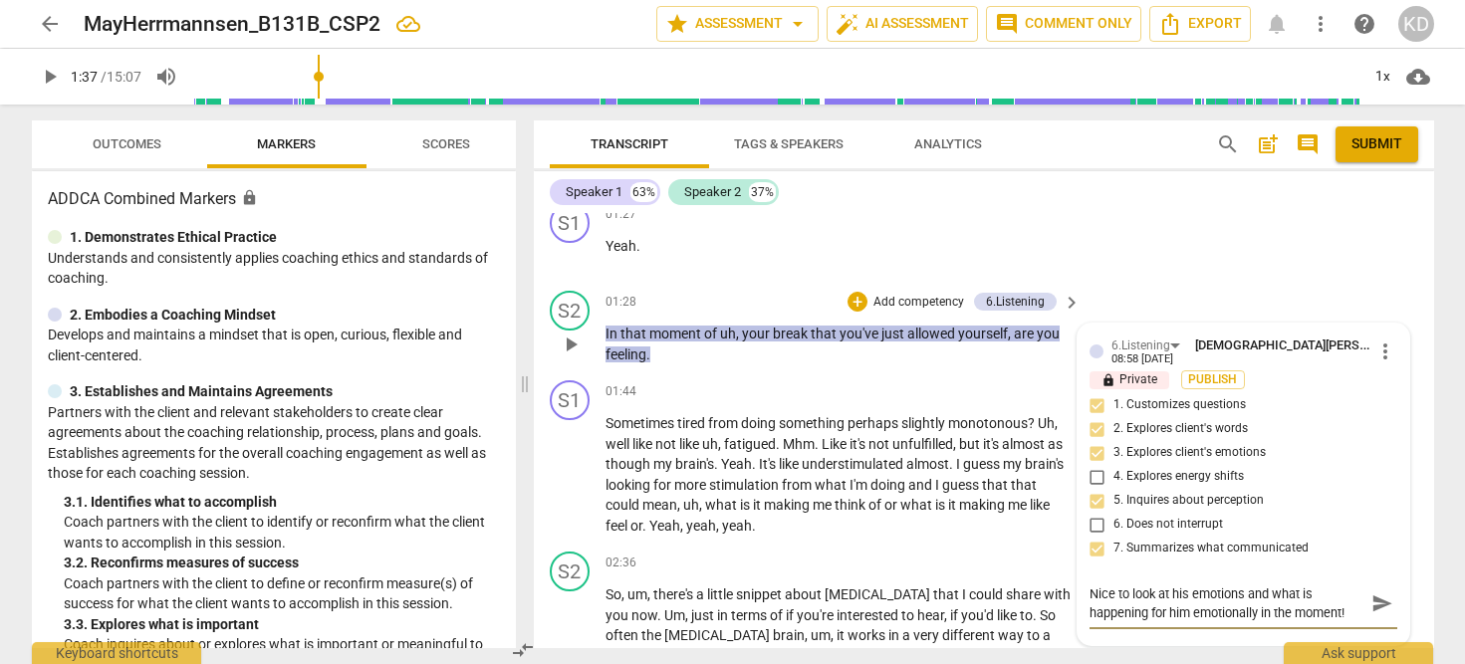
click at [1348, 615] on textarea "Nice to look at his emotions and what is happening for him emotionally in the m…" at bounding box center [1227, 603] width 276 height 38
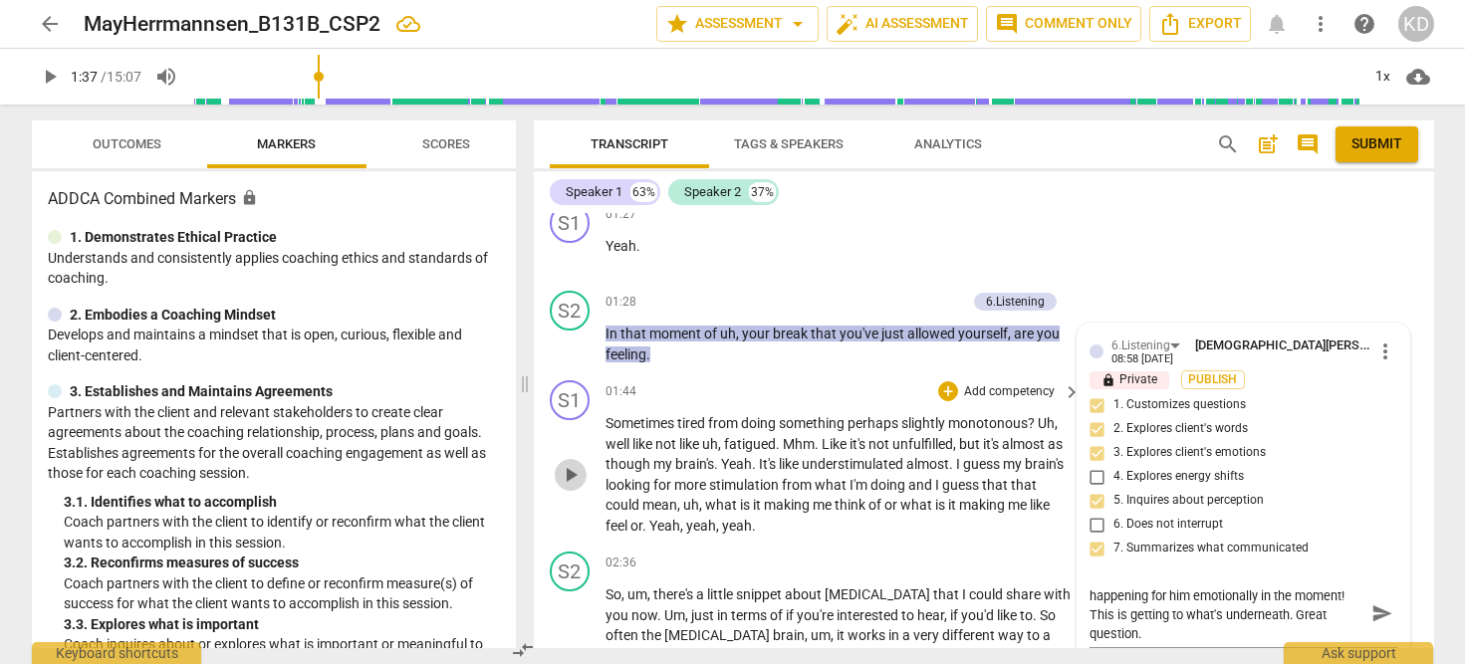
click at [570, 481] on span "play_arrow" at bounding box center [571, 475] width 24 height 24
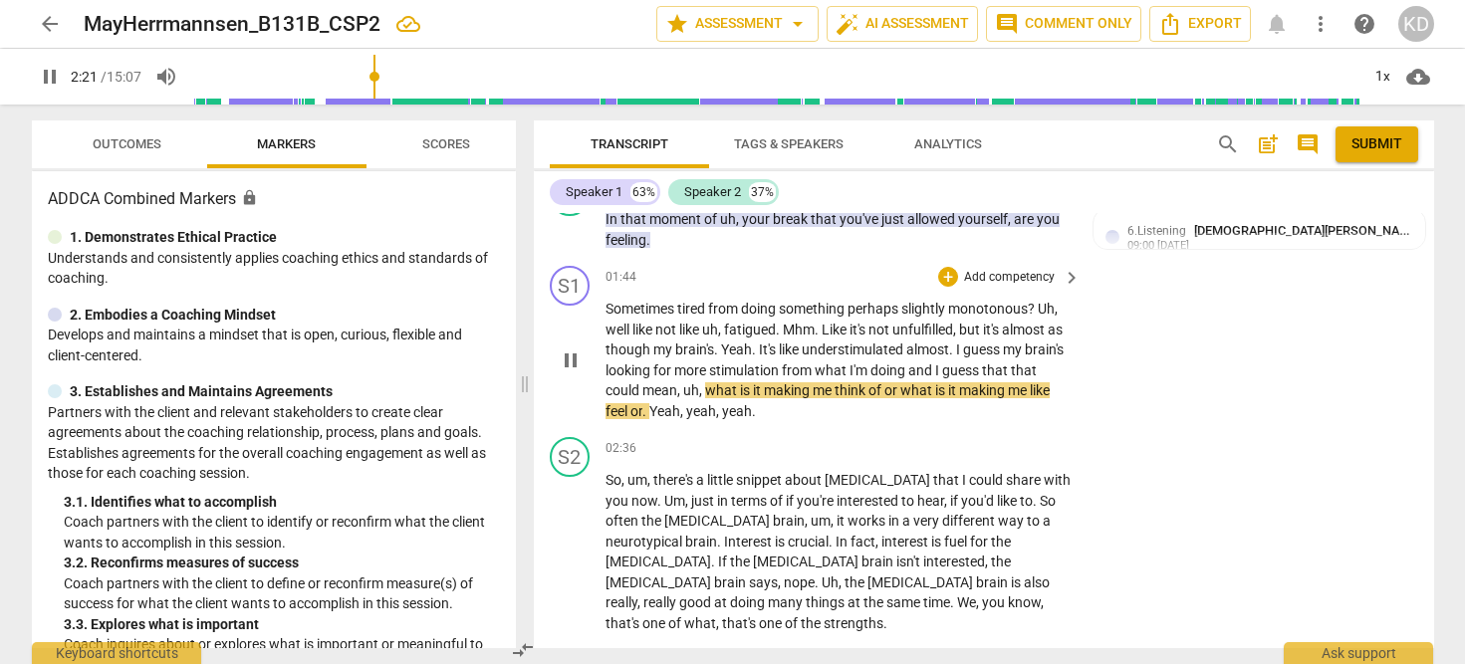
scroll to position [1314, 0]
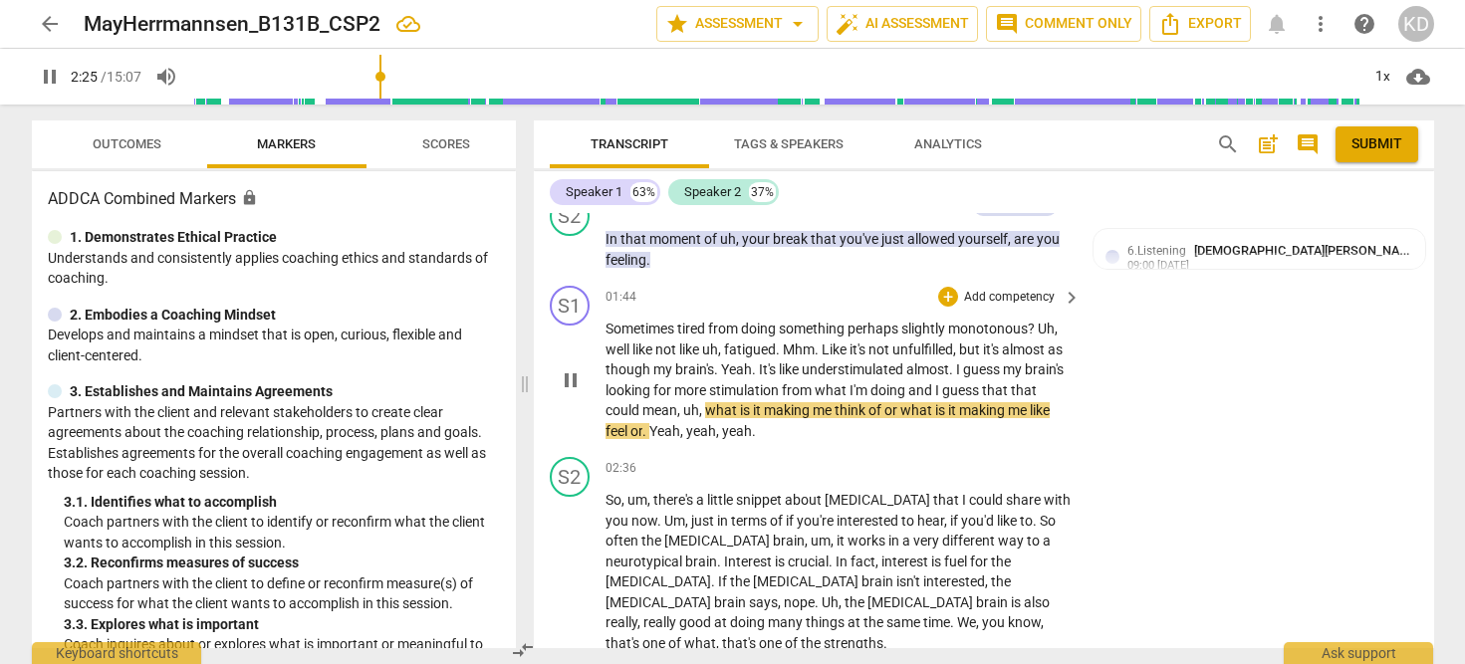
click at [572, 379] on span "pause" at bounding box center [571, 380] width 24 height 24
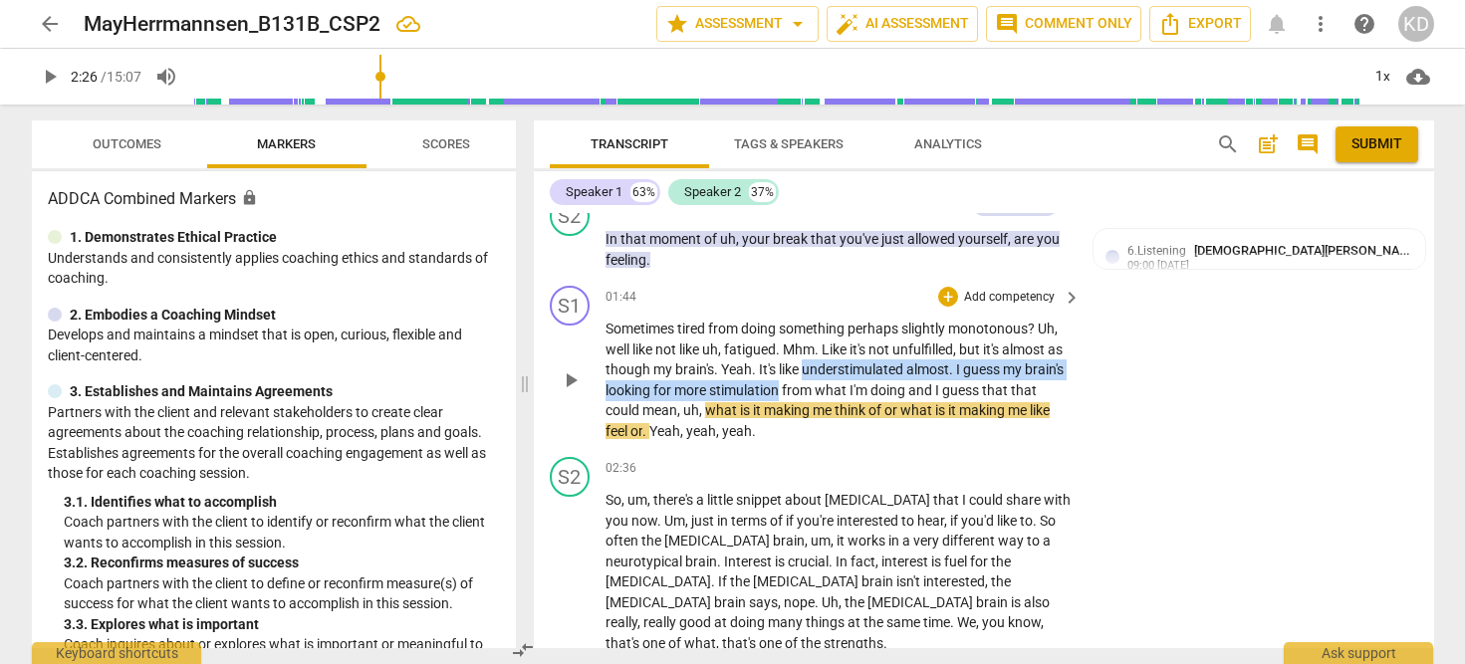
drag, startPoint x: 821, startPoint y: 373, endPoint x: 821, endPoint y: 389, distance: 15.9
click at [821, 389] on p "Sometimes tired from doing something perhaps slightly monotonous ? Uh , well li…" at bounding box center [838, 380] width 466 height 122
click at [993, 299] on p "Add competency" at bounding box center [1009, 298] width 95 height 18
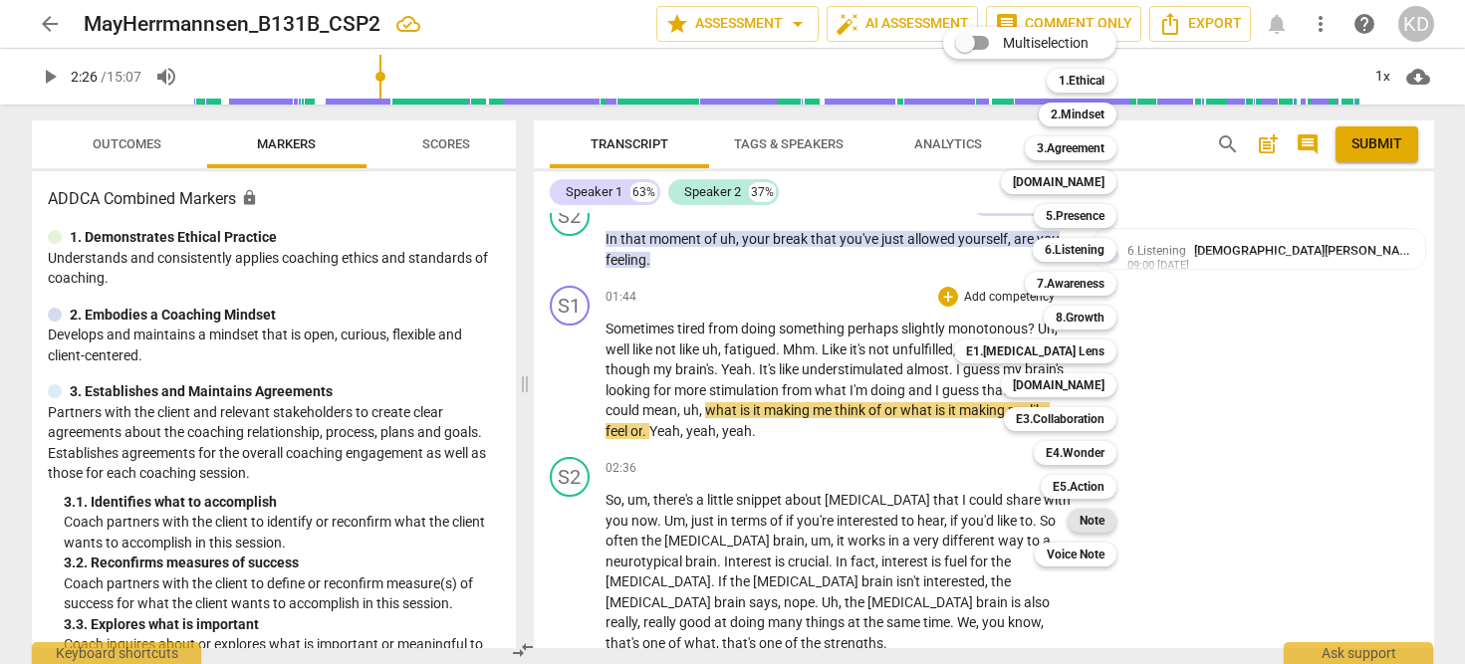
click at [1091, 525] on b "Note" at bounding box center [1091, 521] width 25 height 24
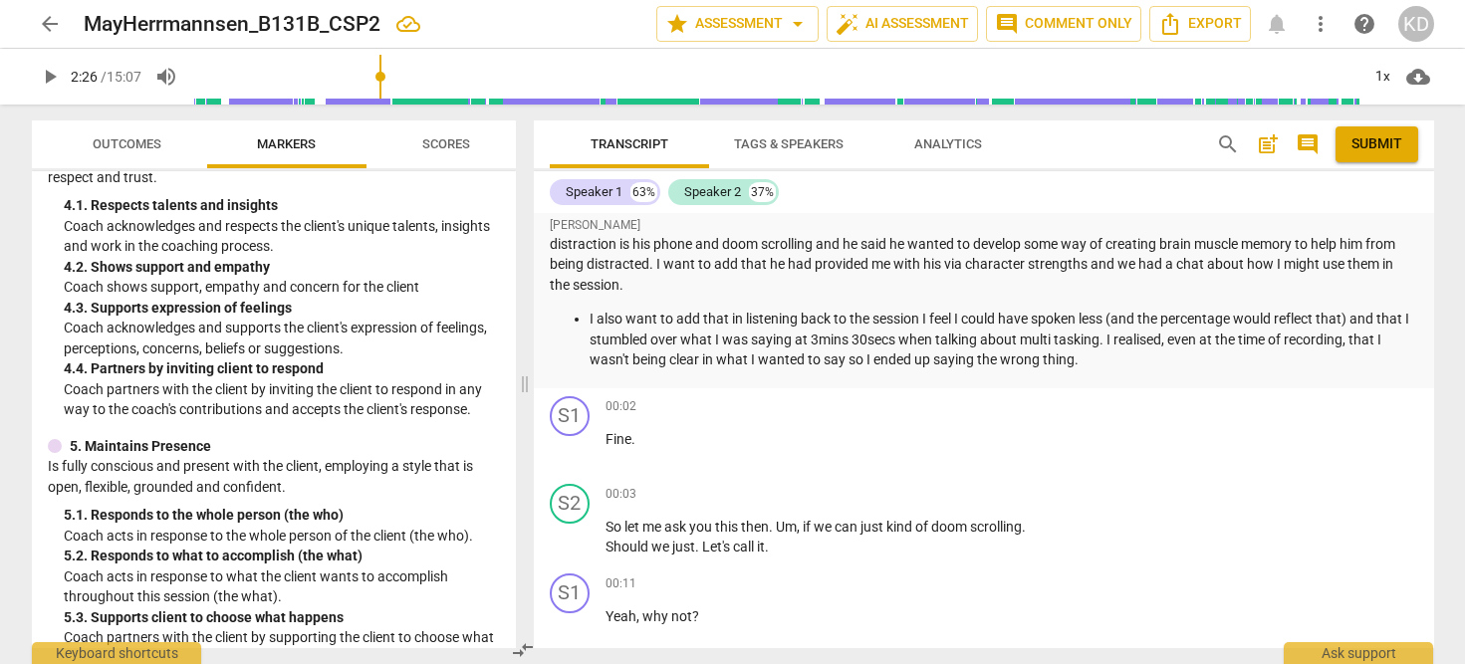
scroll to position [0, 0]
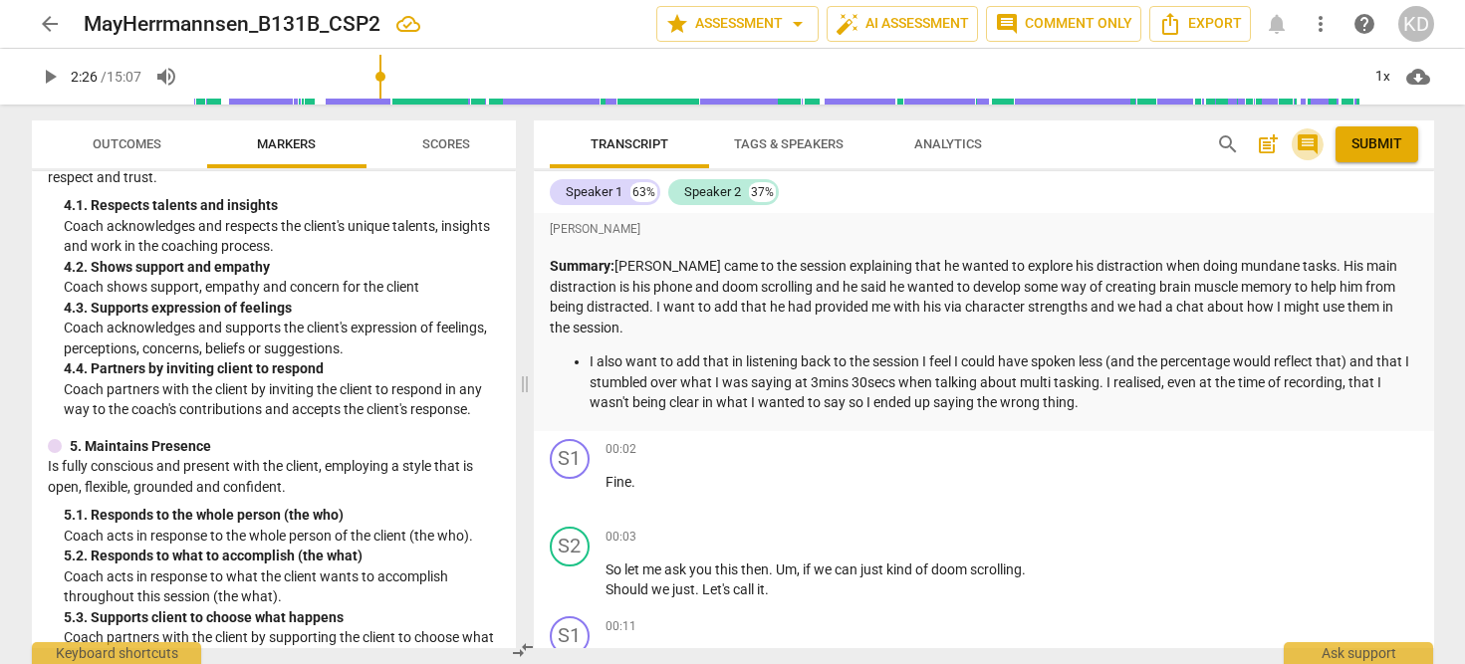
click at [1306, 138] on span "comment" at bounding box center [1307, 144] width 24 height 24
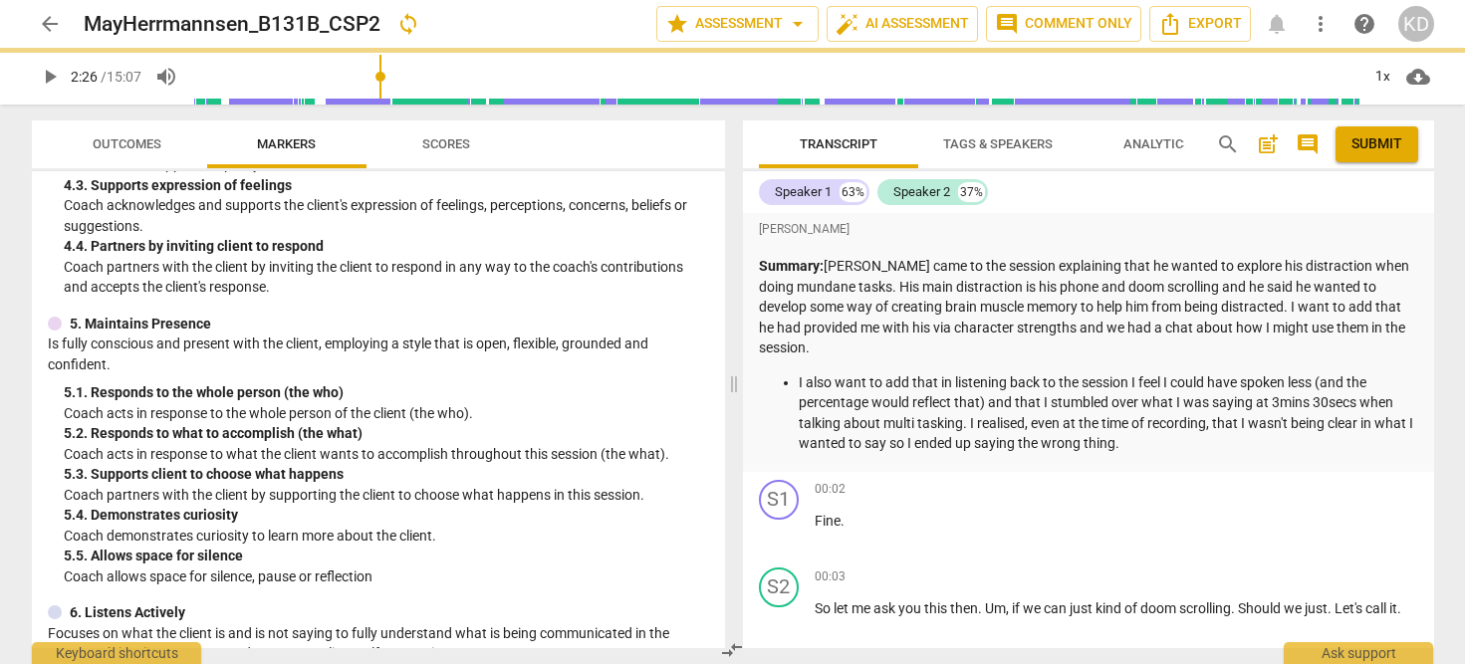
scroll to position [585, 0]
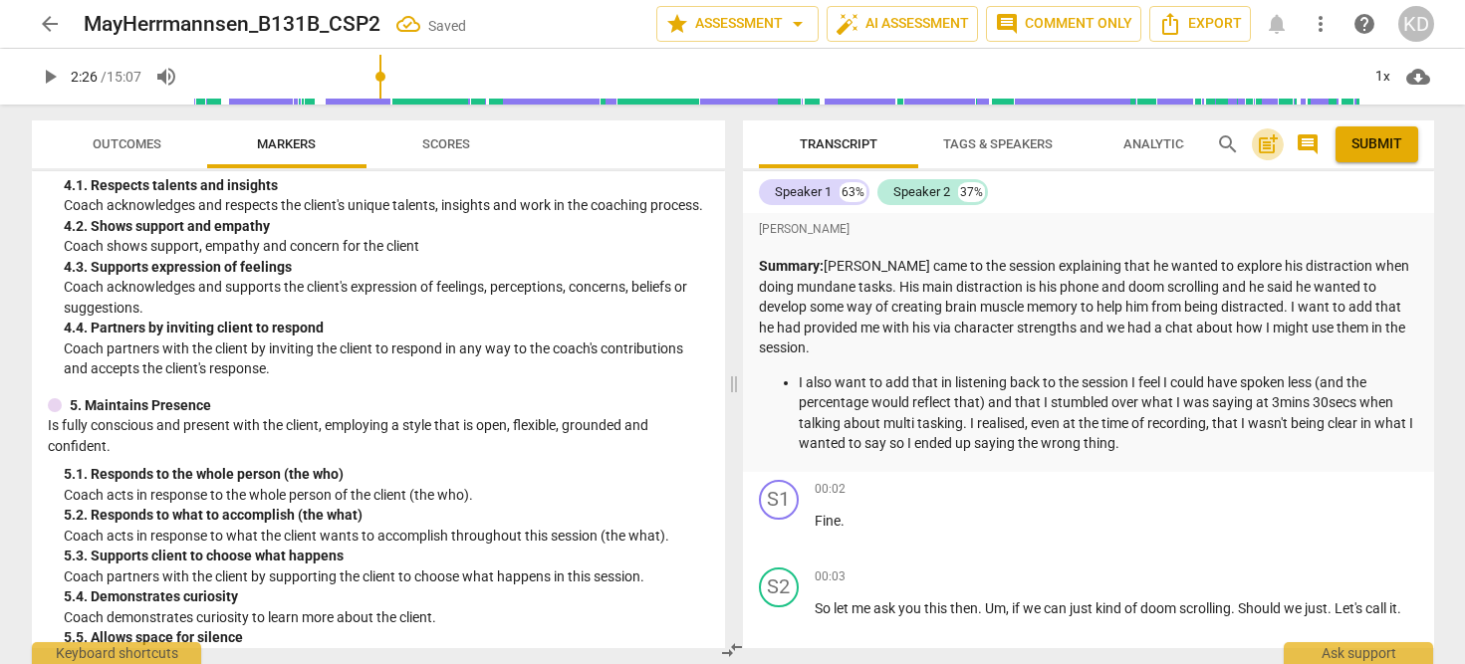
click at [1268, 148] on span "post_add" at bounding box center [1267, 144] width 24 height 24
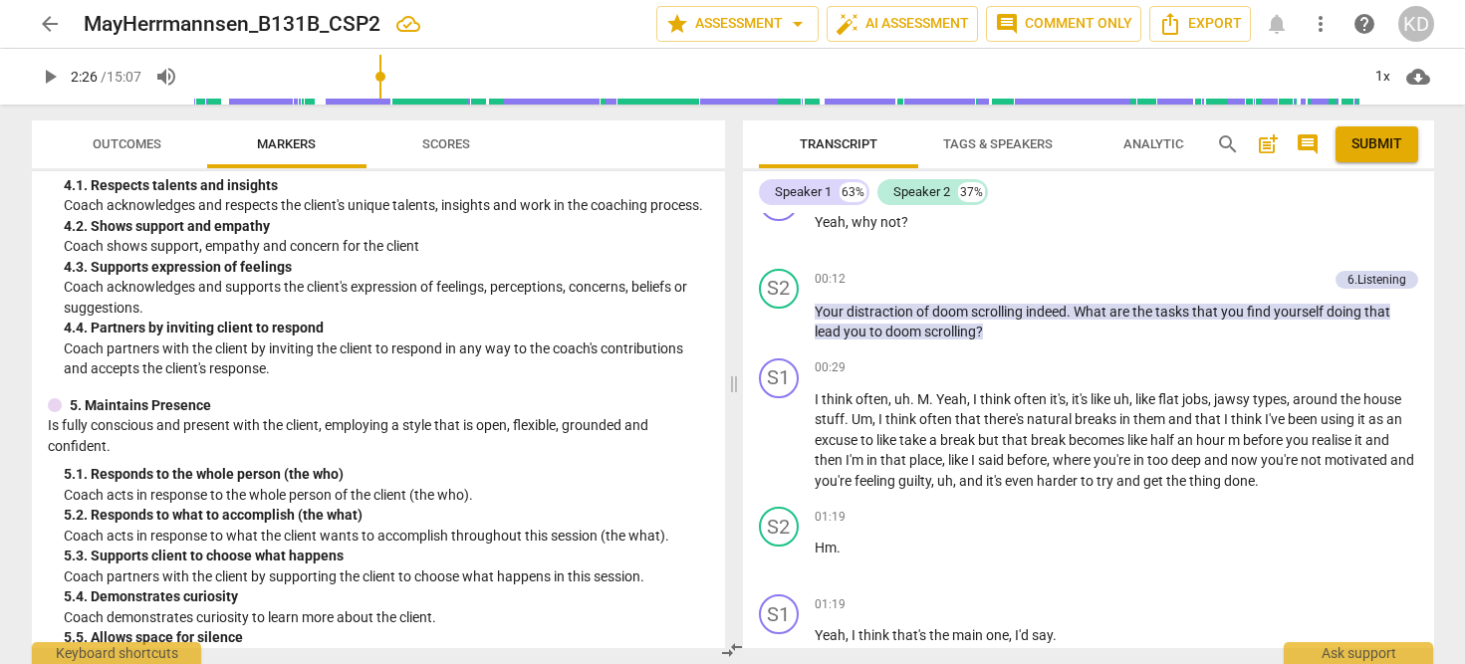
scroll to position [565, 0]
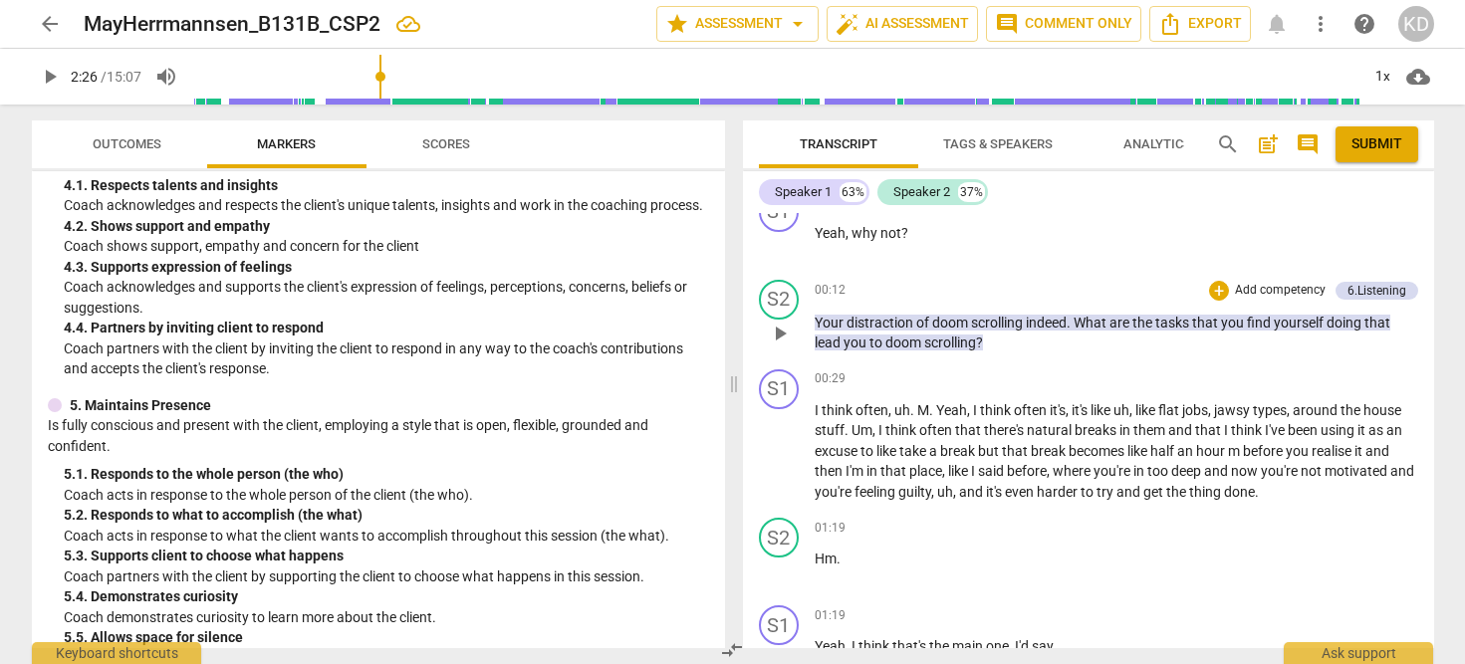
click at [778, 332] on span "play_arrow" at bounding box center [780, 334] width 24 height 24
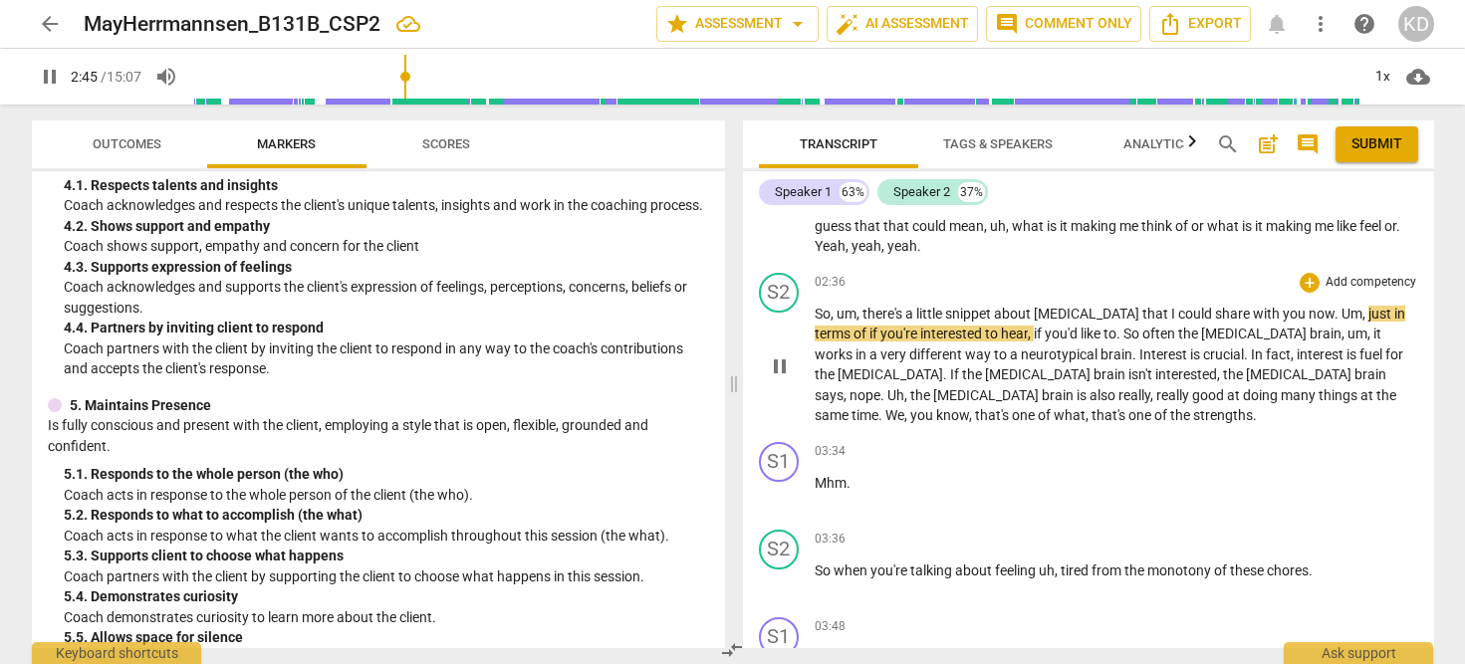
scroll to position [1576, 0]
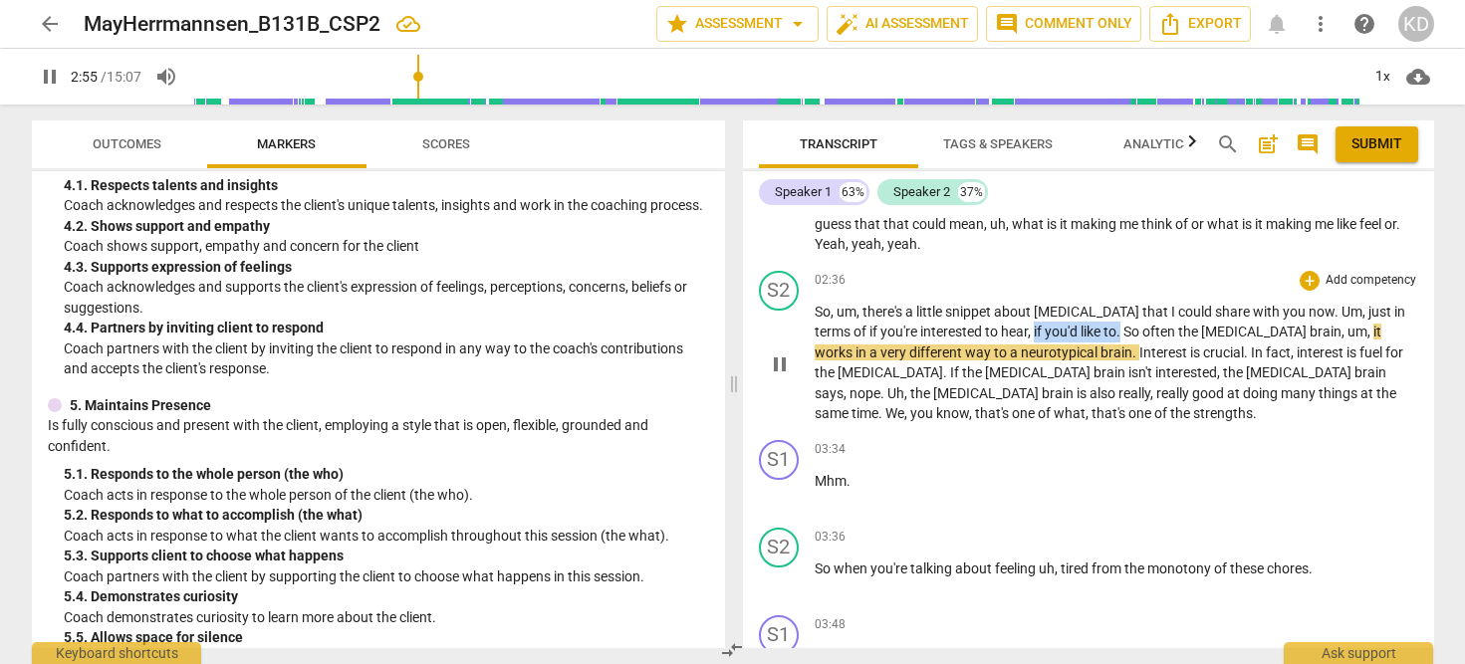
drag, startPoint x: 968, startPoint y: 332, endPoint x: 1054, endPoint y: 333, distance: 86.6
click at [1054, 333] on p "So , um , there's a little snippet about [MEDICAL_DATA] that I could share with…" at bounding box center [1115, 363] width 603 height 122
click at [1355, 282] on p "Add competency" at bounding box center [1370, 281] width 95 height 18
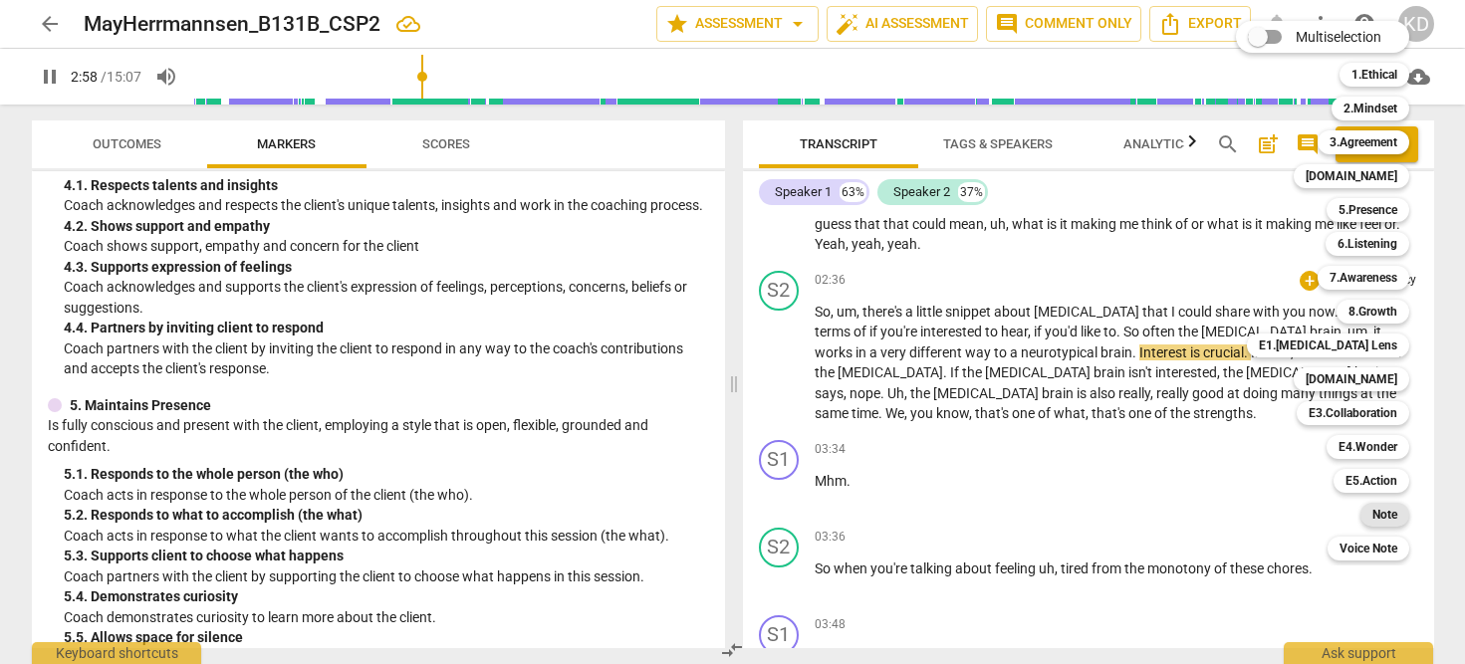
click at [1389, 514] on b "Note" at bounding box center [1384, 515] width 25 height 24
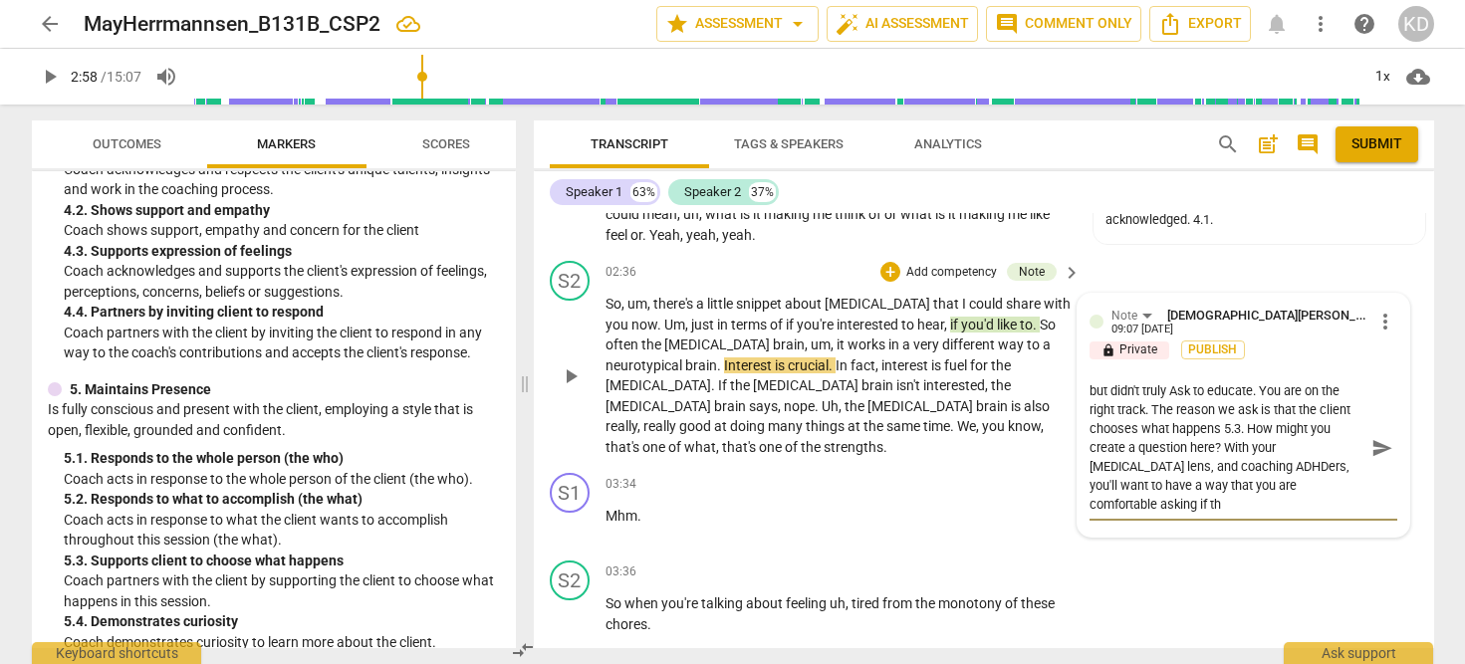
scroll to position [19, 0]
click at [1271, 428] on textarea "You brought up that you have some information, but didn't truly Ask to educate.…" at bounding box center [1227, 447] width 276 height 132
click at [1271, 486] on textarea "You brought up that you have some information, but didn't truly Ask to educate.…" at bounding box center [1227, 447] width 276 height 132
click at [1261, 497] on textarea "You brought up that you have some information, but didn't truly Ask to educate.…" at bounding box center [1227, 447] width 276 height 132
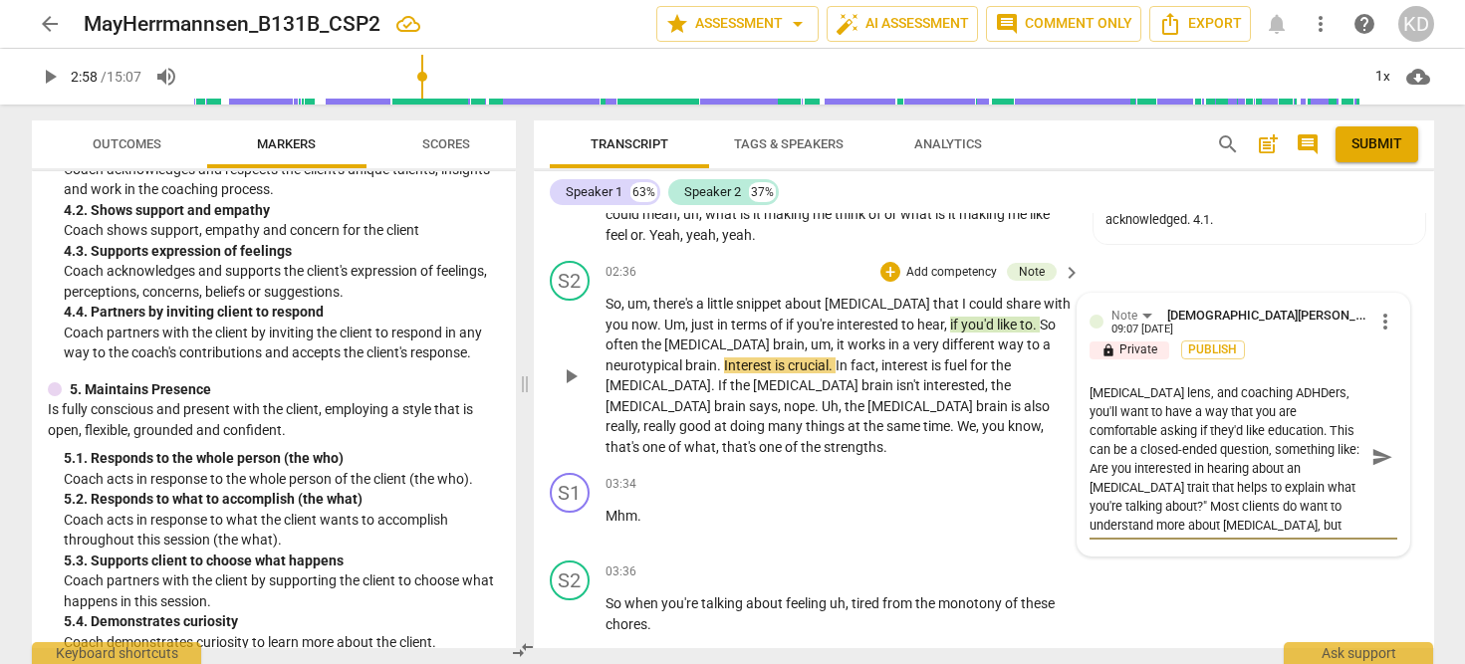
scroll to position [112, 0]
click at [1163, 482] on textarea "You brought up that you have some information, but didn't truly Ask to educate.…" at bounding box center [1227, 456] width 276 height 151
click at [1212, 502] on textarea "You brought up that you have some information, but didn't truly Ask to educate.…" at bounding box center [1227, 456] width 276 height 151
drag, startPoint x: 1189, startPoint y: 520, endPoint x: 1191, endPoint y: 506, distance: 14.1
click at [1191, 506] on textarea "You brought up that you have some information, but didn't truly Ask to educate.…" at bounding box center [1227, 456] width 276 height 151
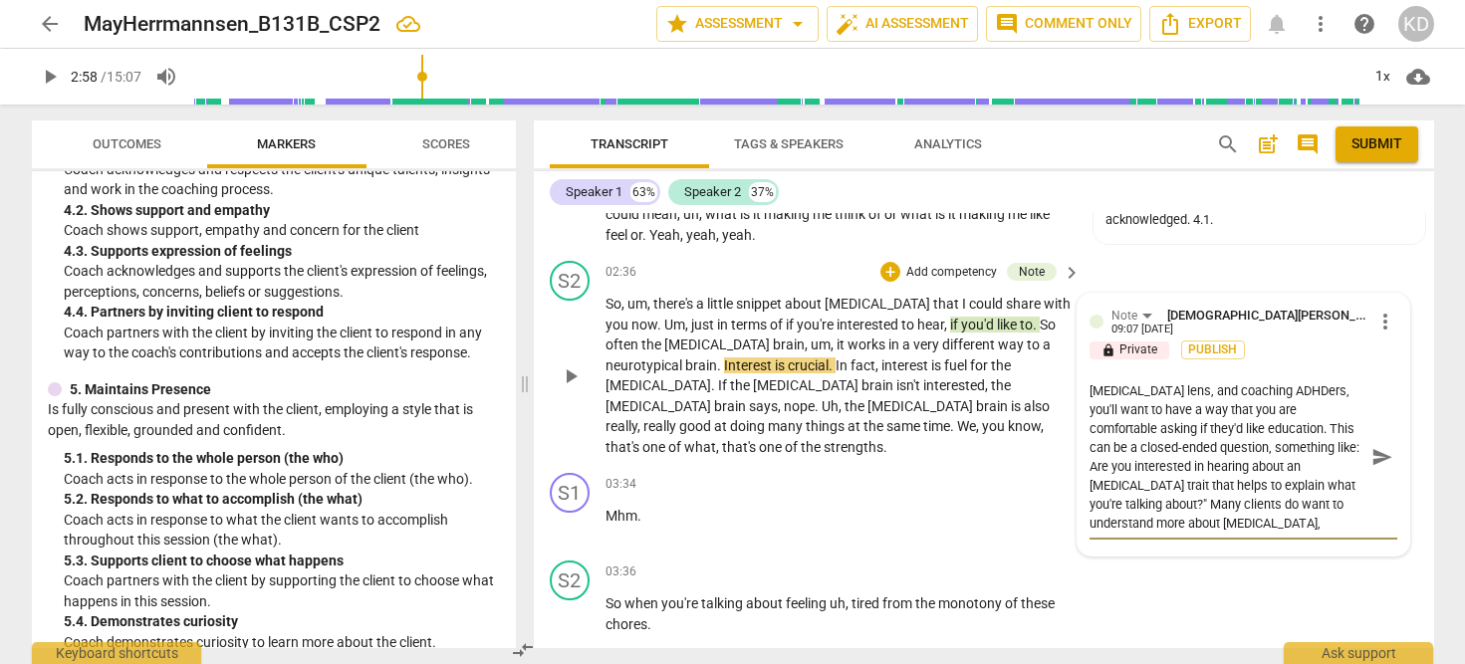
scroll to position [95, 0]
click at [536, 385] on div "S2 play_arrow pause 02:36 + Add competency Note keyboard_arrow_right So , um , …" at bounding box center [984, 359] width 900 height 212
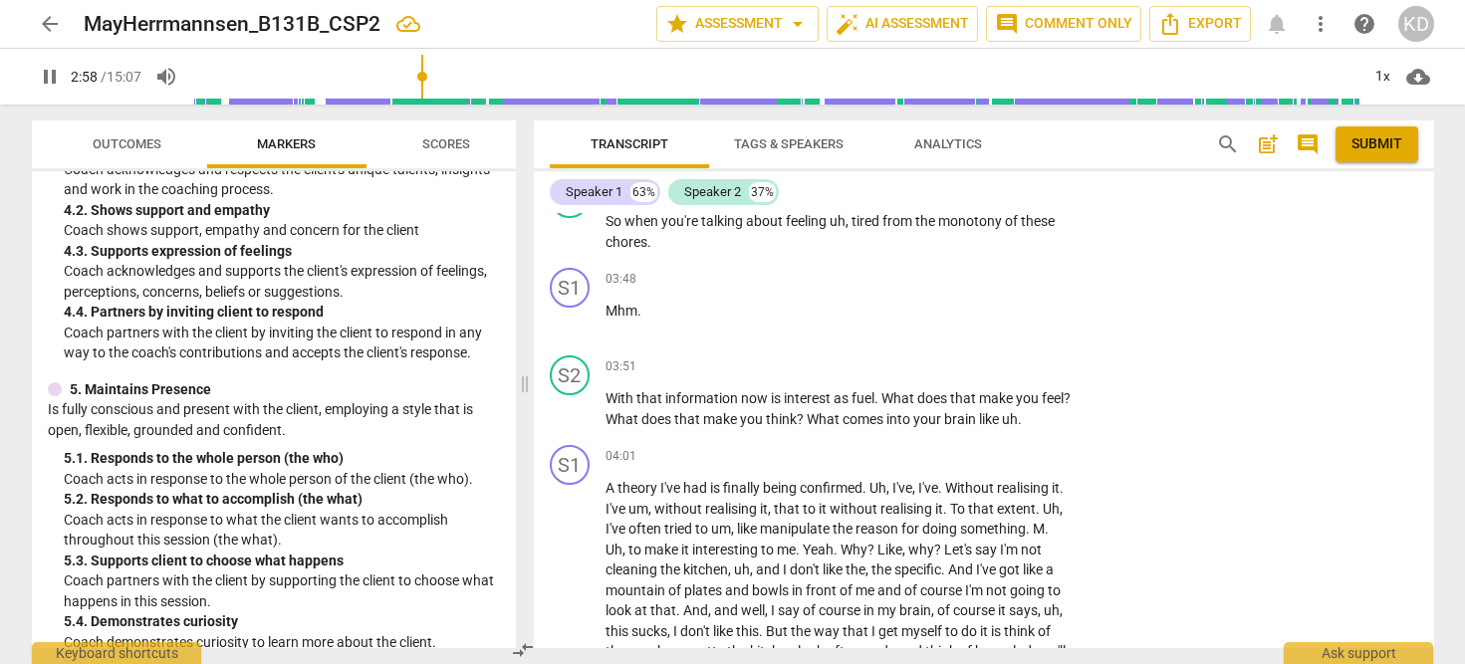
scroll to position [1997, 0]
drag, startPoint x: 781, startPoint y: 374, endPoint x: 850, endPoint y: 375, distance: 69.7
click at [850, 385] on p "With that information now is interest as fuel . What does that make you feel ? …" at bounding box center [838, 405] width 466 height 41
drag, startPoint x: 784, startPoint y: 373, endPoint x: 879, endPoint y: 375, distance: 95.6
click at [879, 385] on p "With that information now is interest as fuel . What does that make you feel ? …" at bounding box center [838, 405] width 466 height 41
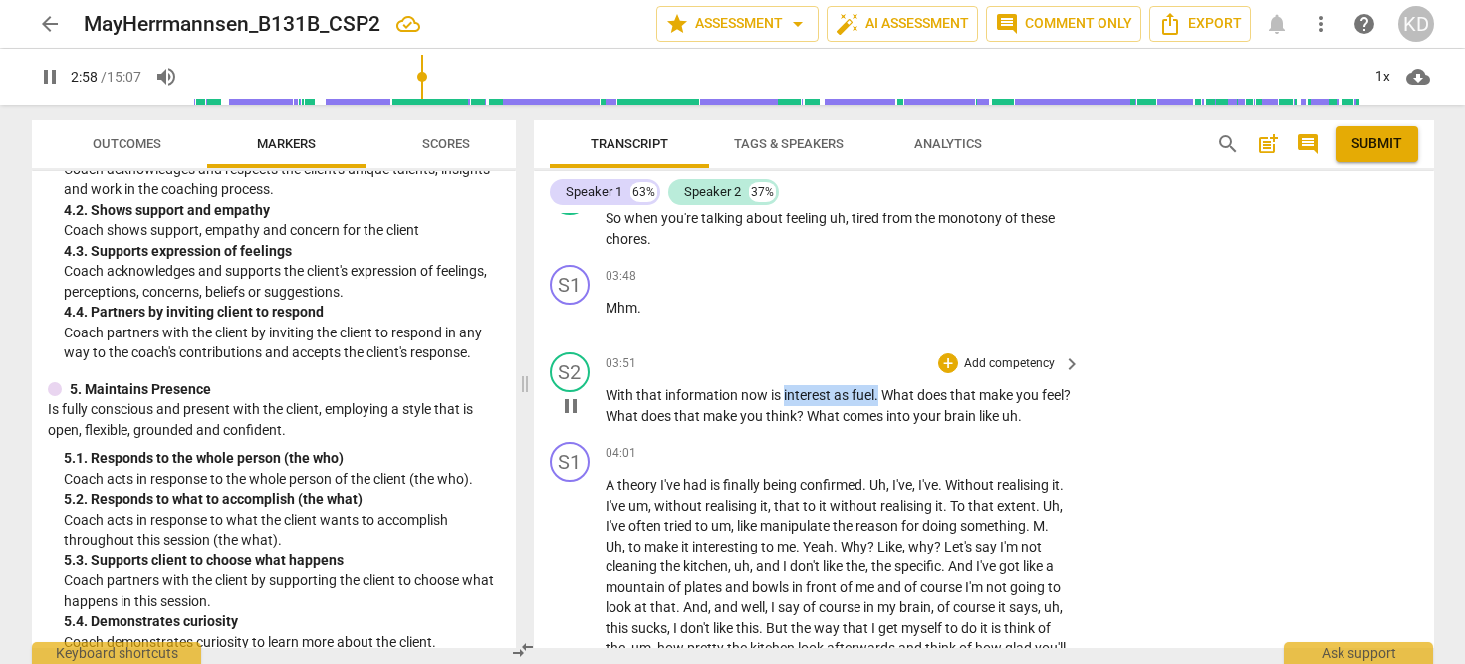
click at [962, 355] on p "Add competency" at bounding box center [1009, 364] width 95 height 18
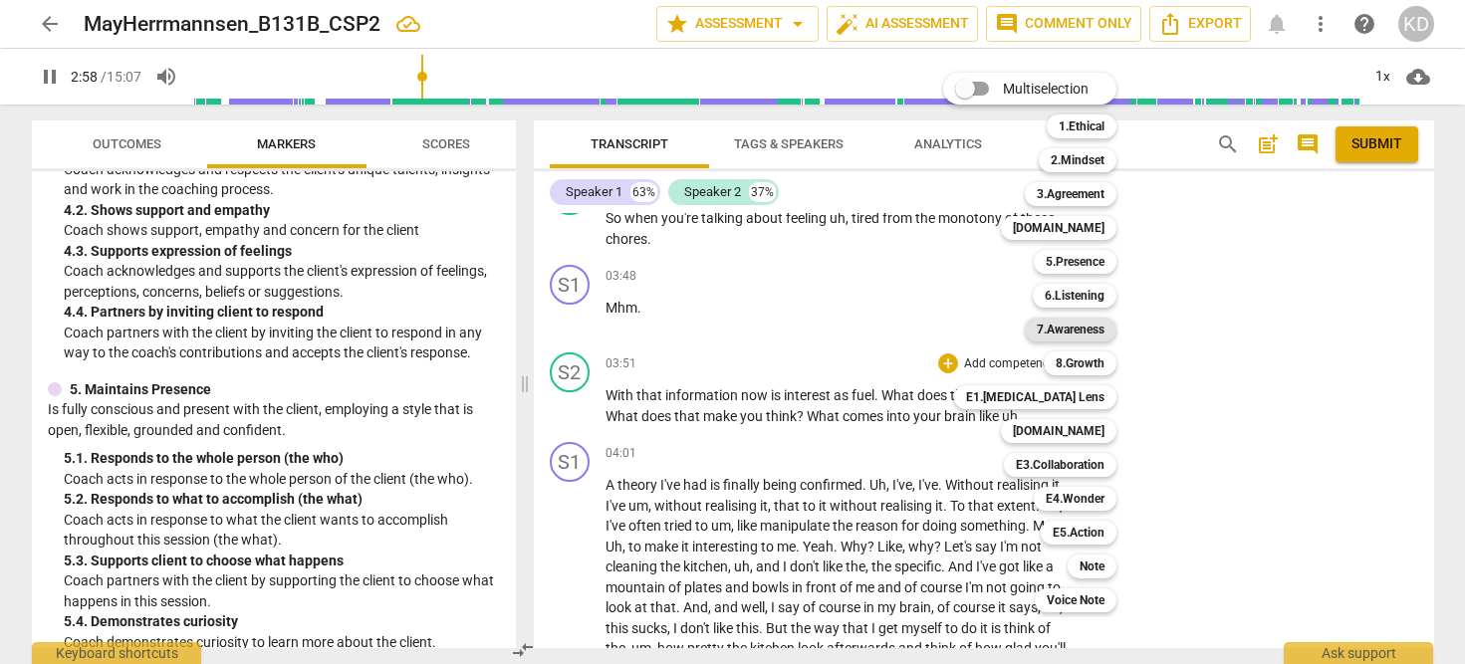
click at [1072, 330] on b "7.Awareness" at bounding box center [1070, 330] width 68 height 24
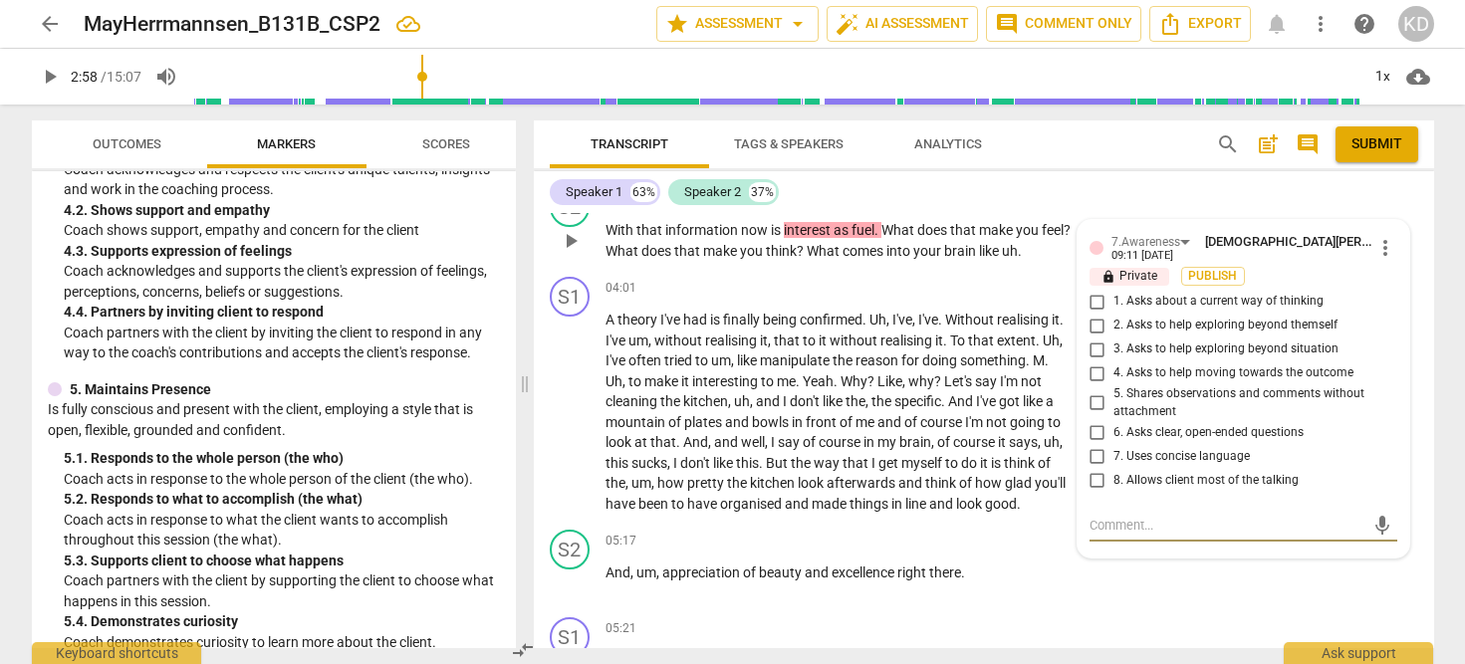
scroll to position [2144, 0]
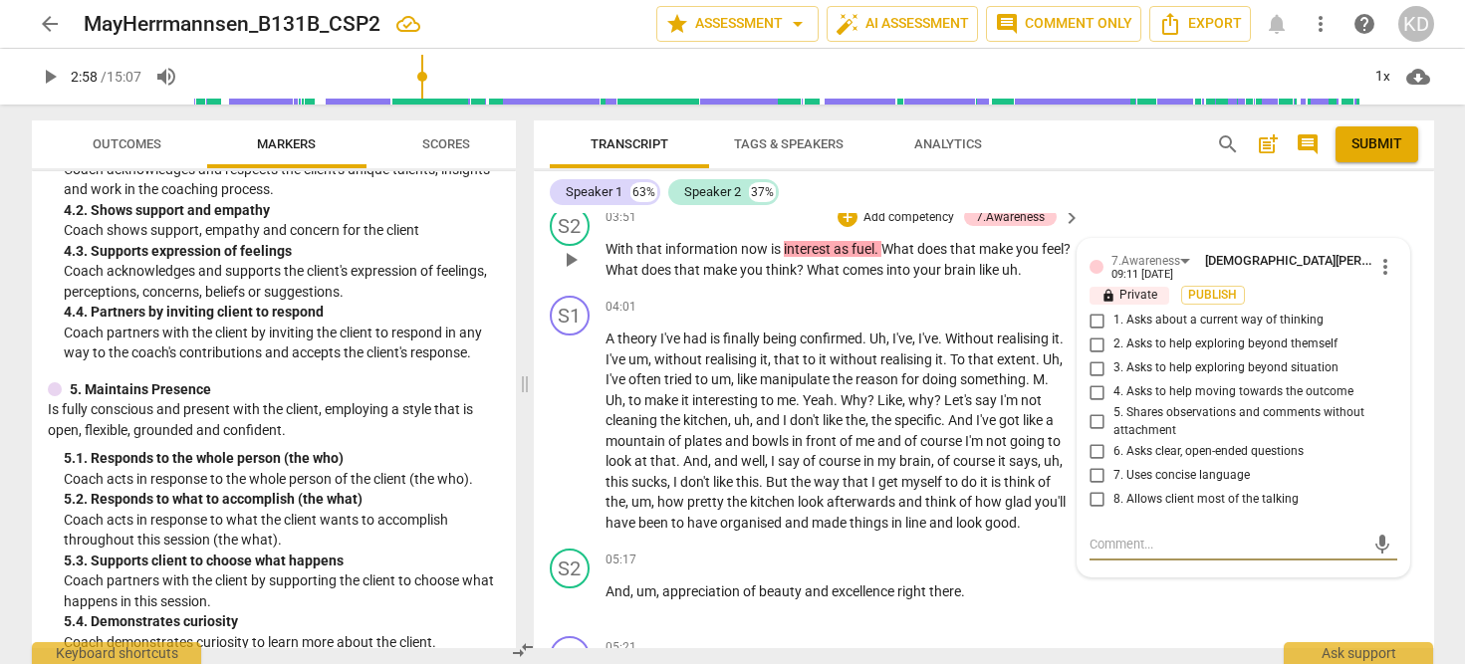
click at [1379, 255] on span "more_vert" at bounding box center [1385, 267] width 24 height 24
click at [1397, 288] on li "Delete" at bounding box center [1400, 284] width 69 height 38
